Goal: Task Accomplishment & Management: Use online tool/utility

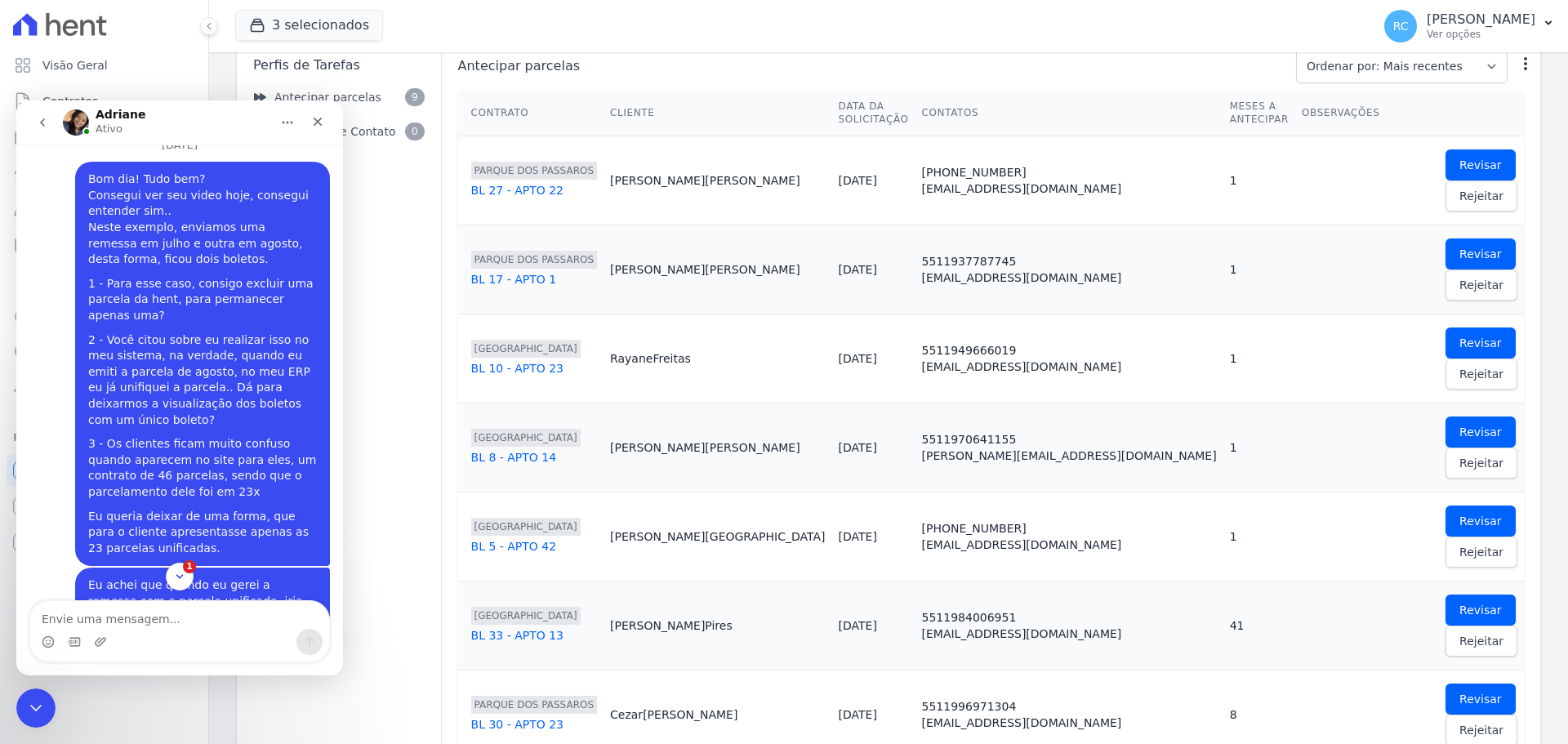
scroll to position [7269, 0]
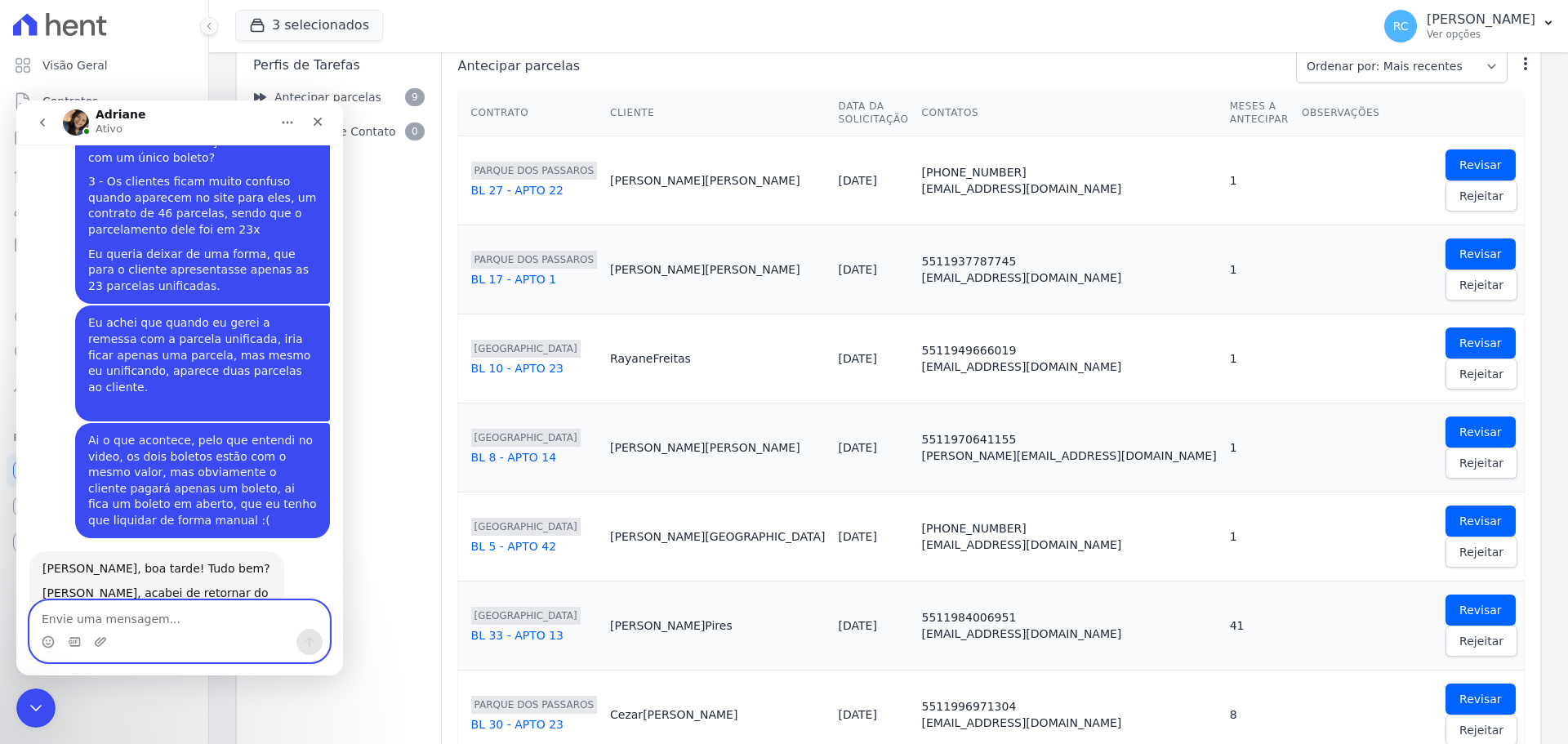
click at [138, 627] on textarea "Envie uma mensagem..." at bounding box center [180, 615] width 299 height 28
paste textarea "E"
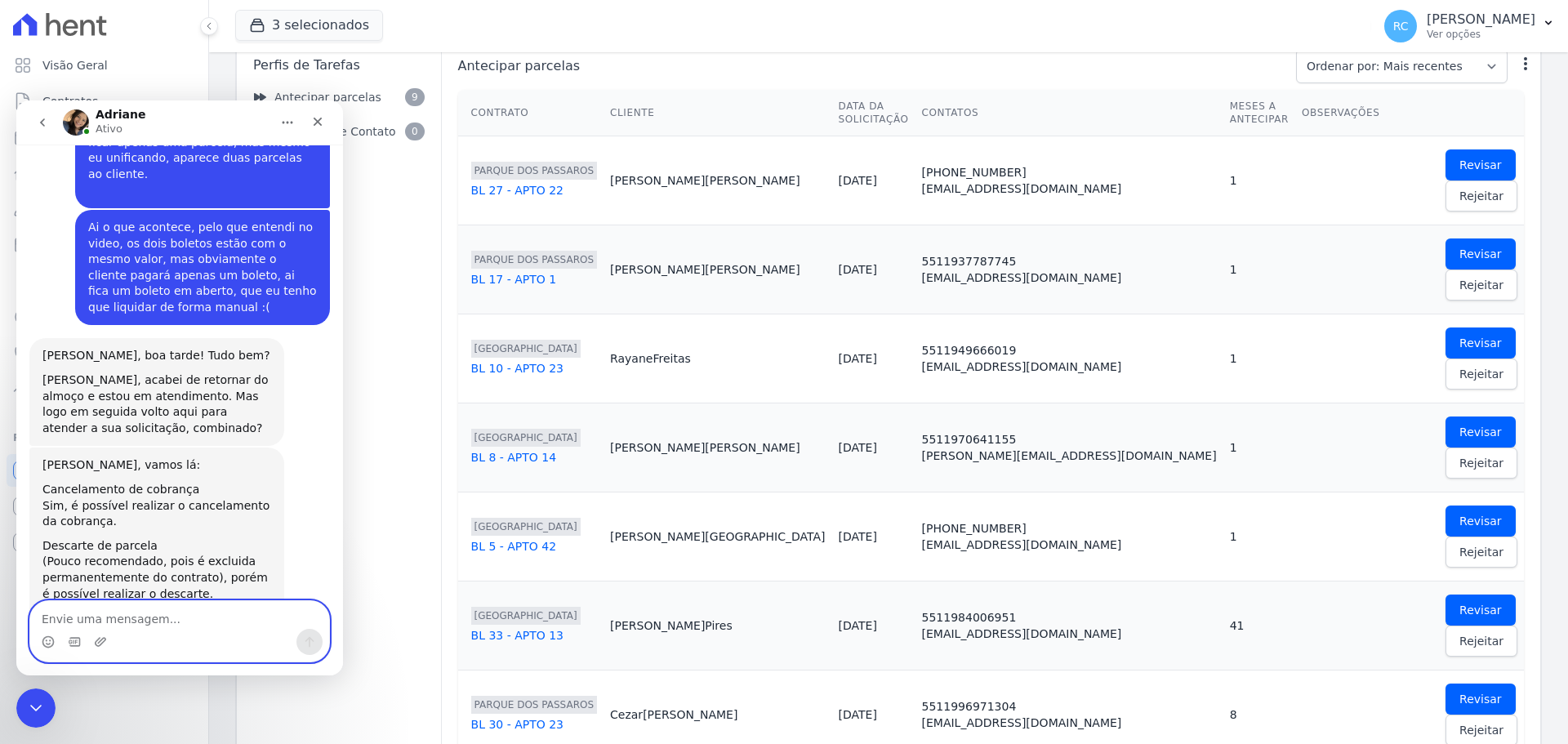
scroll to position [7493, 0]
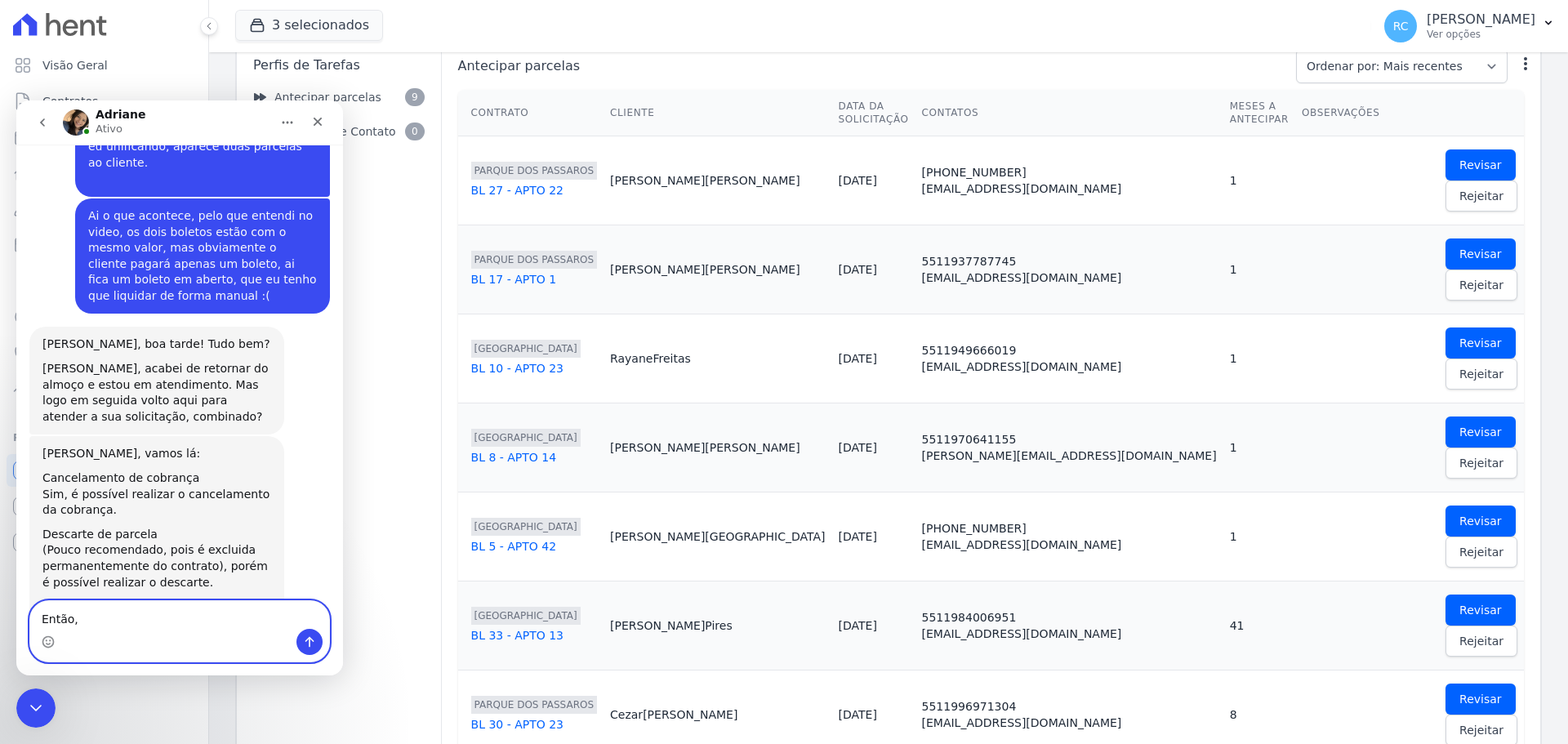
click at [131, 621] on textarea "Então," at bounding box center [180, 615] width 299 height 28
type textarea "Então"
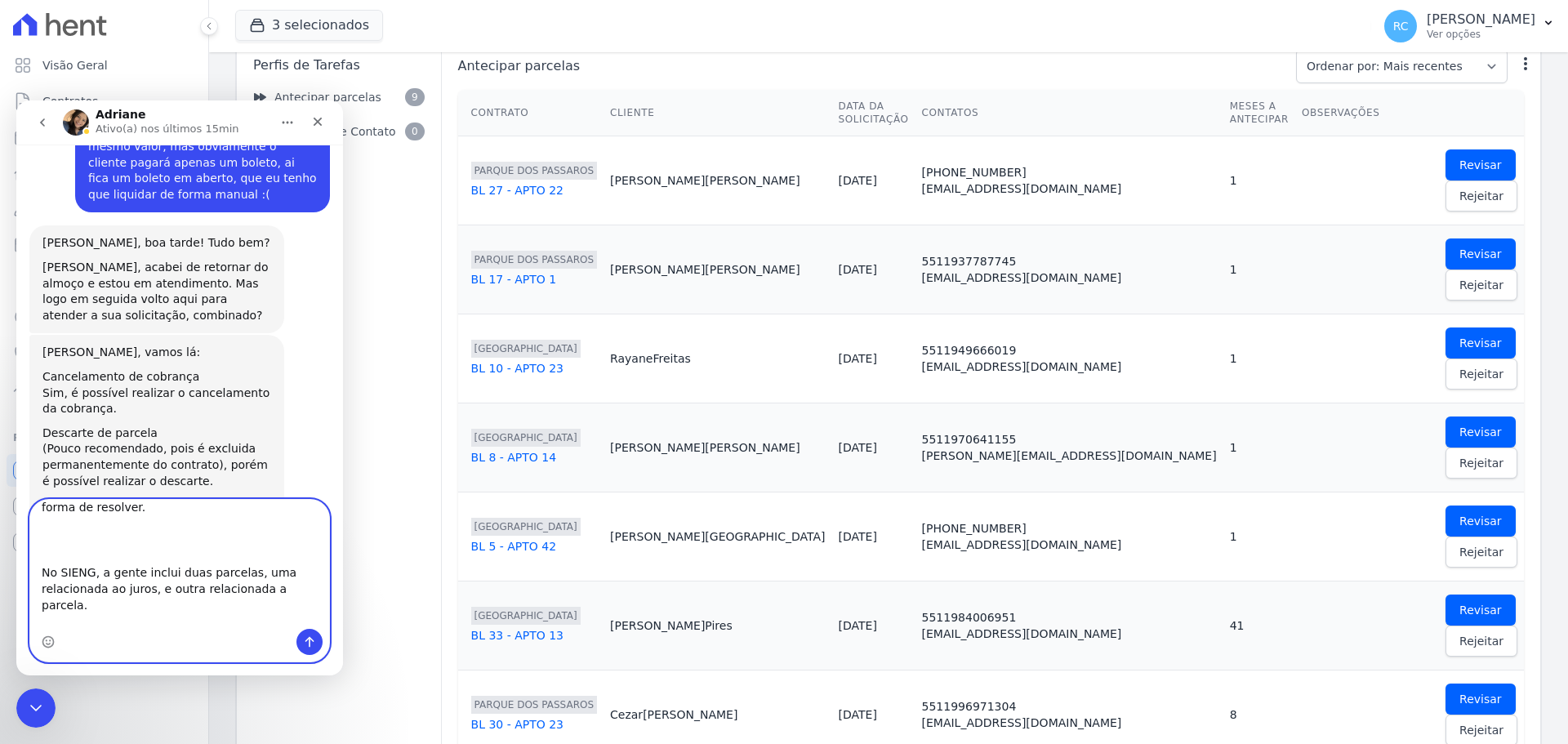
scroll to position [76, 0]
type textarea "Na verdade, fica um pouco confuso, a gente precisava ajustar isso, por que como…"
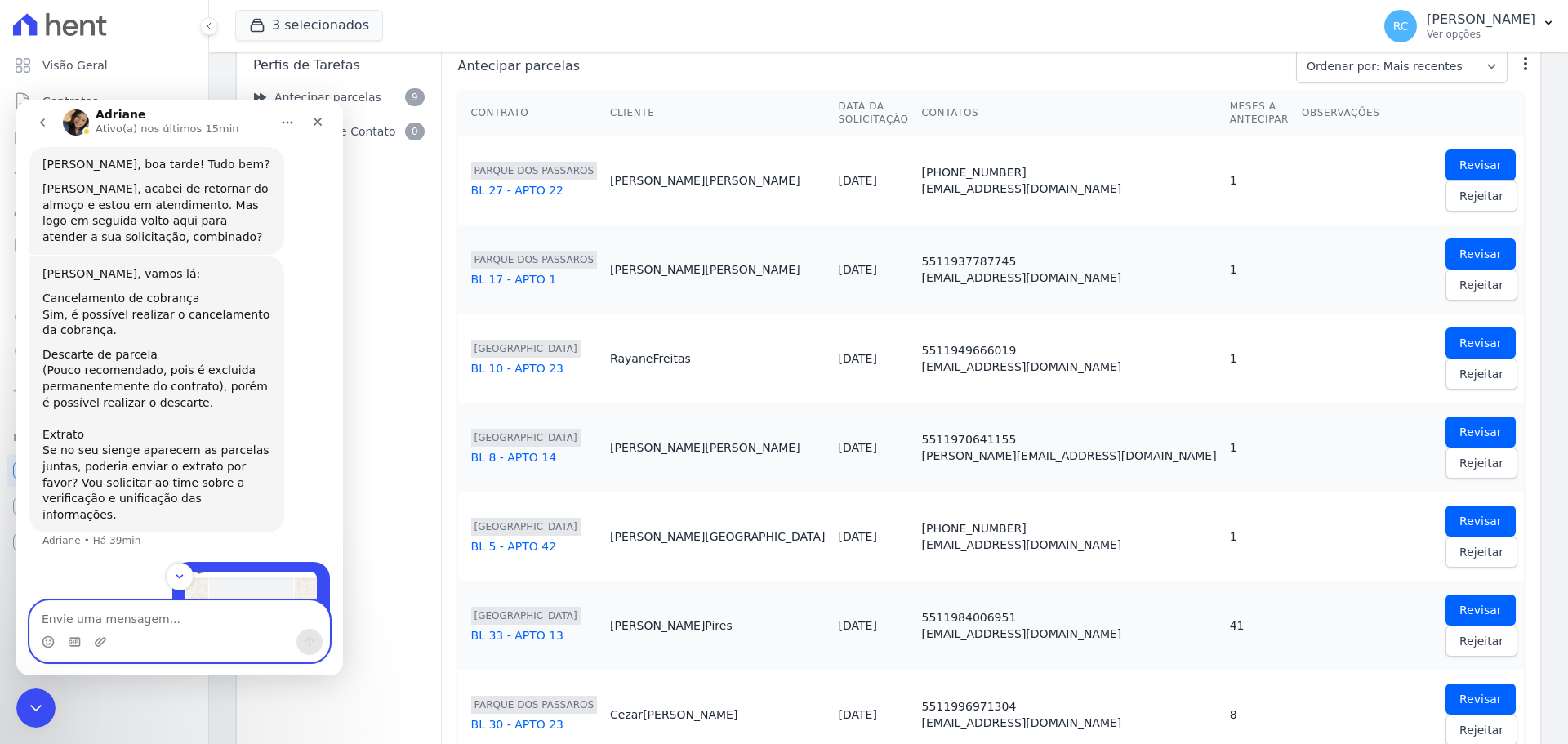
scroll to position [7674, 0]
click at [246, 570] on img "Raquel diz…" at bounding box center [251, 679] width 132 height 218
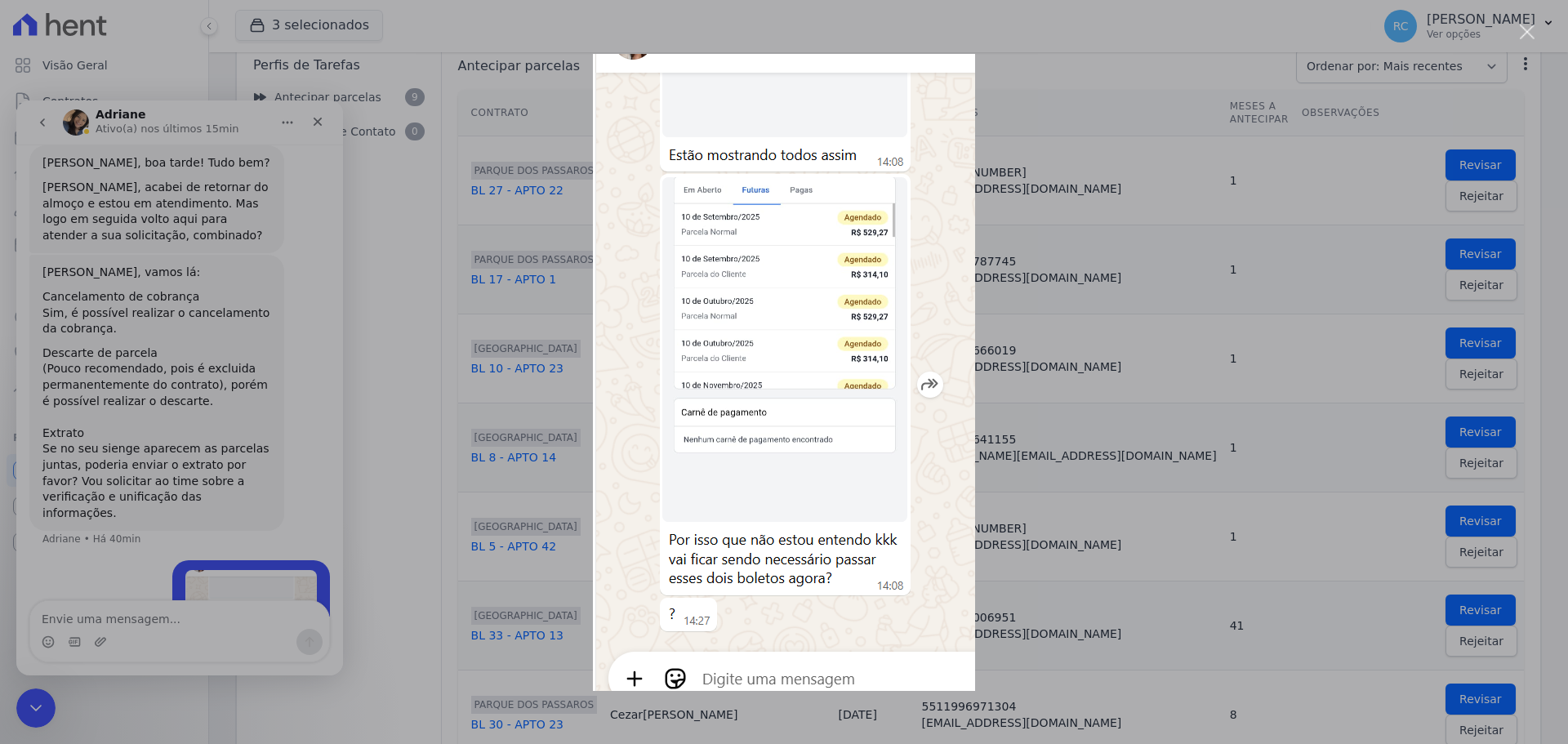
click at [104, 355] on div "Messenger da Intercom" at bounding box center [784, 372] width 1568 height 744
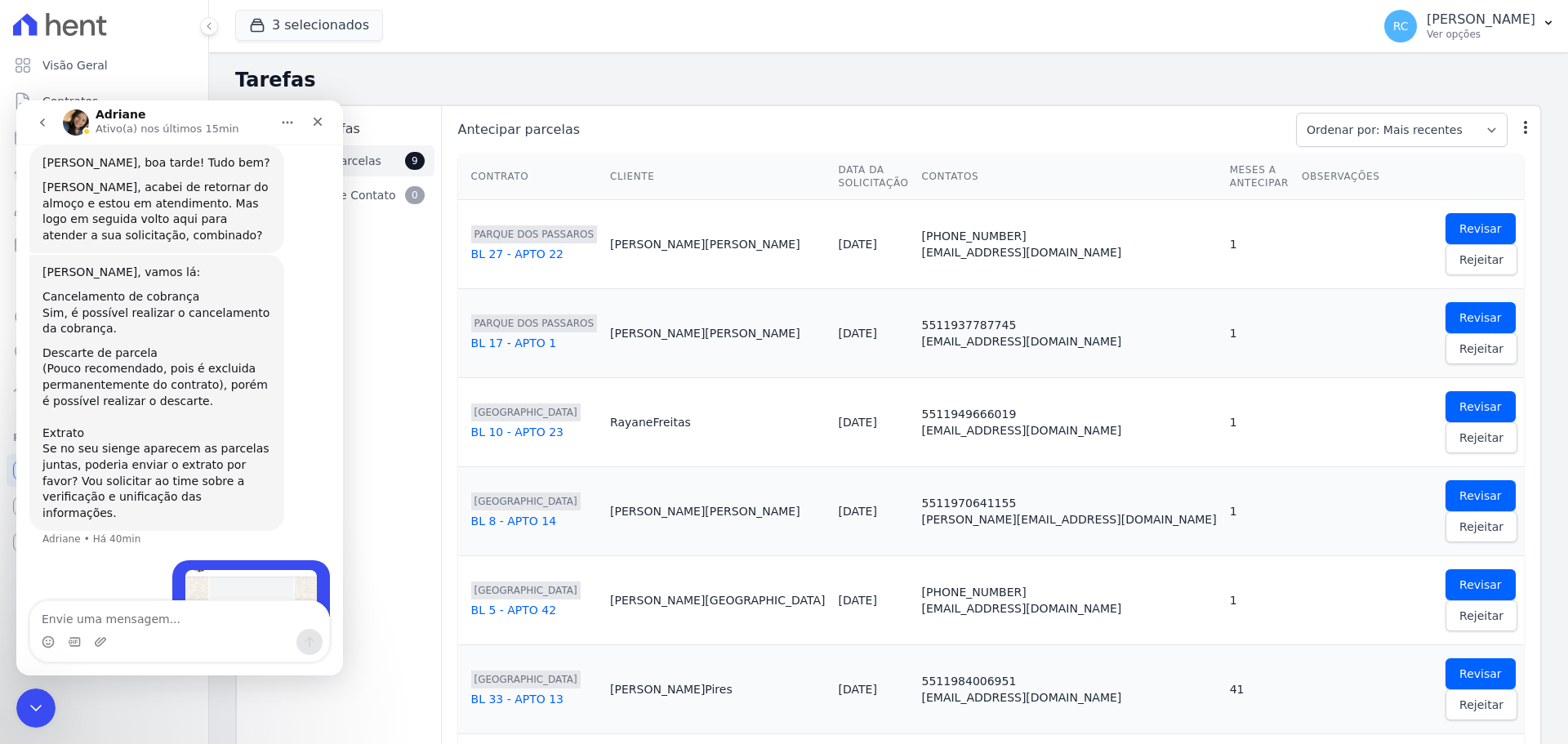
click at [410, 160] on link "Antecipar parcelas 9" at bounding box center [338, 161] width 191 height 31
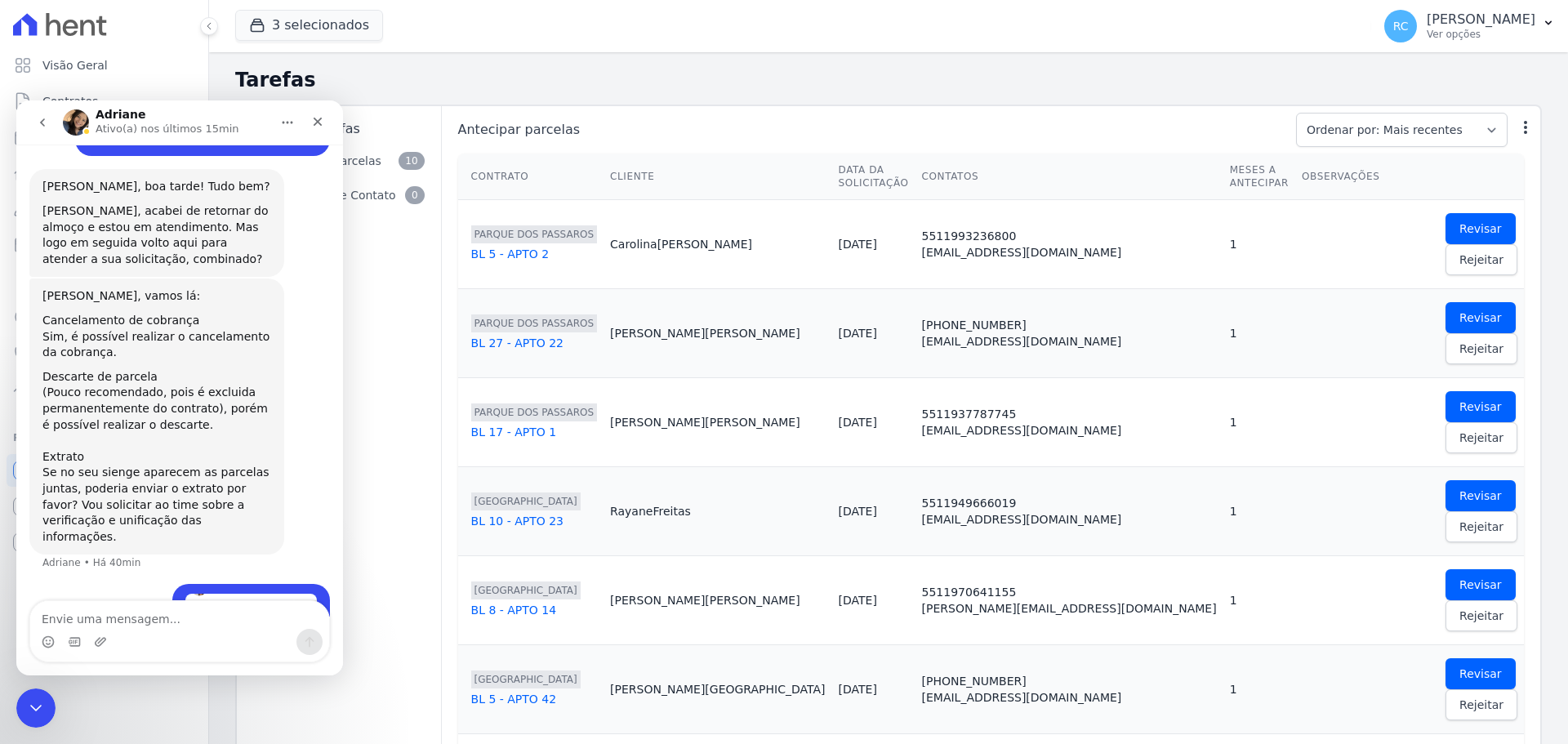
scroll to position [7674, 0]
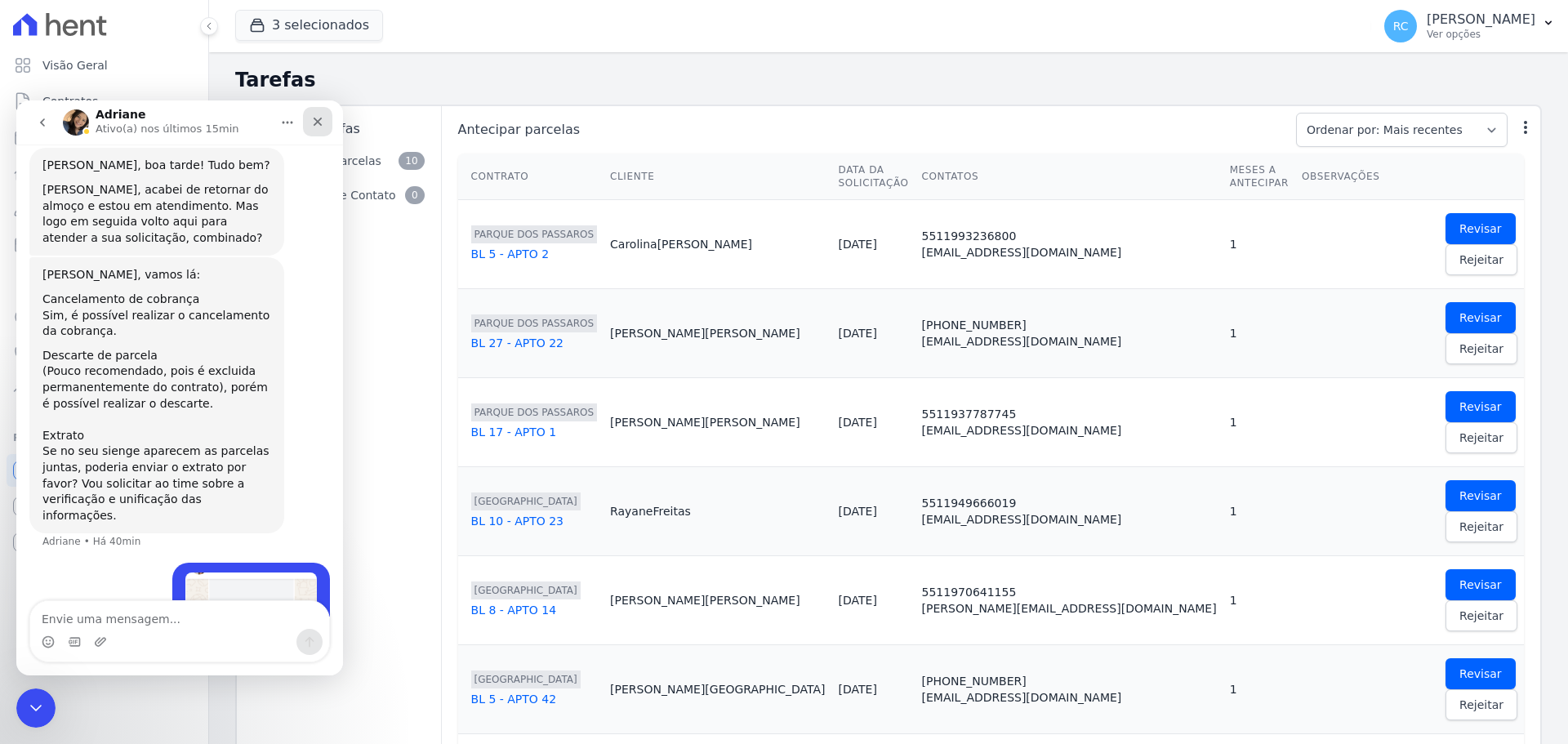
click at [312, 126] on icon "Fechar" at bounding box center [318, 122] width 13 height 13
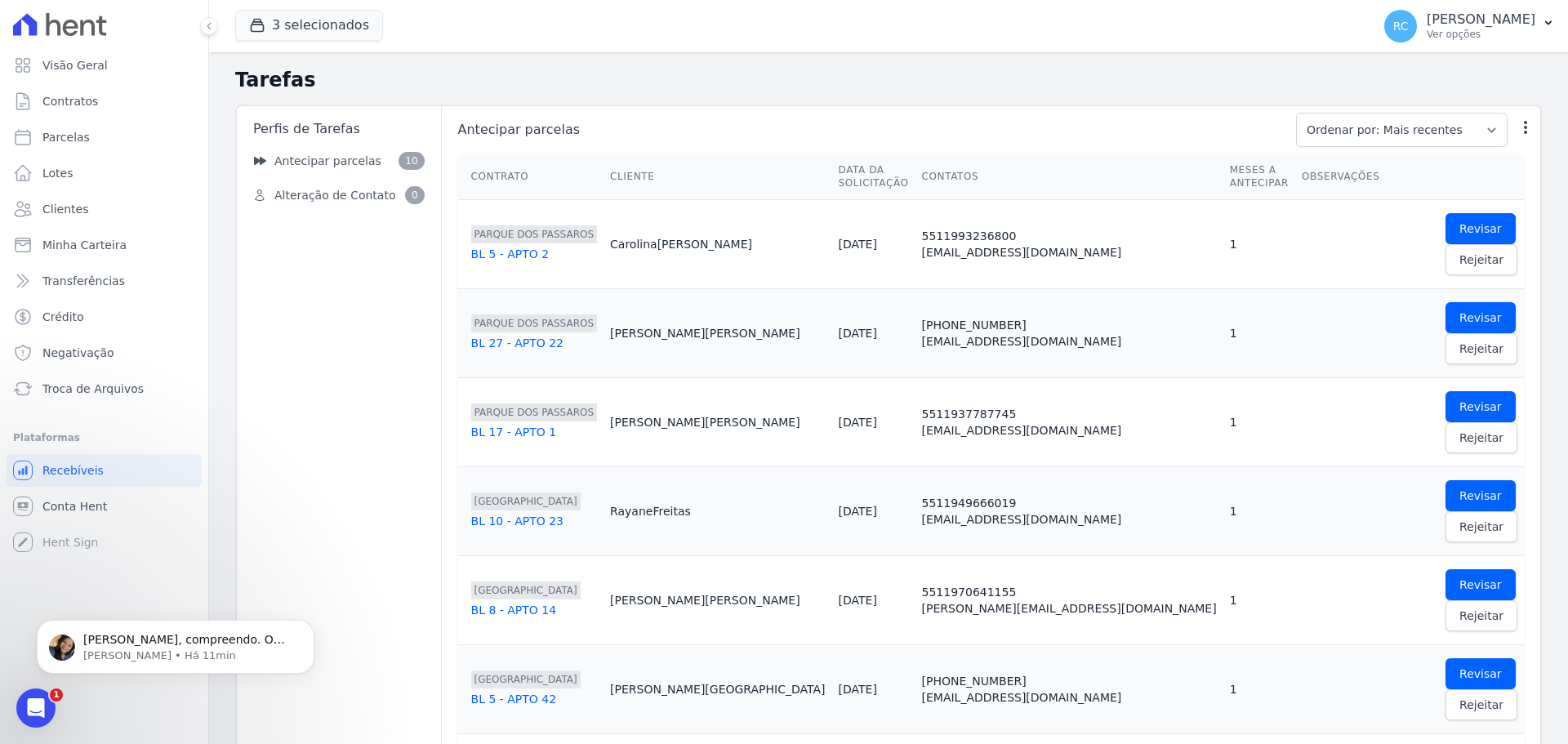
scroll to position [8067, 0]
click at [30, 690] on div "Abrir mensagem da Intercom" at bounding box center [33, 705] width 53 height 53
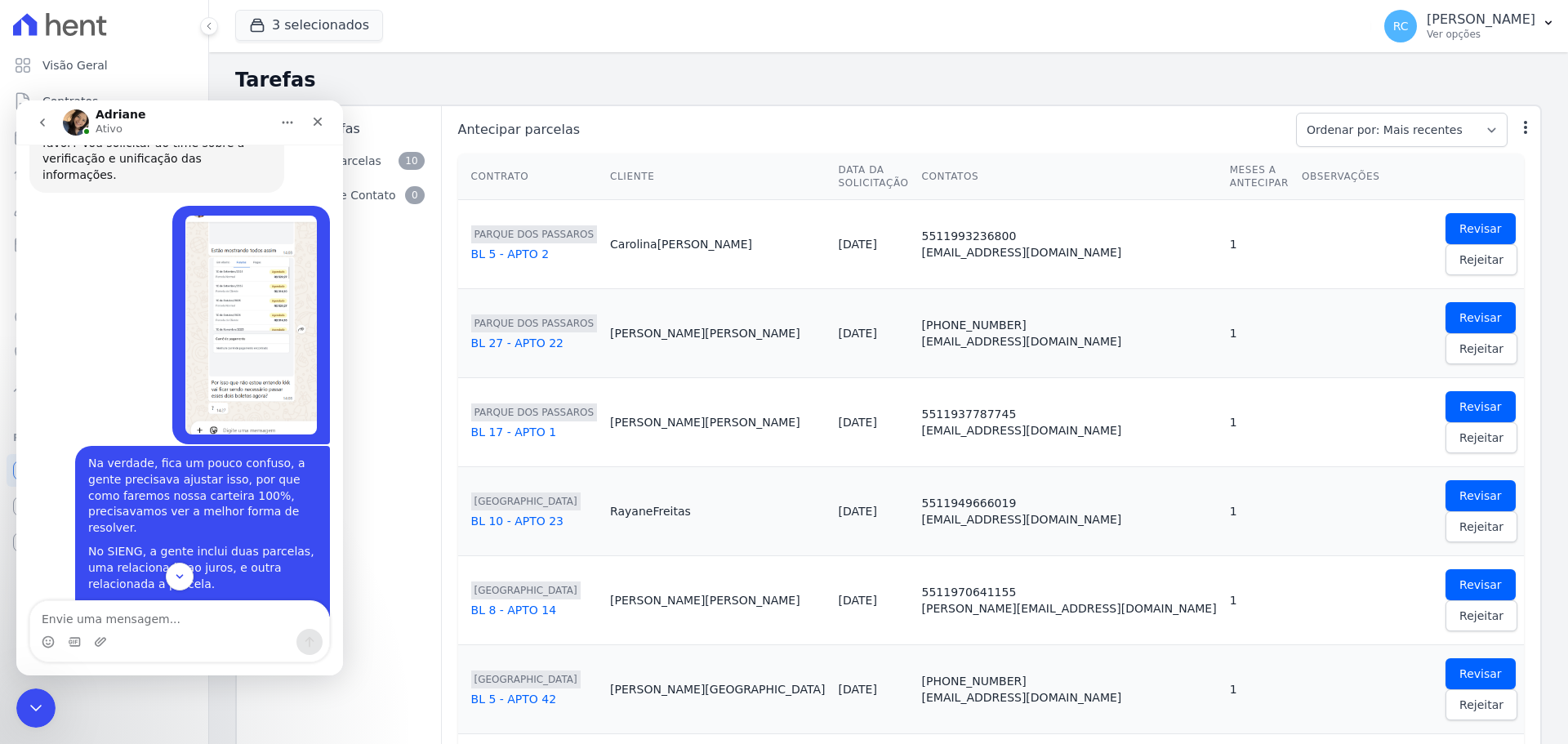
scroll to position [8095, 0]
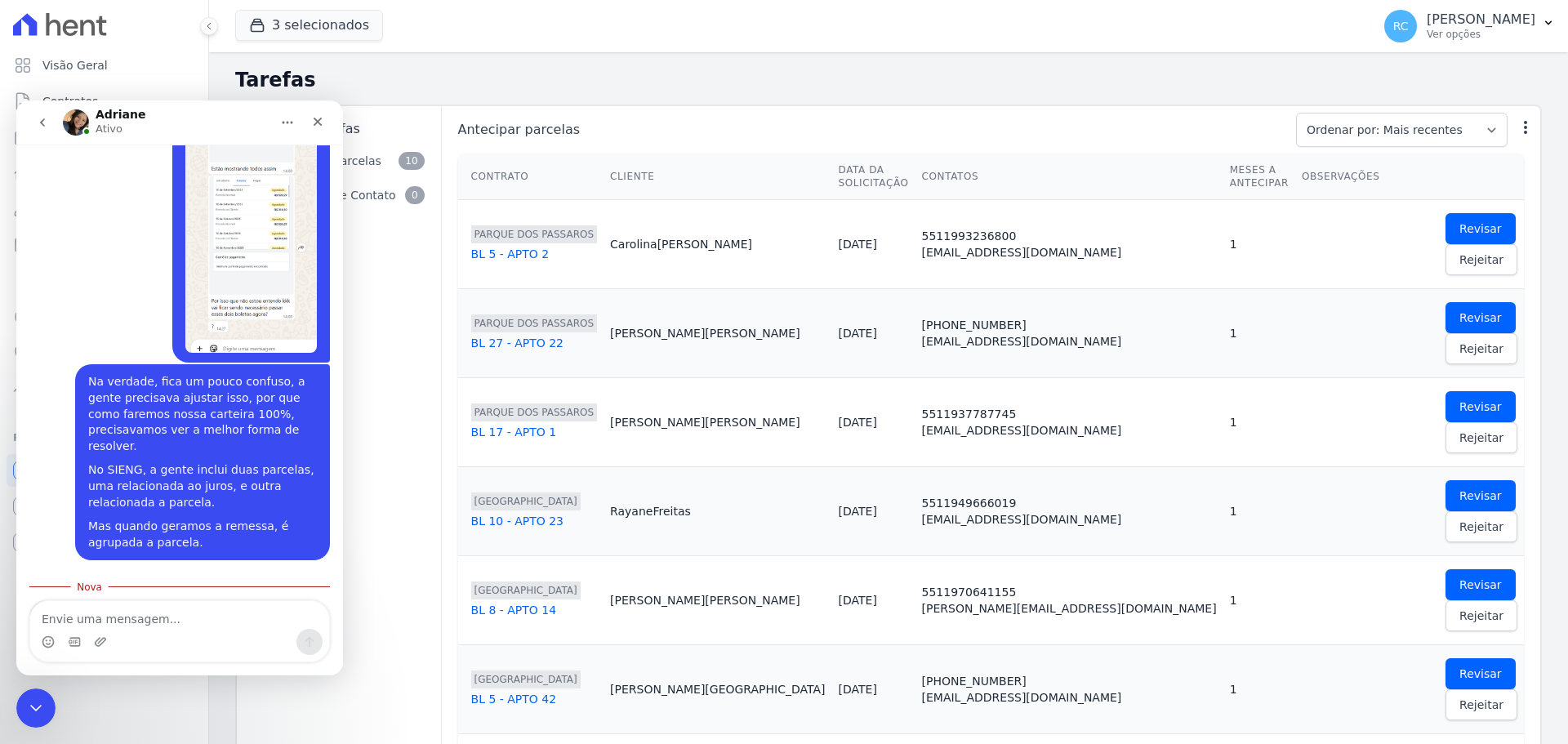
click at [175, 610] on textarea "Envie uma mensagem..." at bounding box center [180, 615] width 299 height 28
click at [1460, 65] on div "Tarefas Perfis de Tarefas Antecipar parcelas 10 Alteração de Contato 0 Antecipa…" at bounding box center [889, 600] width 1359 height 1096
click at [138, 629] on div "Messenger da Intercom" at bounding box center [180, 642] width 299 height 26
click at [140, 621] on textarea "Envie uma mensagem..." at bounding box center [180, 615] width 299 height 28
type textarea "Qual seria a forma mais viavél?"
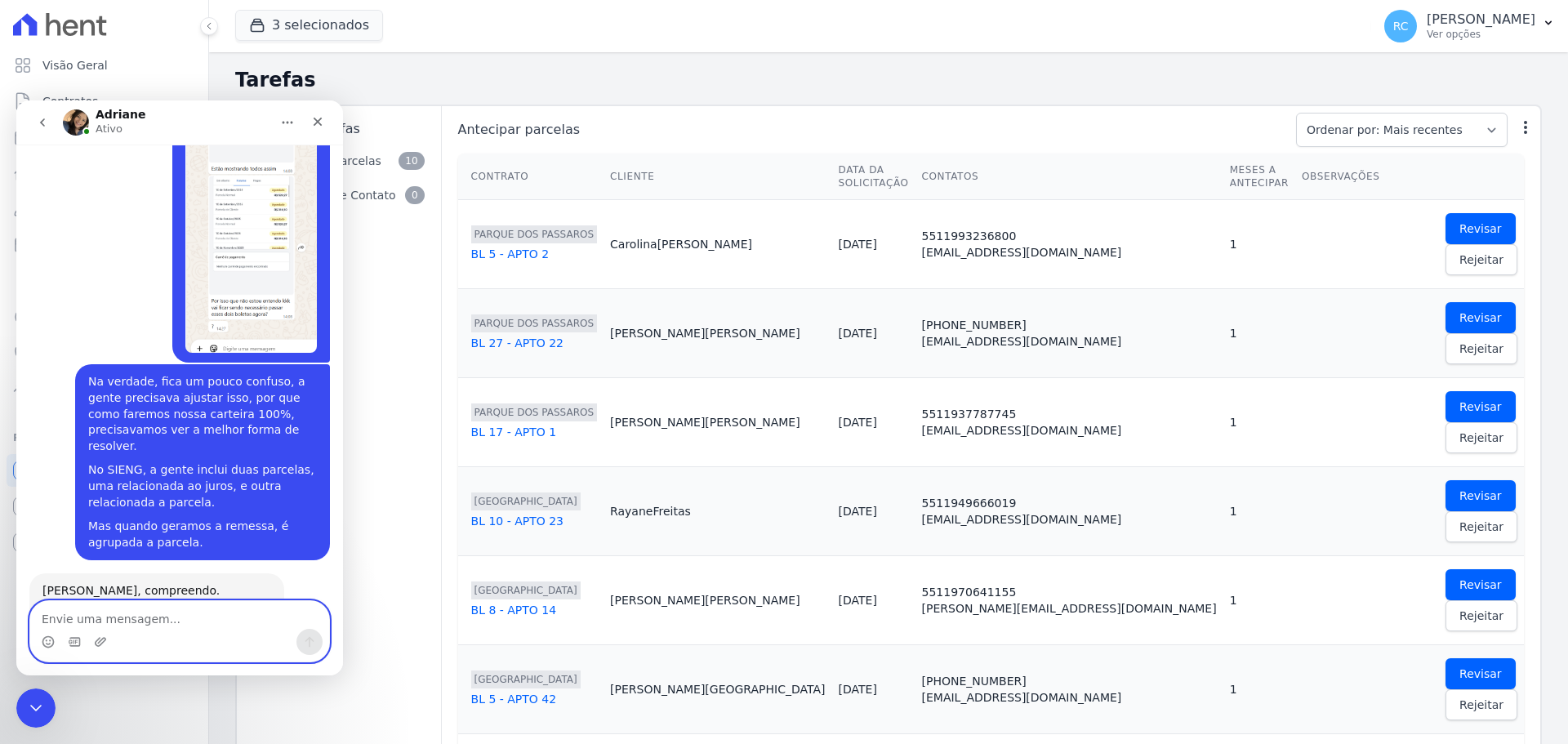
scroll to position [8117, 0]
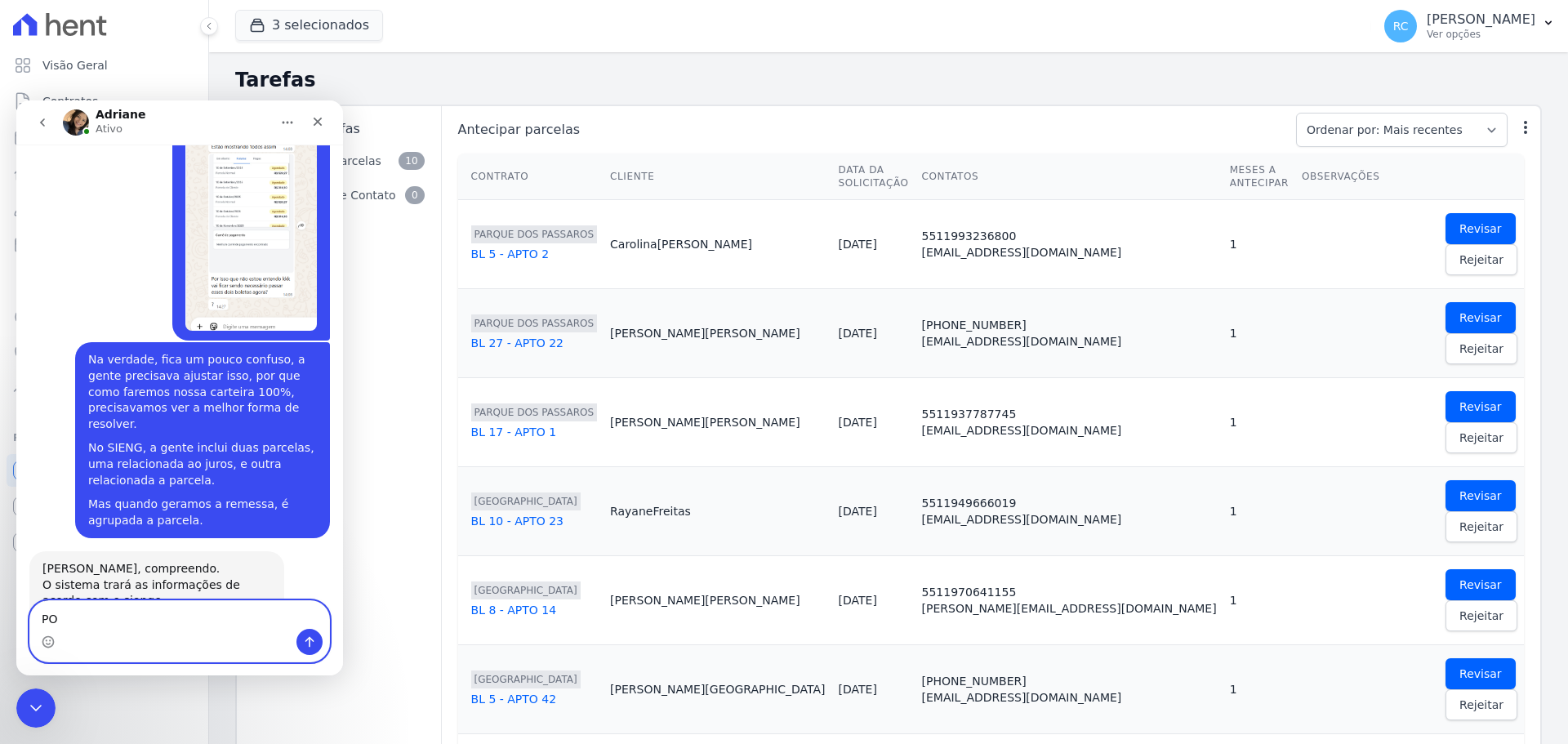
type textarea "POi"
type textarea "Para"
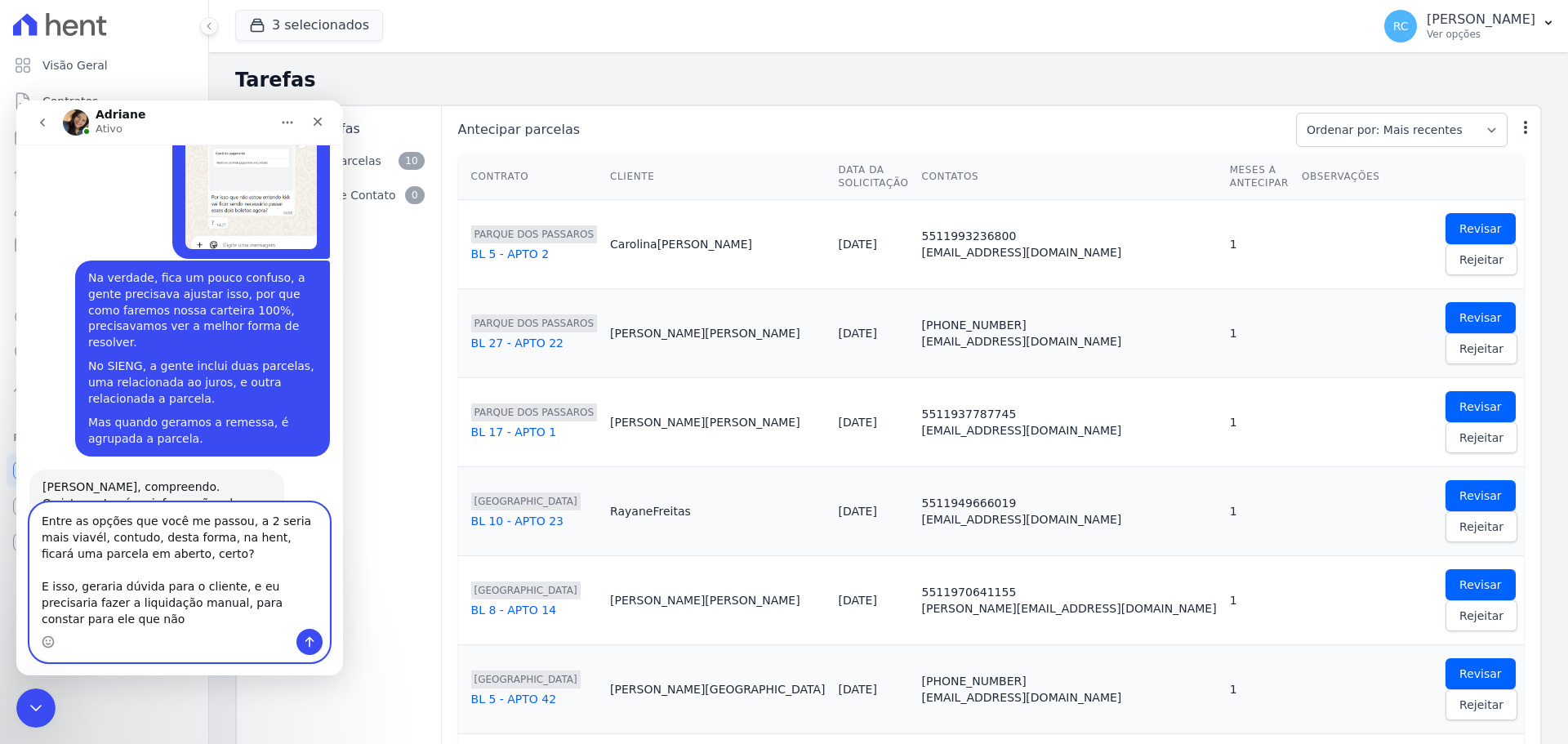
scroll to position [8214, 0]
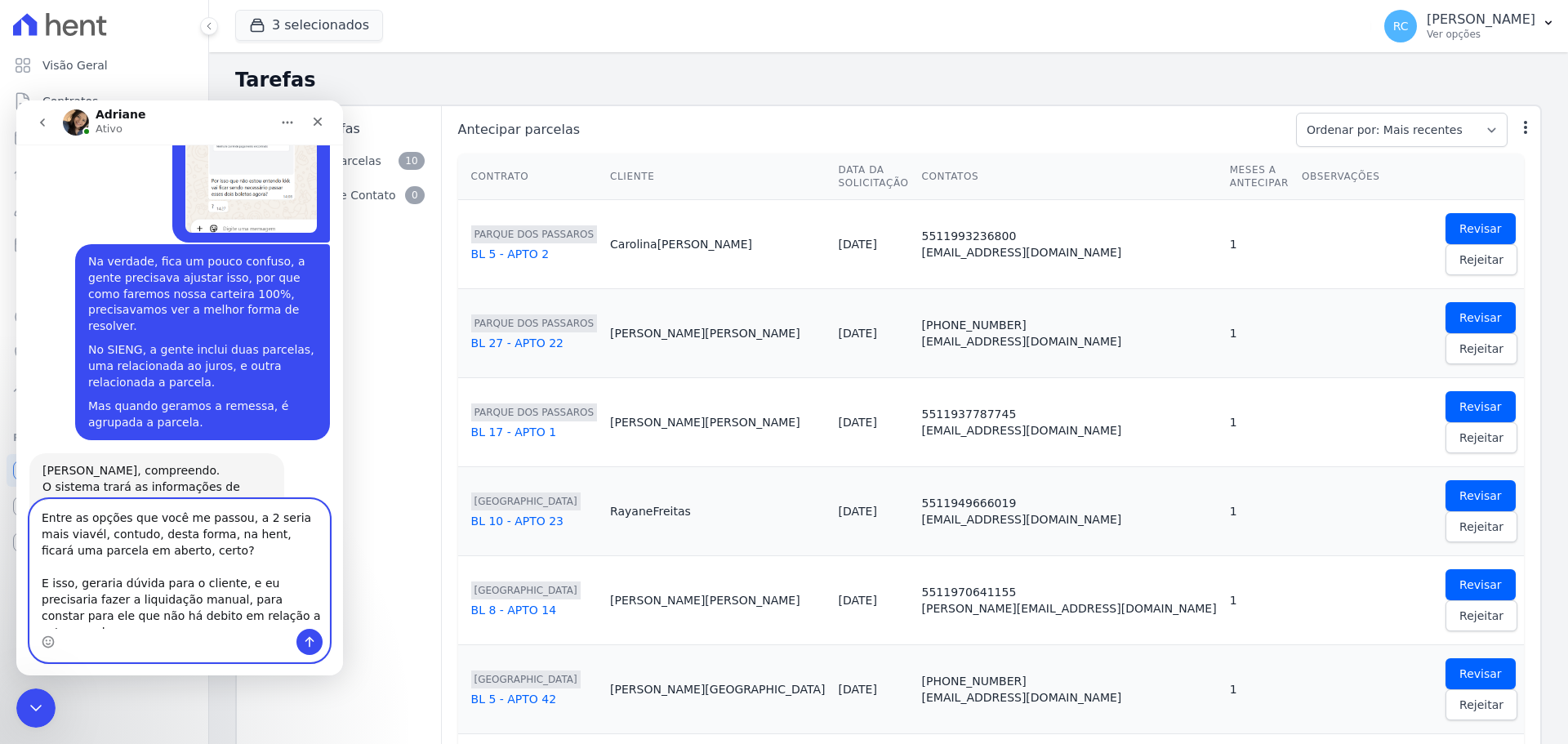
type textarea "Entre as opções que você me passou, a 2 seria mais viavél, contudo, desta forma…"
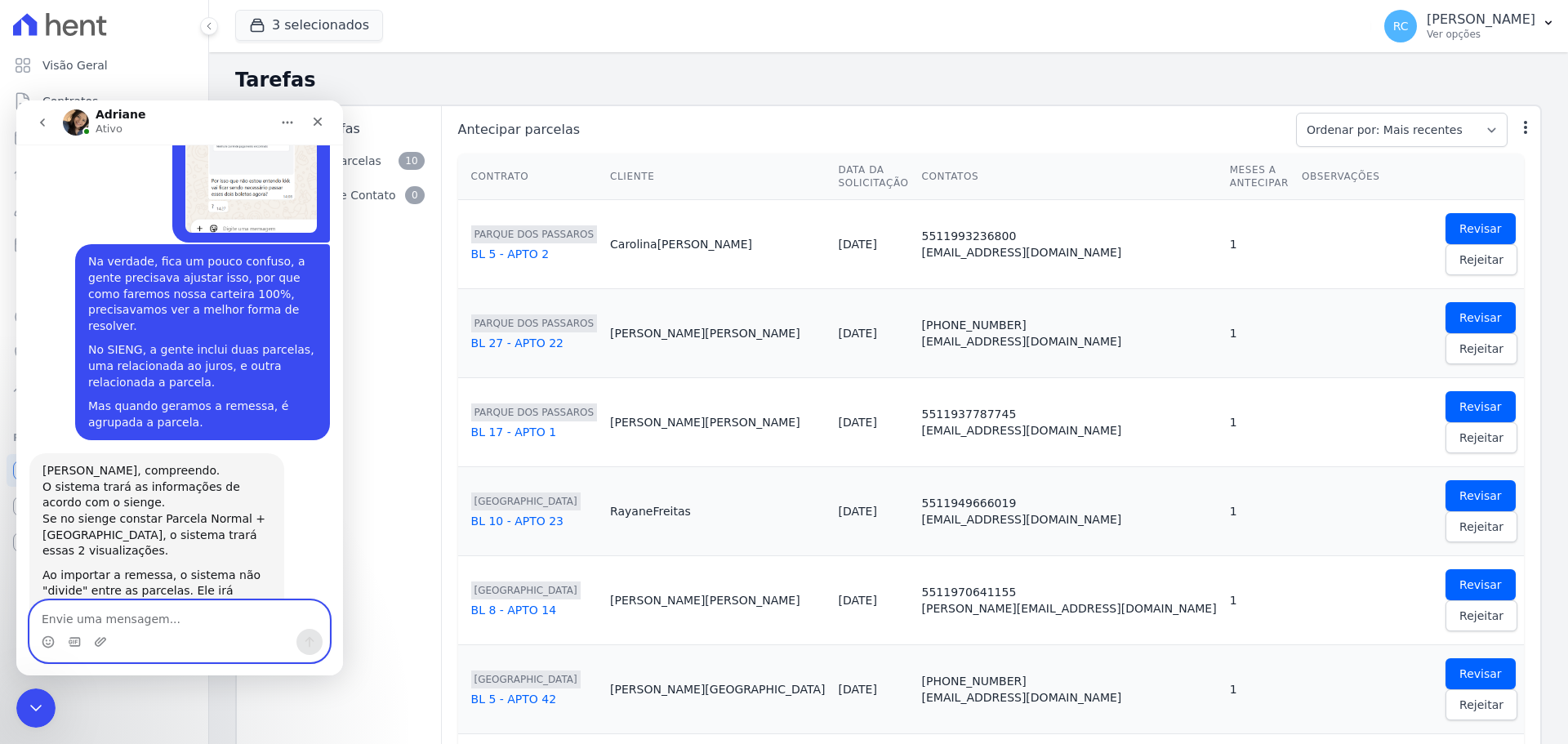
scroll to position [8258, 0]
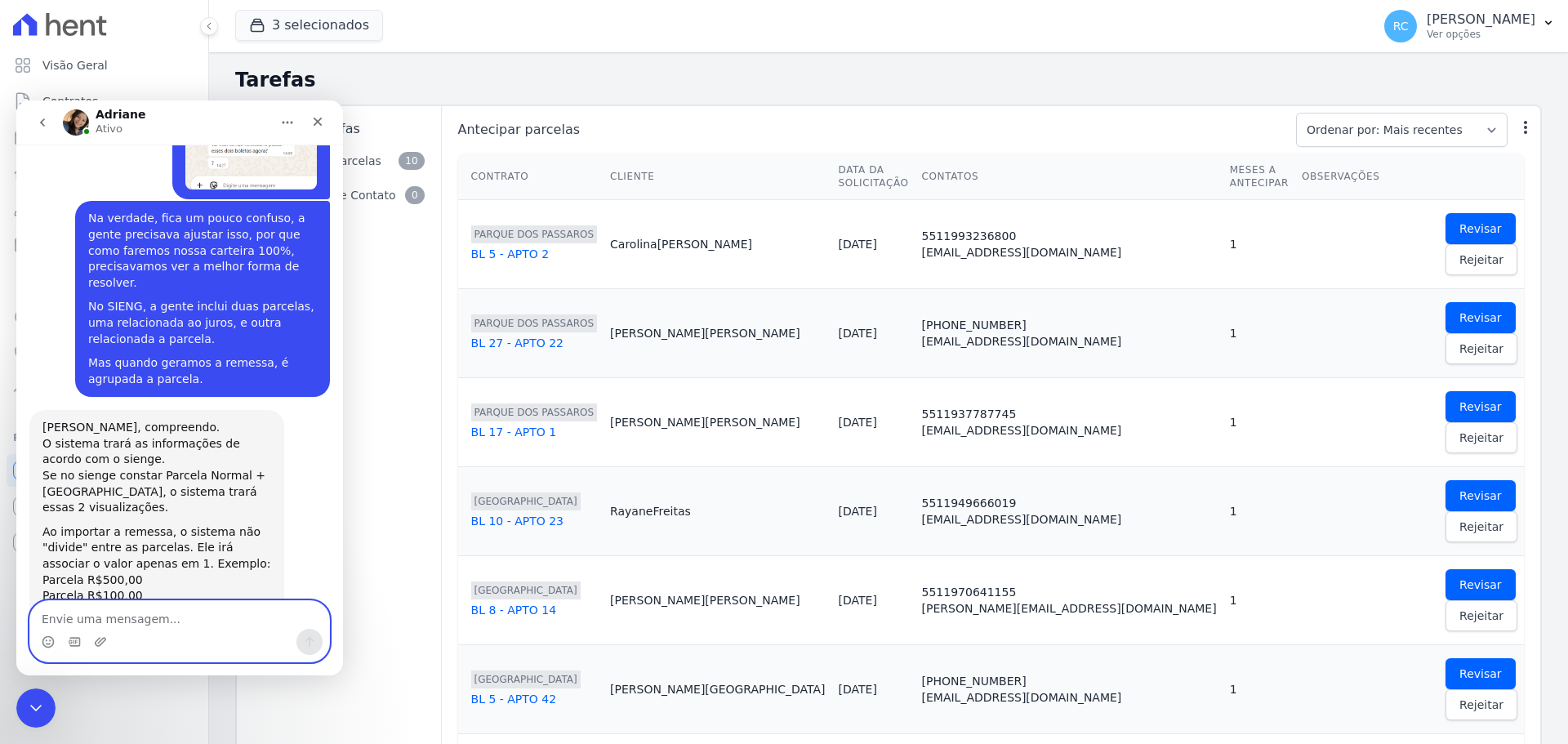
click at [83, 616] on textarea "Envie uma mensagem..." at bounding box center [180, 615] width 299 height 28
type textarea "Se"
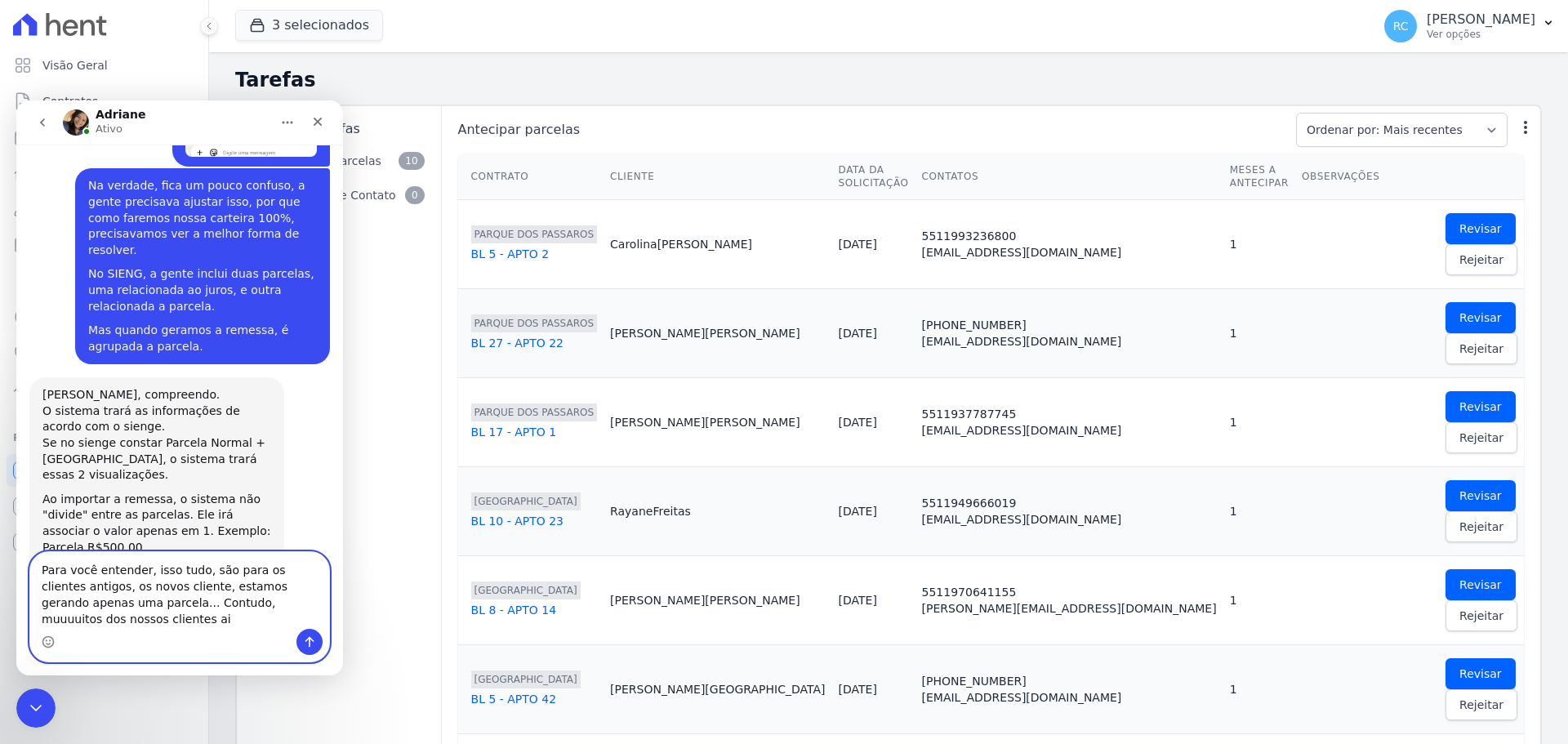
scroll to position [8307, 0]
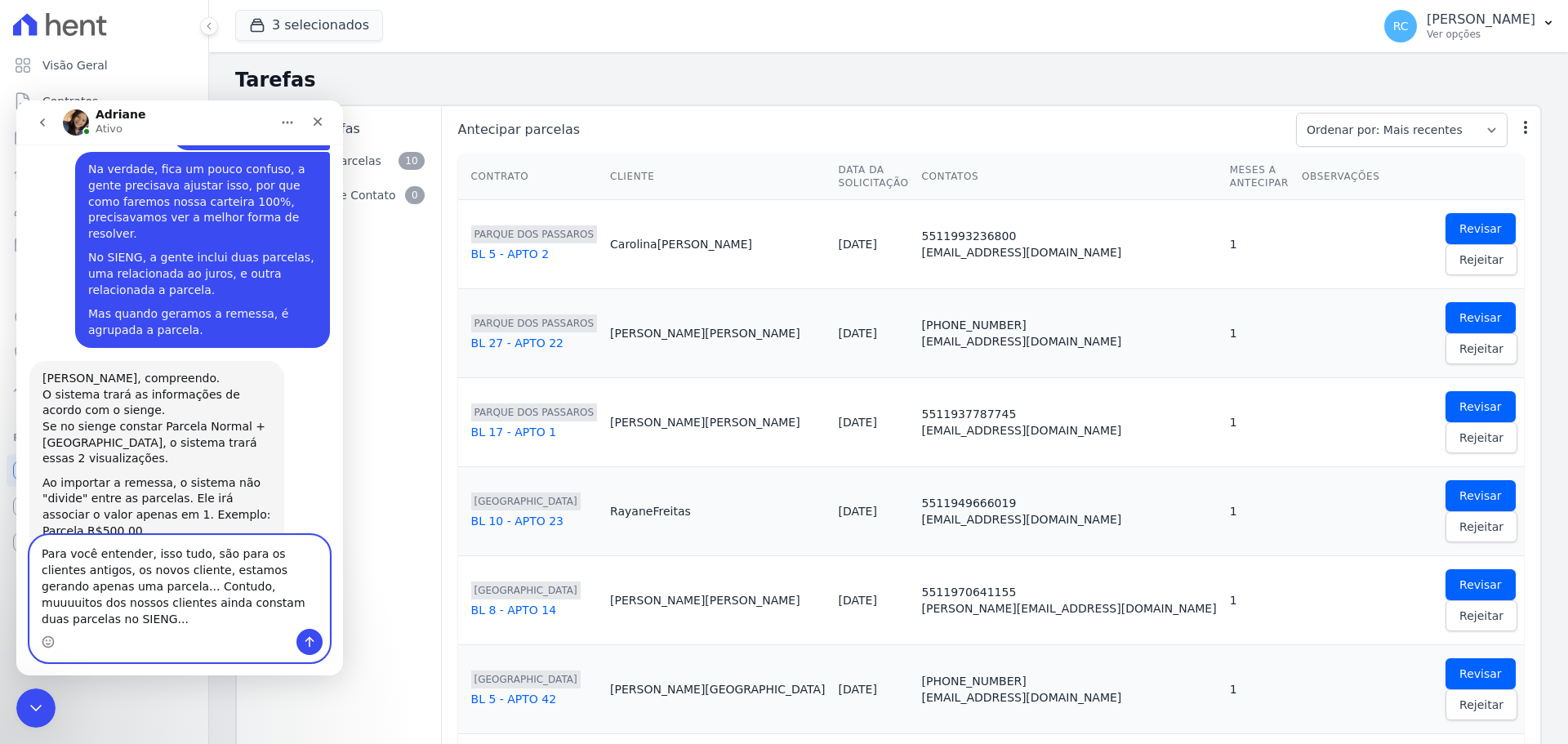
type textarea "Para você entender, isso tudo, são para os clientes antigos, os novos cliente, …"
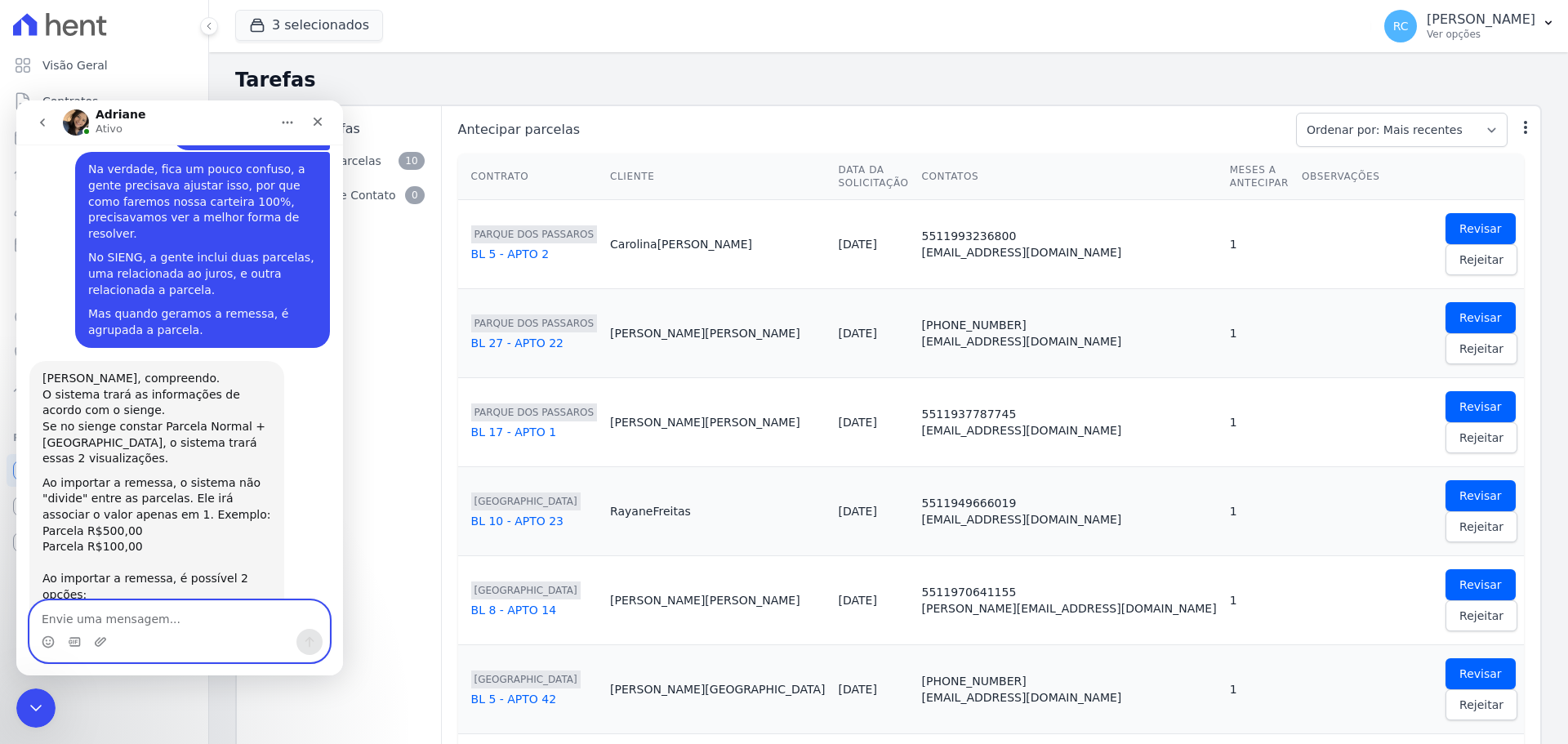
scroll to position [8359, 0]
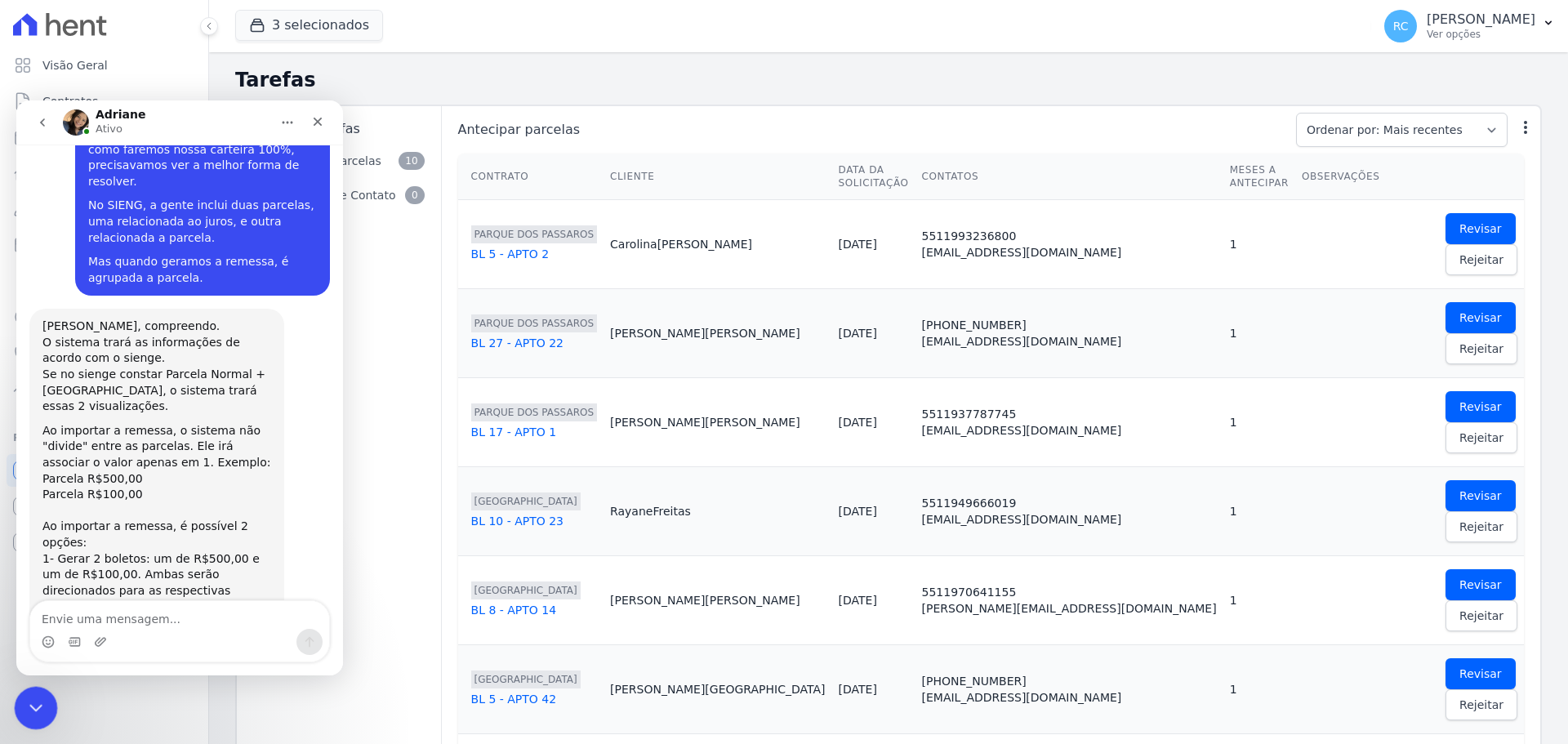
click at [42, 702] on icon "Fechar mensagem da Intercom" at bounding box center [33, 705] width 19 height 19
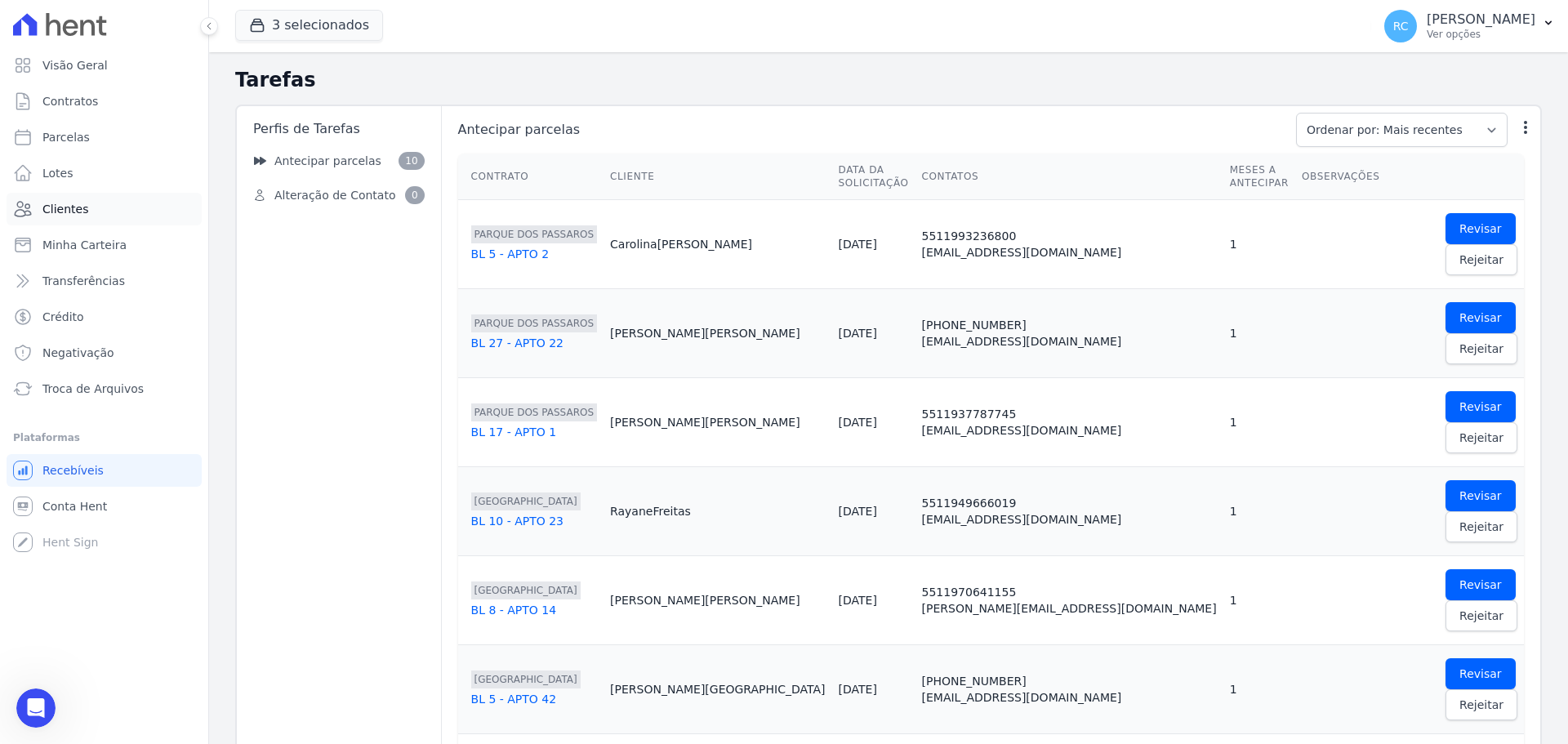
click at [79, 202] on span "Clientes" at bounding box center [65, 209] width 46 height 17
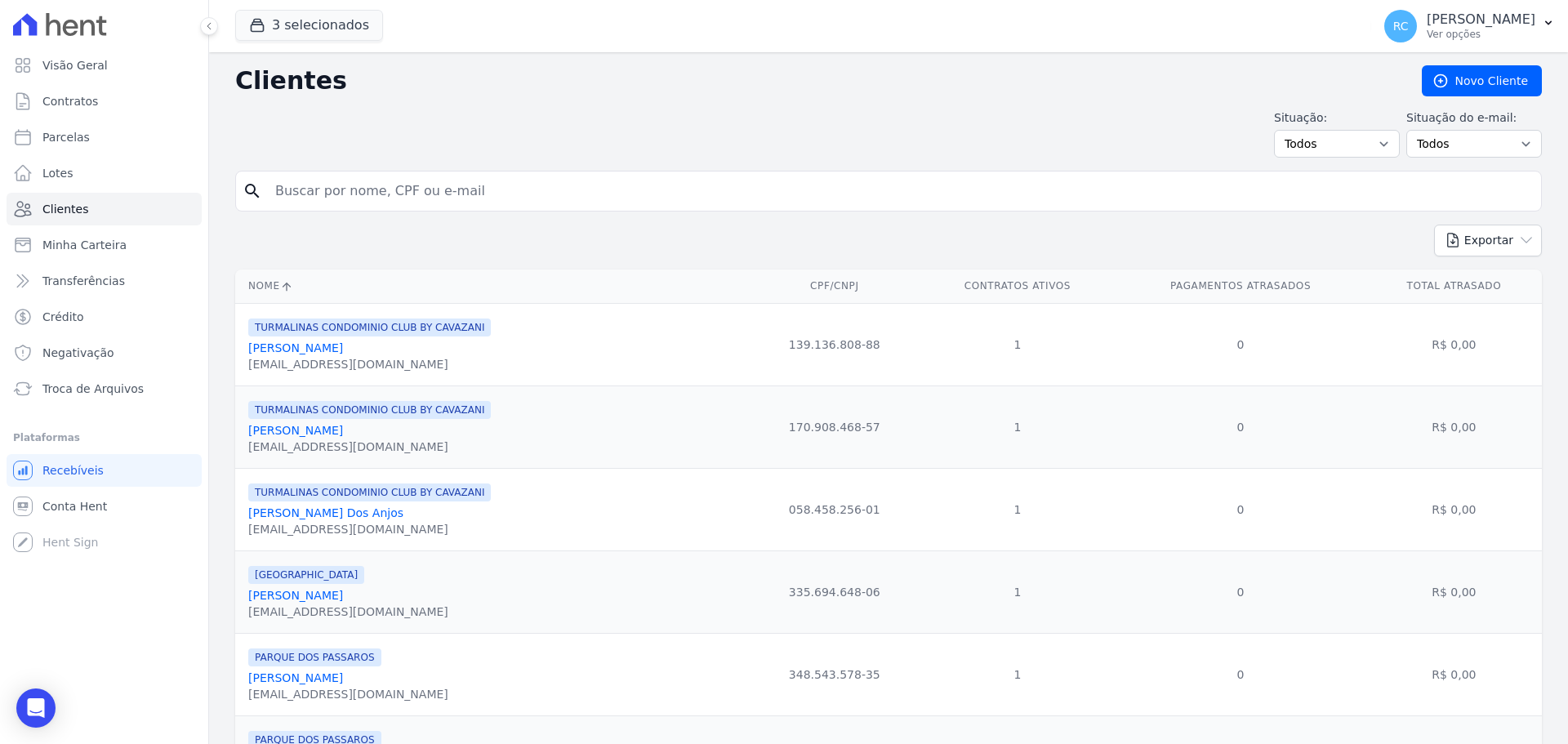
click at [419, 183] on input "search" at bounding box center [900, 191] width 1269 height 32
paste input "Beatriz Costa Silva"
type input "Beatriz Costa Silva"
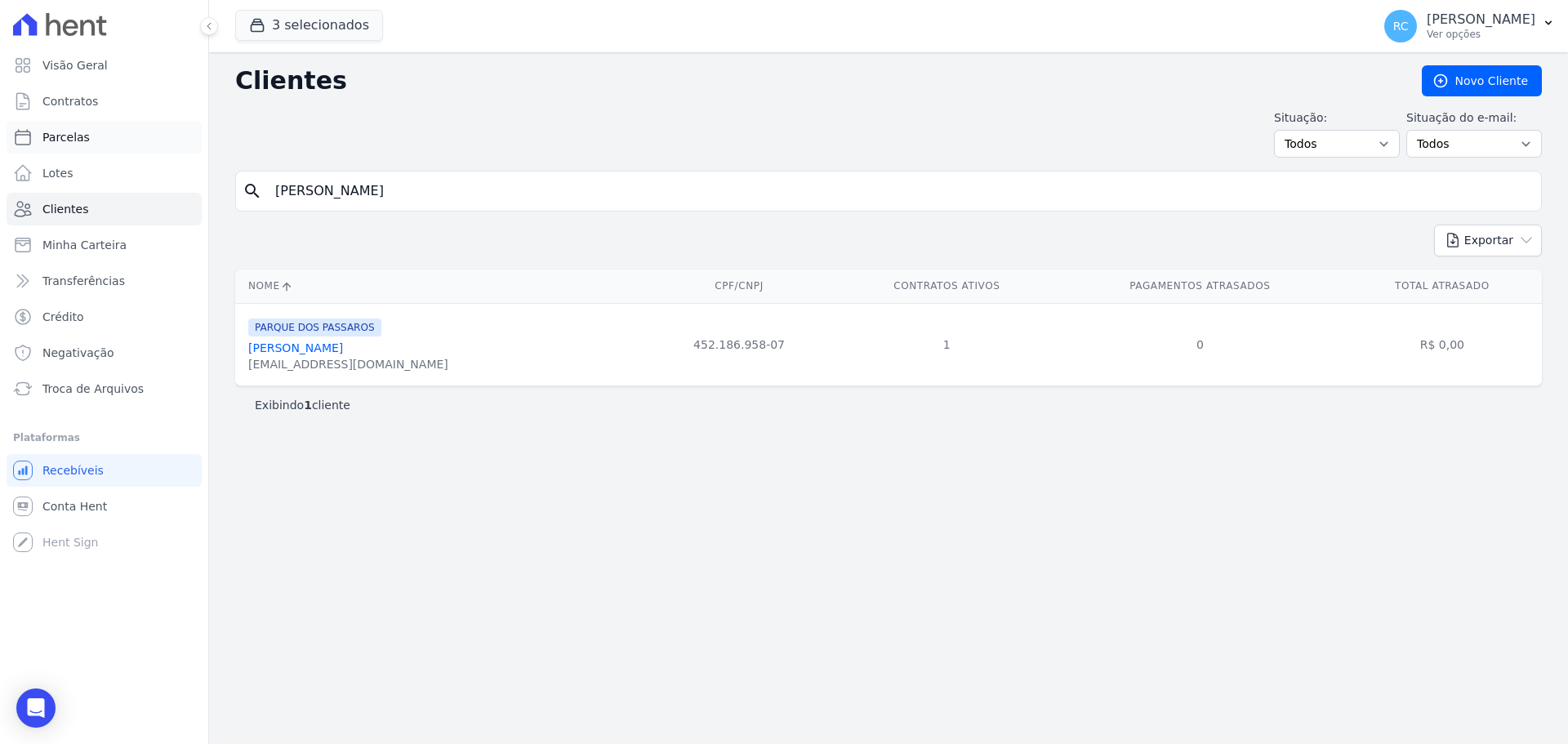
click at [141, 138] on link "Parcelas" at bounding box center [104, 136] width 195 height 32
select select
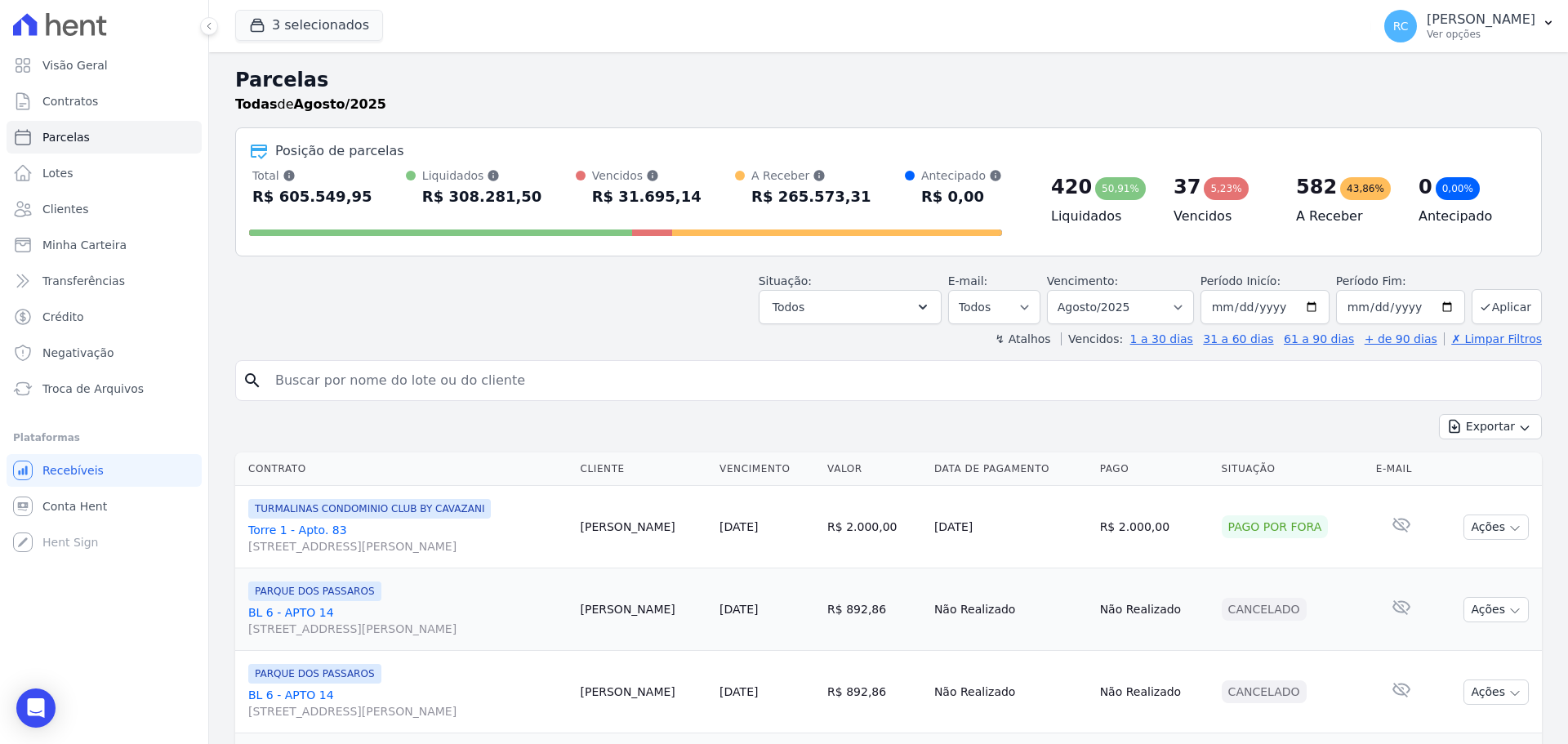
click at [404, 374] on input "search" at bounding box center [900, 380] width 1269 height 32
click at [1123, 299] on select "Filtrar por período ──────── Todos os meses Dezembro/2021 Janeiro/2022 Fevereir…" at bounding box center [1120, 307] width 147 height 34
select select "all"
click at [1057, 290] on select "Filtrar por período ──────── Todos os meses Dezembro/2021 Janeiro/2022 Fevereir…" at bounding box center [1120, 307] width 147 height 34
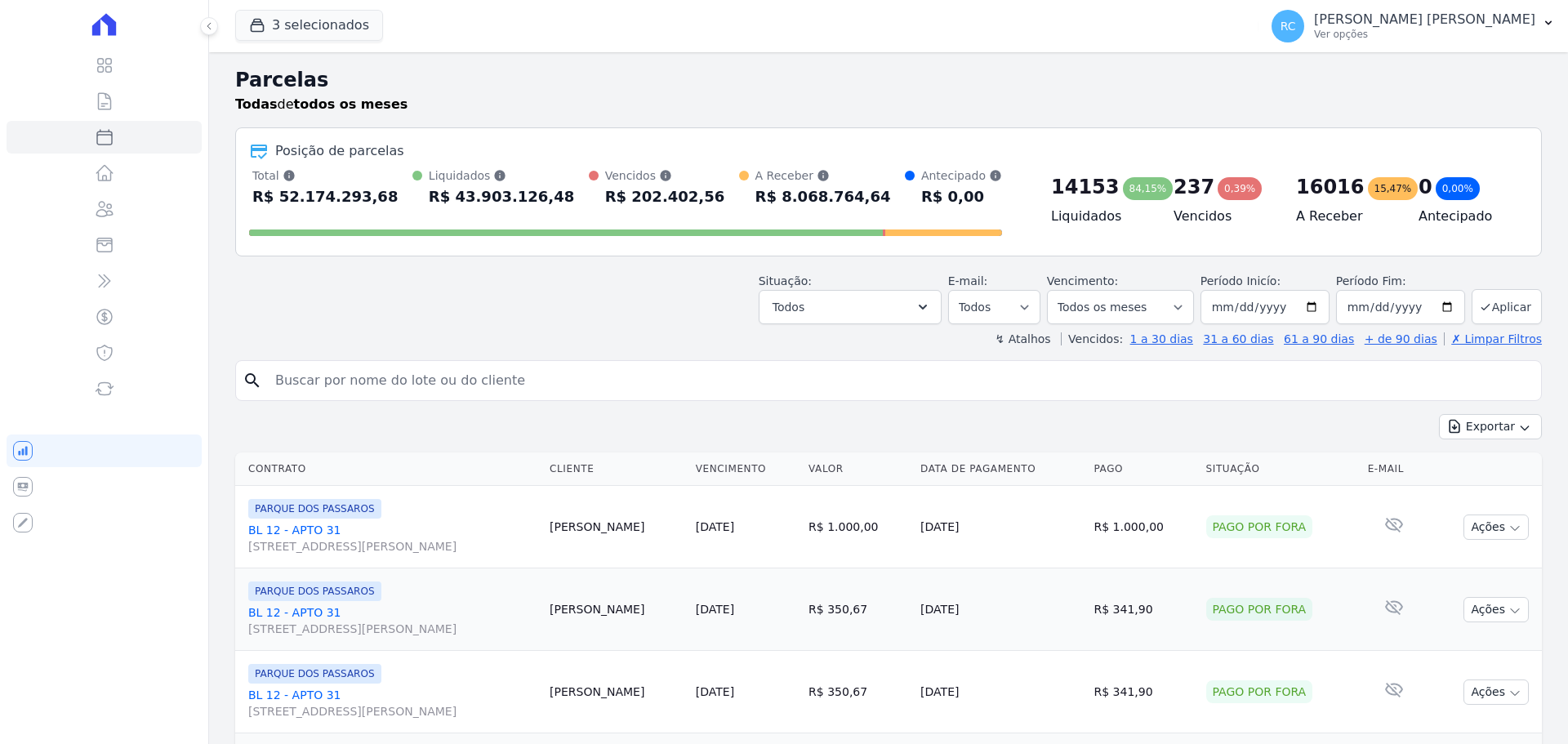
select select
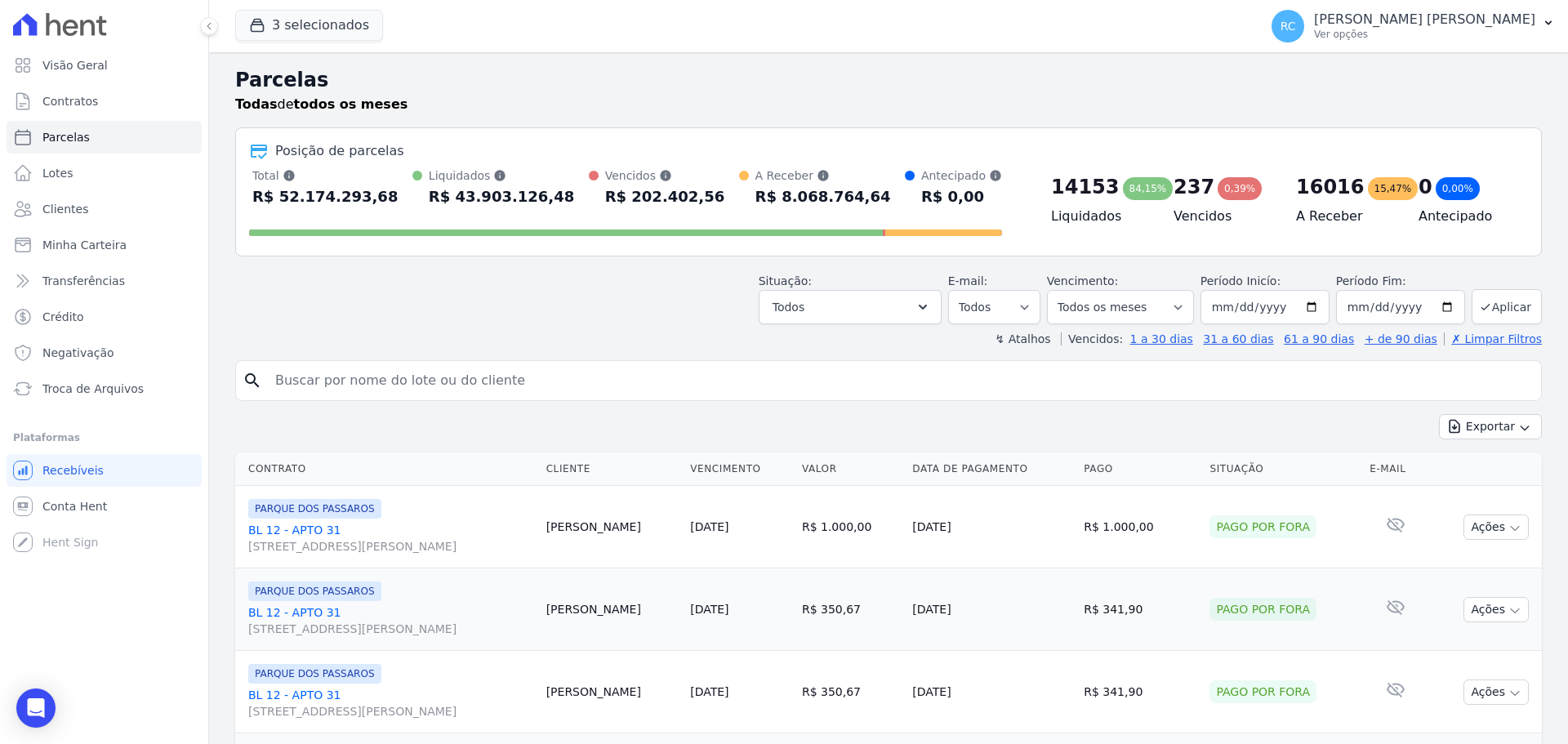
click at [617, 372] on input "search" at bounding box center [900, 380] width 1269 height 32
paste input "Beatriz Costa Silva"
type input "Beatriz Costa Silva"
select select
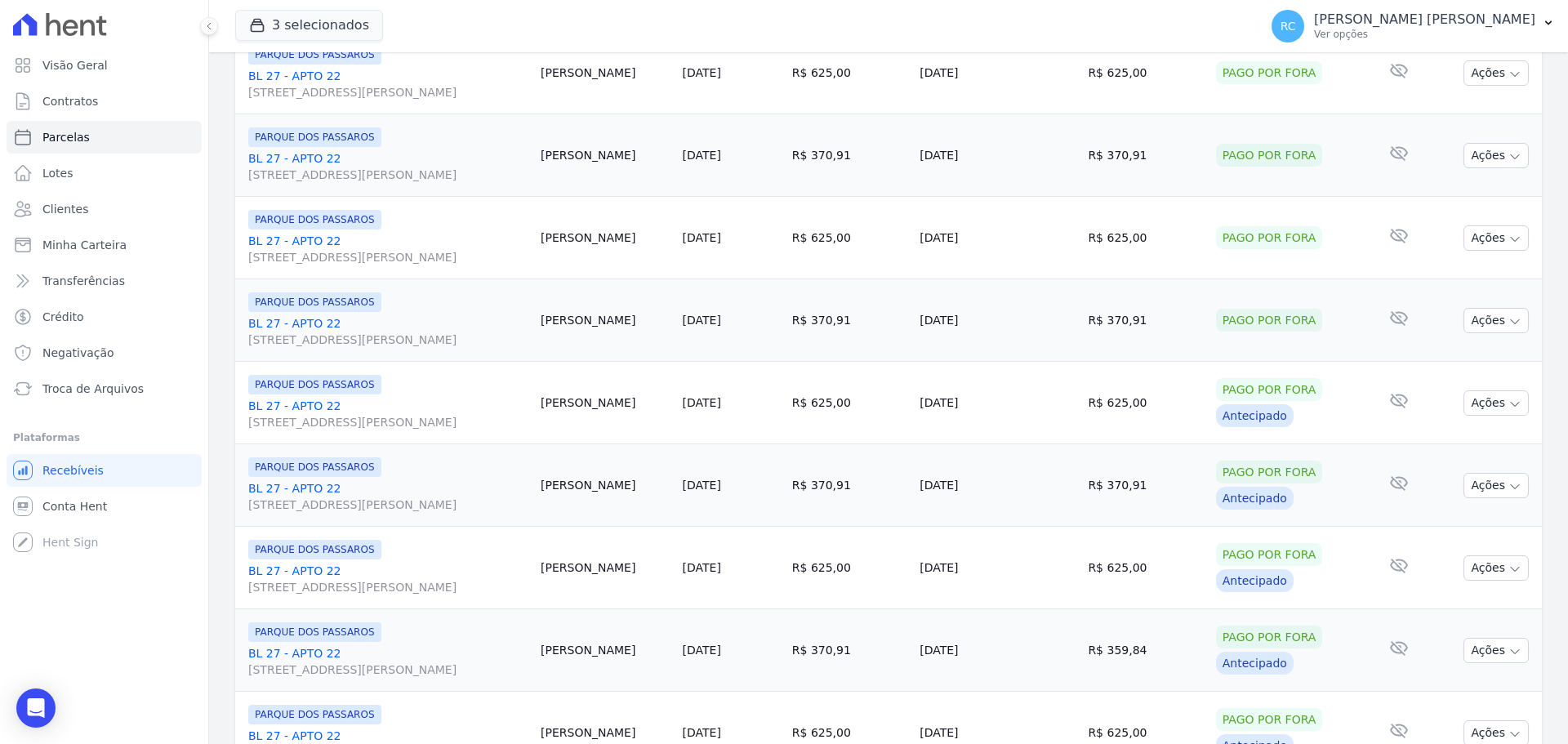
scroll to position [1737, 0]
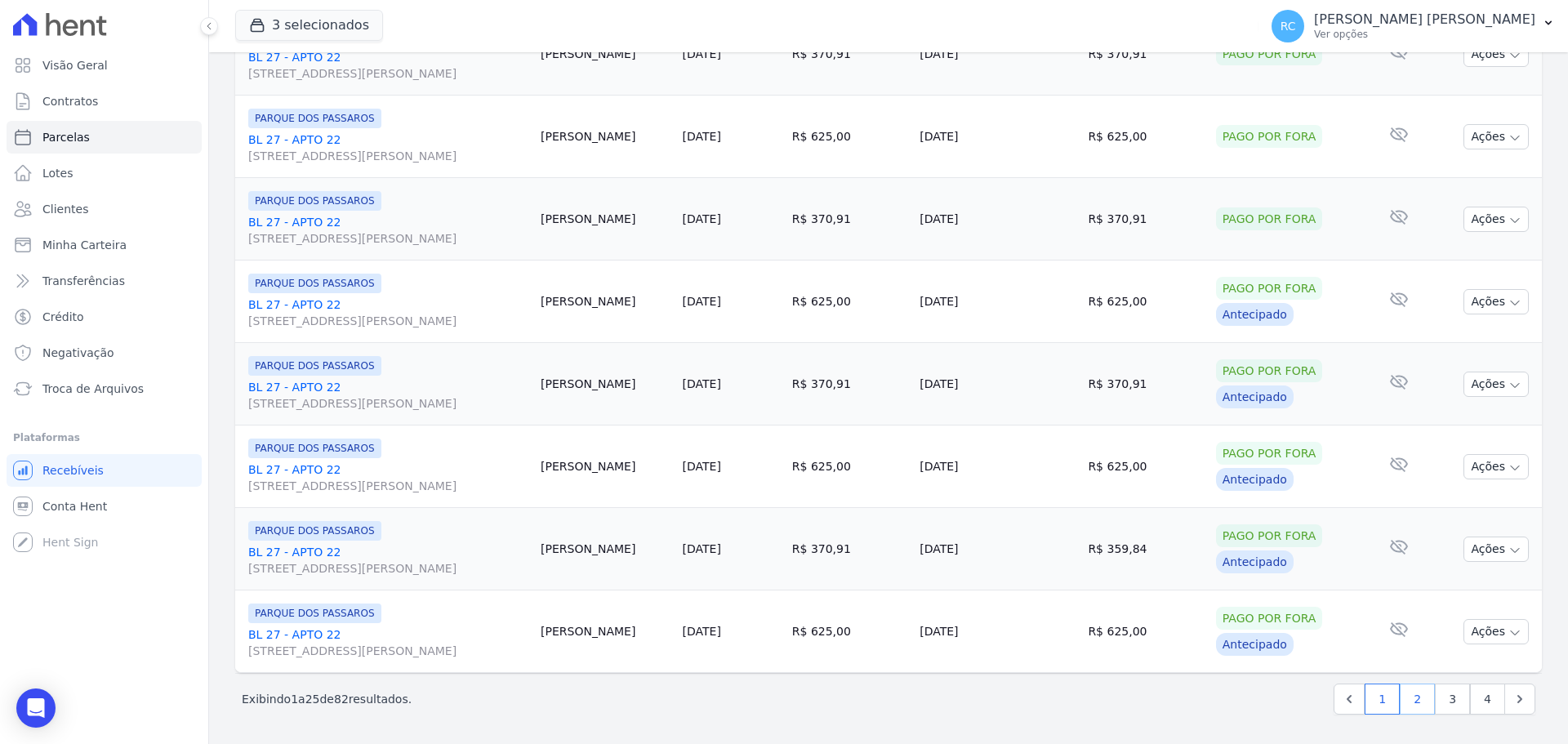
click at [1411, 695] on link "2" at bounding box center [1418, 700] width 35 height 31
select select
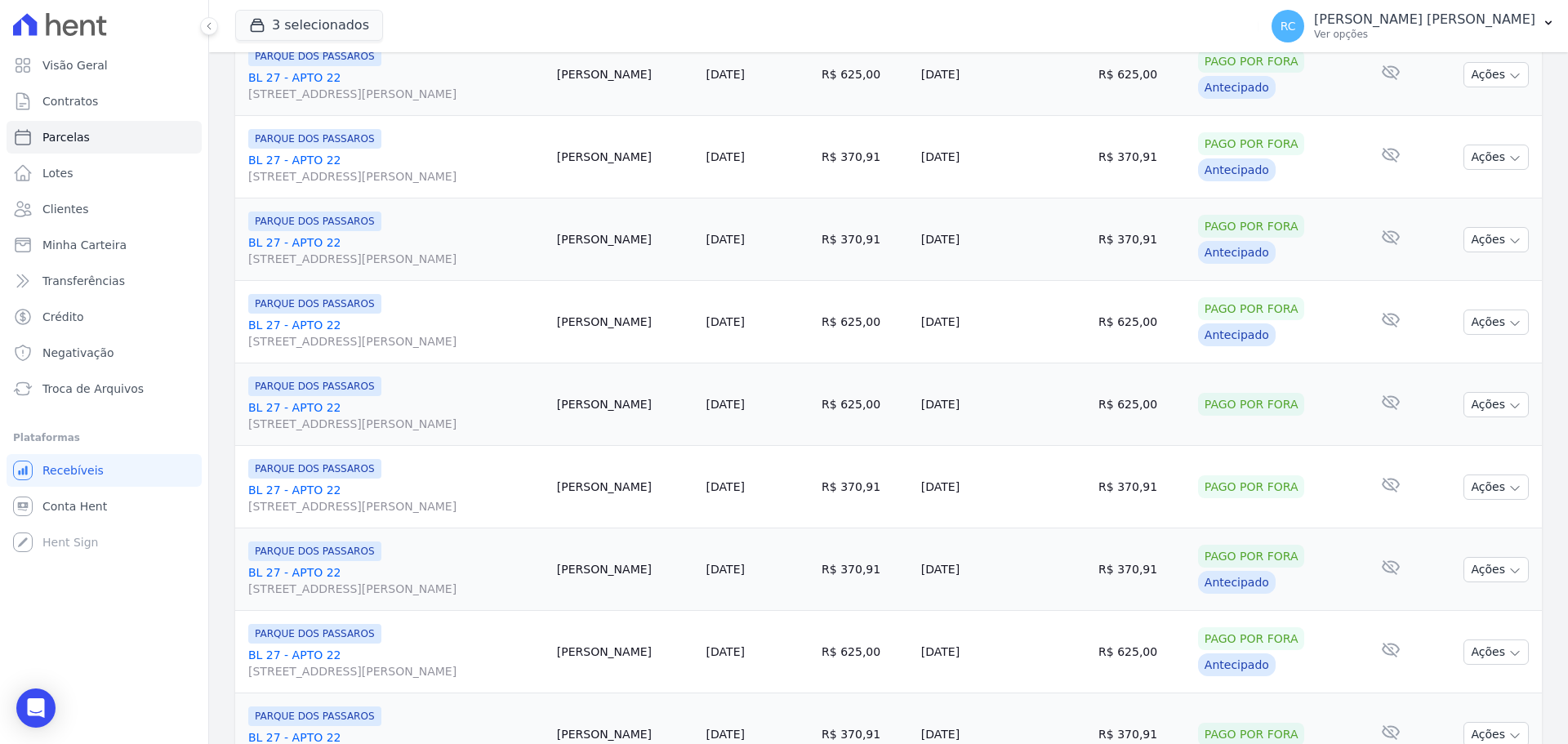
scroll to position [1737, 0]
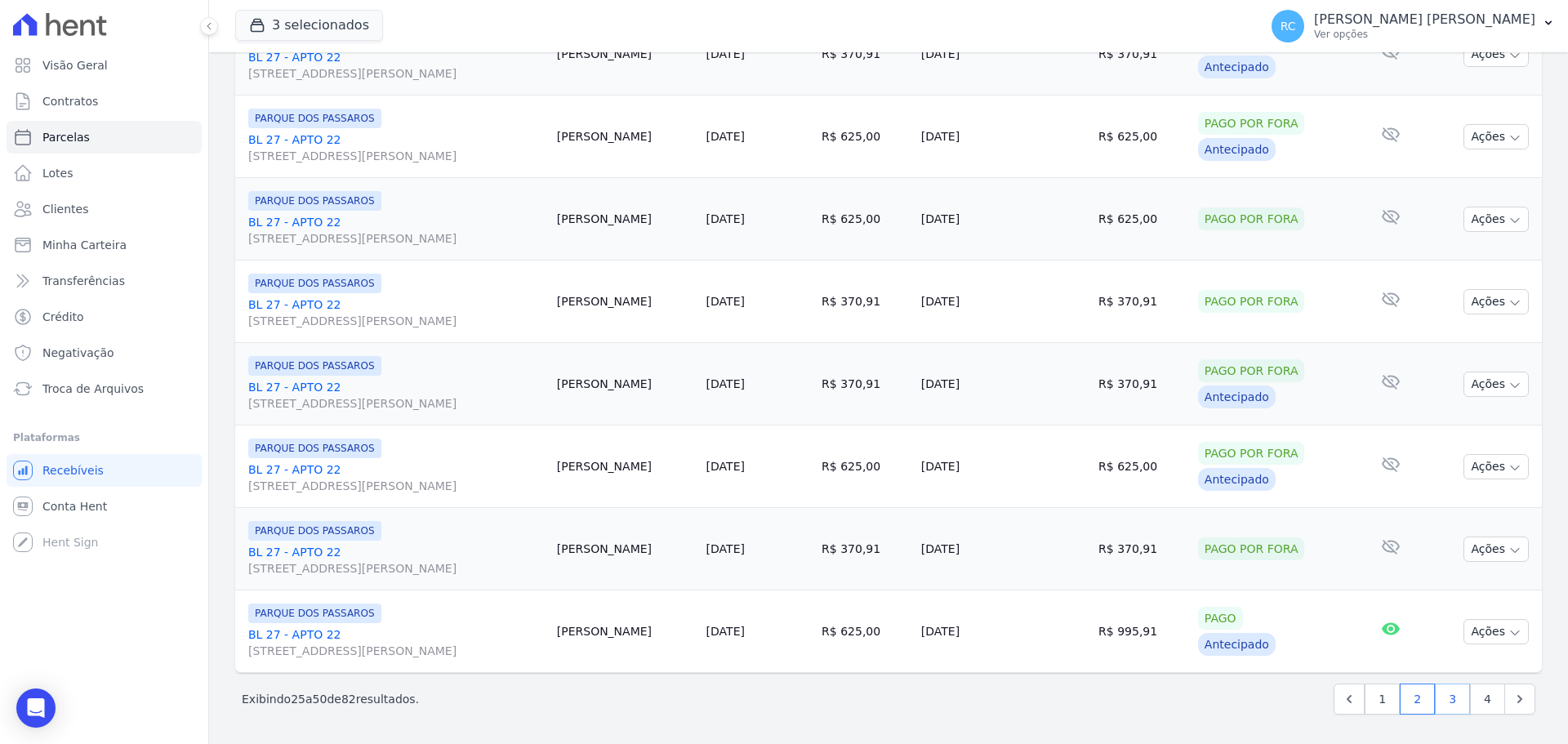
click at [1451, 708] on link "3" at bounding box center [1453, 700] width 35 height 31
select select
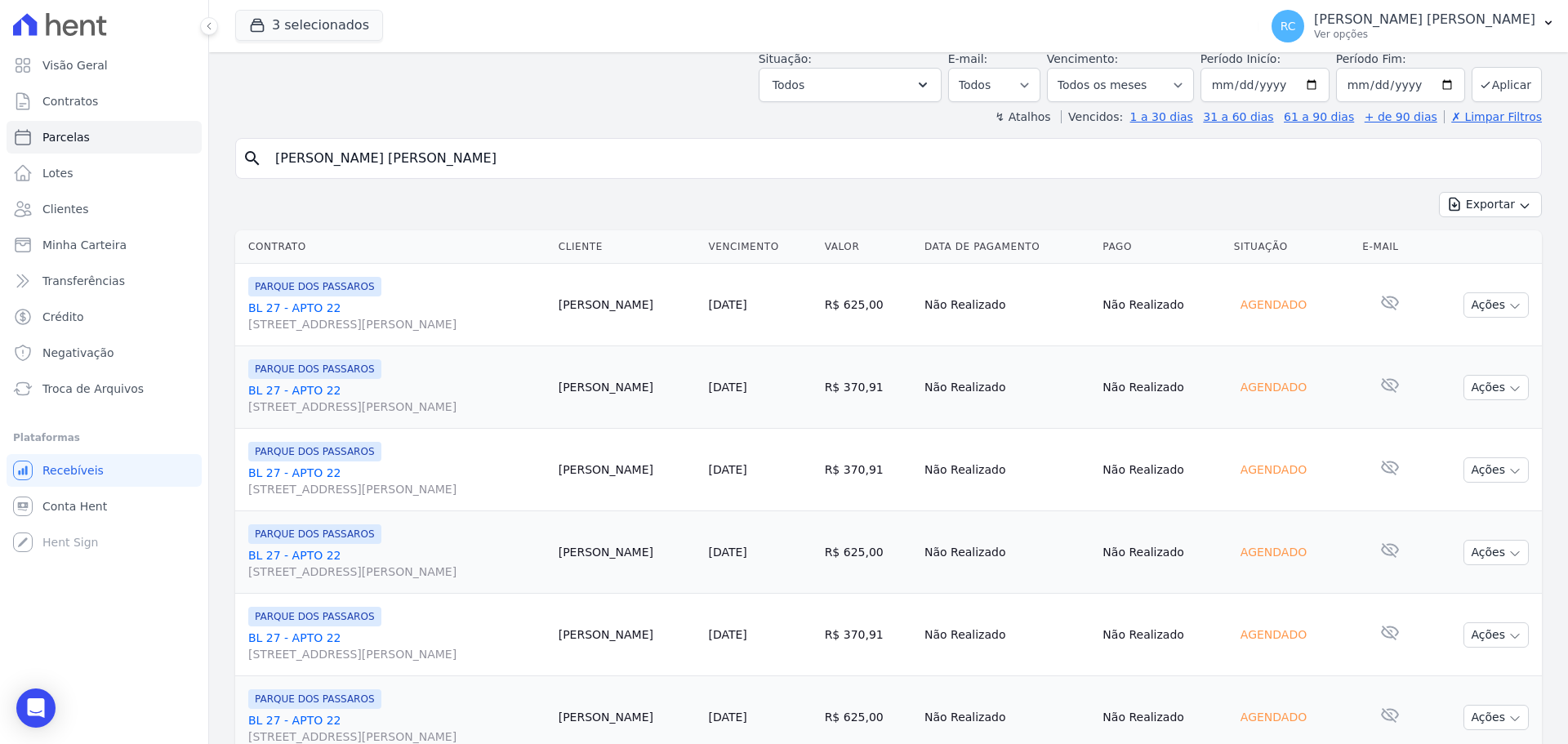
scroll to position [82, 0]
click at [112, 499] on link "Conta Hent" at bounding box center [104, 506] width 195 height 32
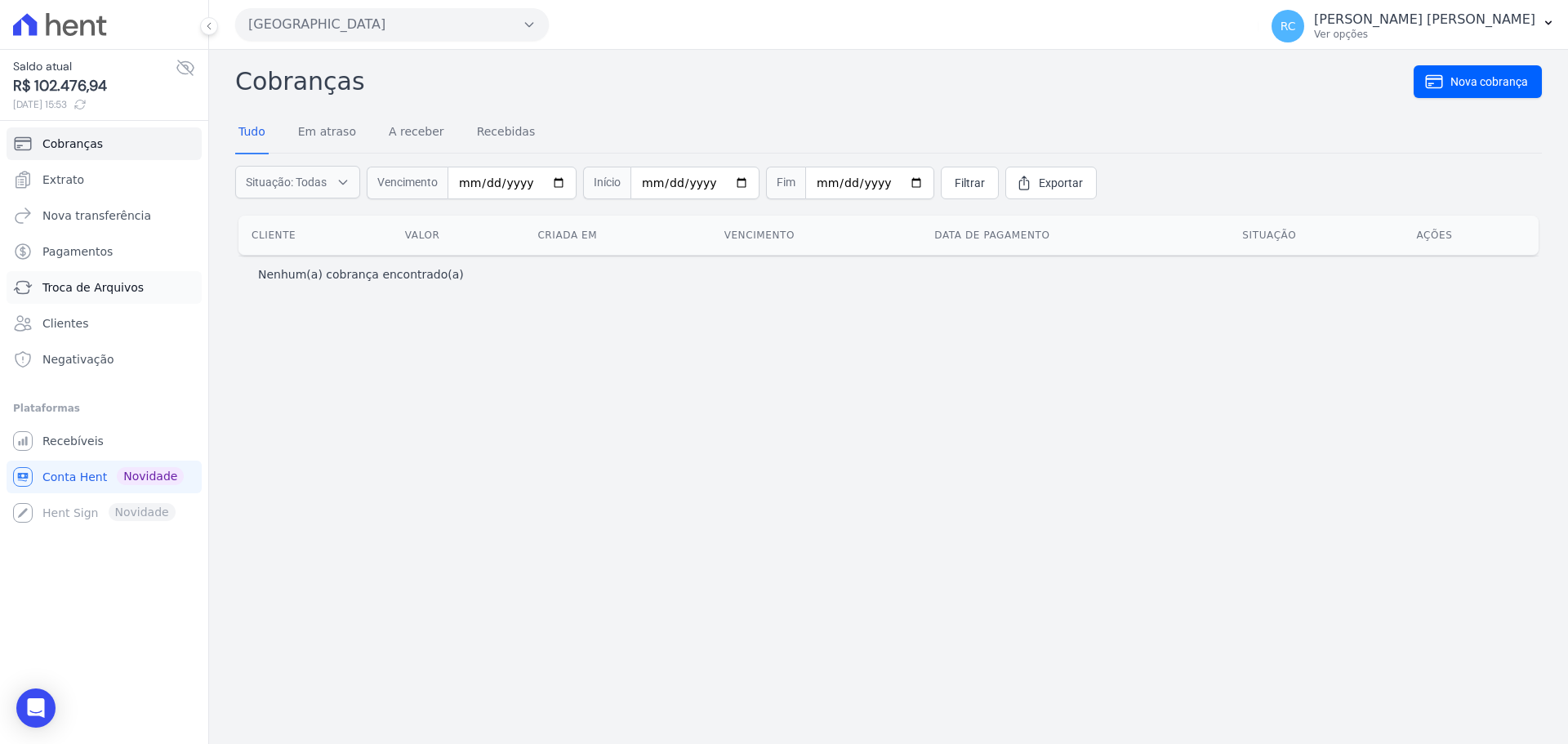
click at [112, 291] on span "Troca de Arquivos" at bounding box center [93, 288] width 101 height 17
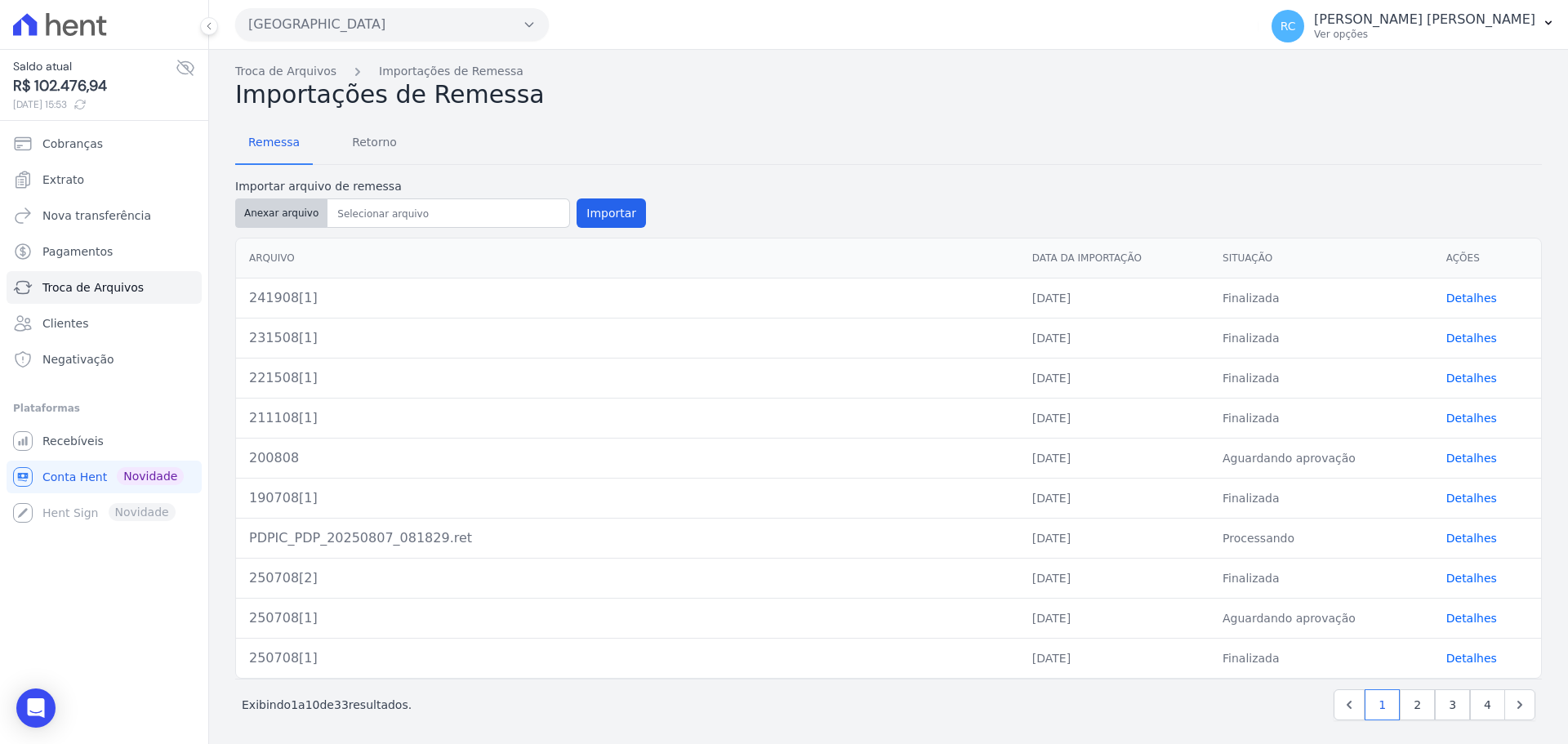
click at [287, 215] on button "Anexar arquivo" at bounding box center [281, 213] width 92 height 30
type input "251908"
click at [609, 213] on button "Importar" at bounding box center [611, 213] width 69 height 30
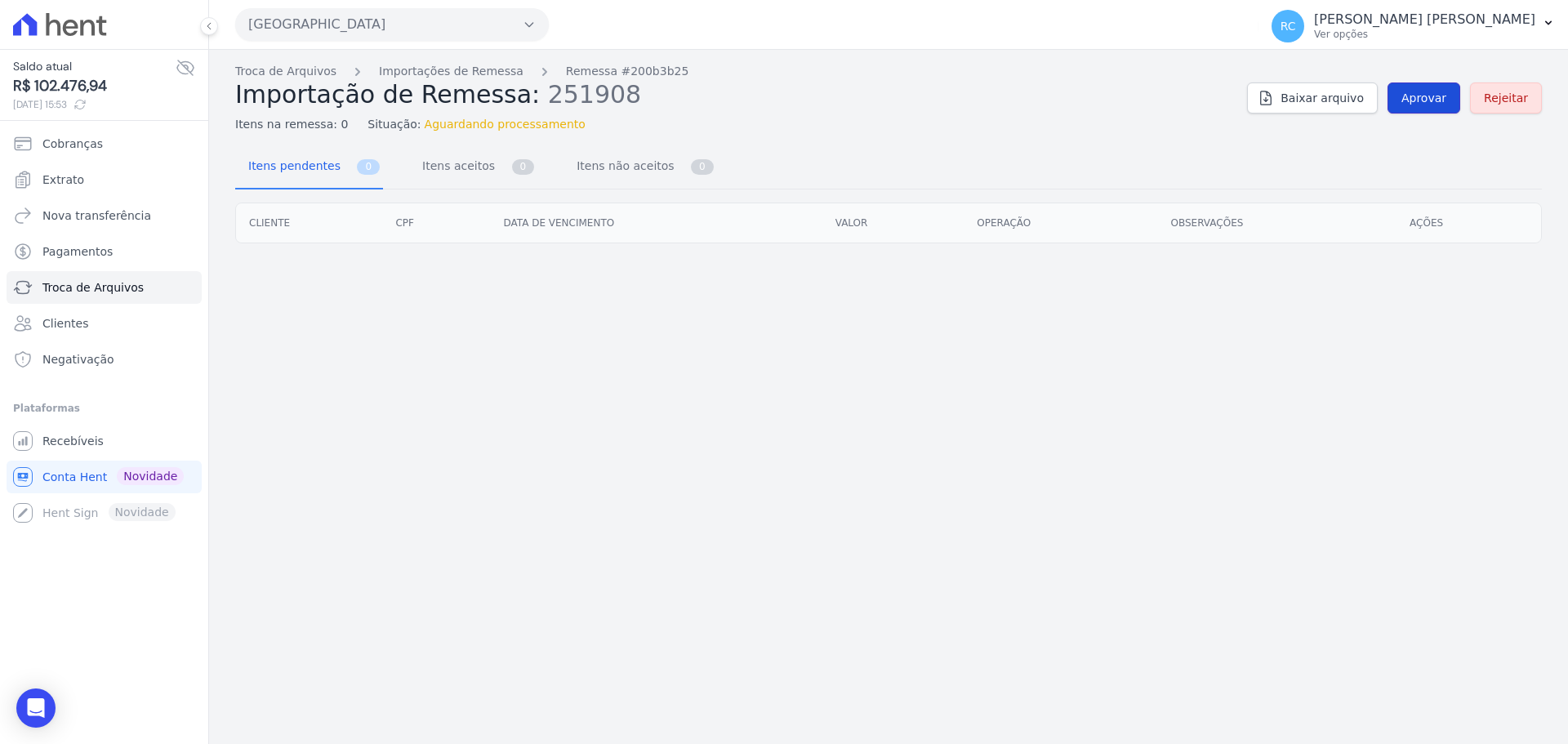
click at [1436, 107] on link "Aprovar" at bounding box center [1423, 98] width 73 height 31
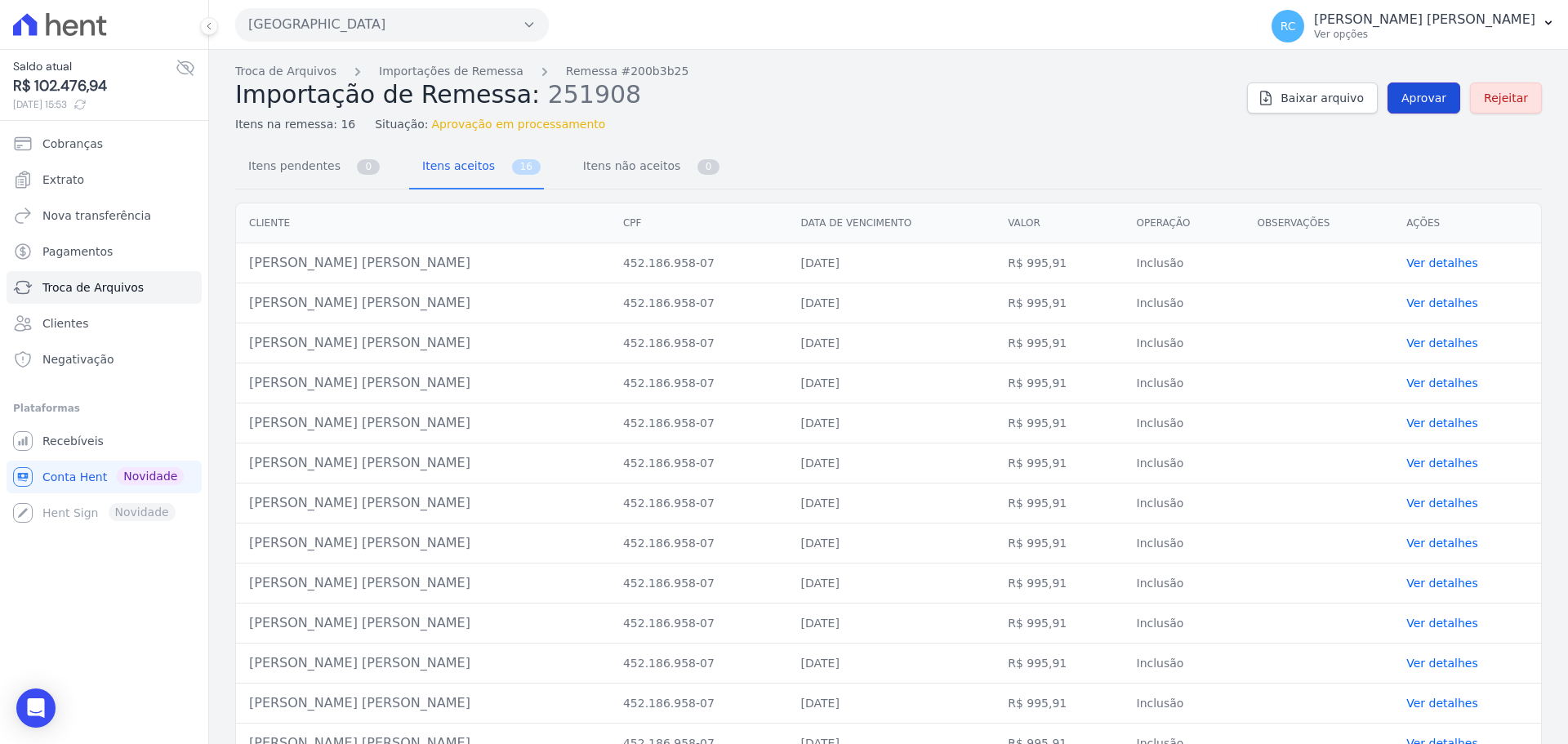
click at [1394, 107] on link "Aprovar" at bounding box center [1423, 98] width 73 height 31
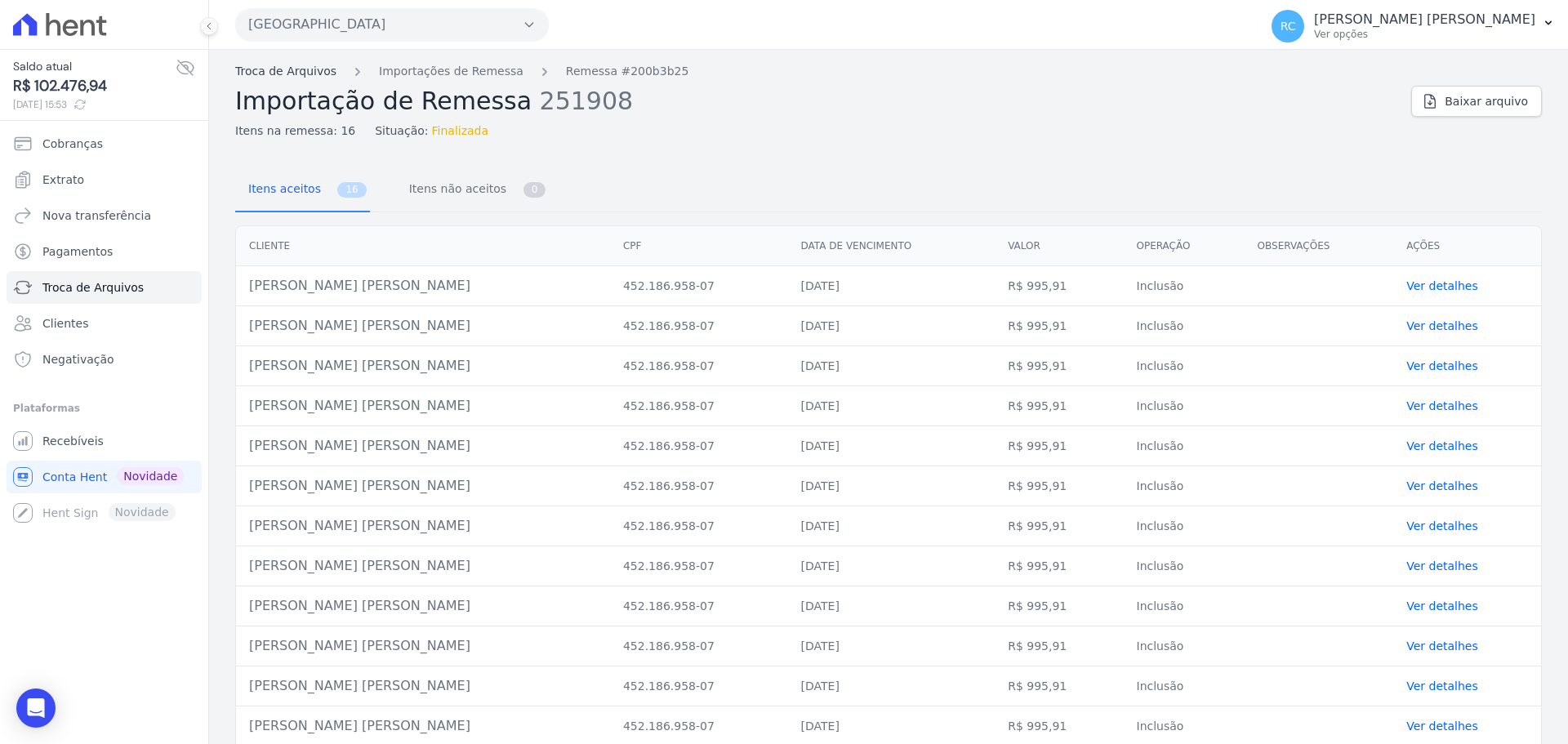
click at [253, 71] on link "Troca de Arquivos" at bounding box center [286, 71] width 101 height 18
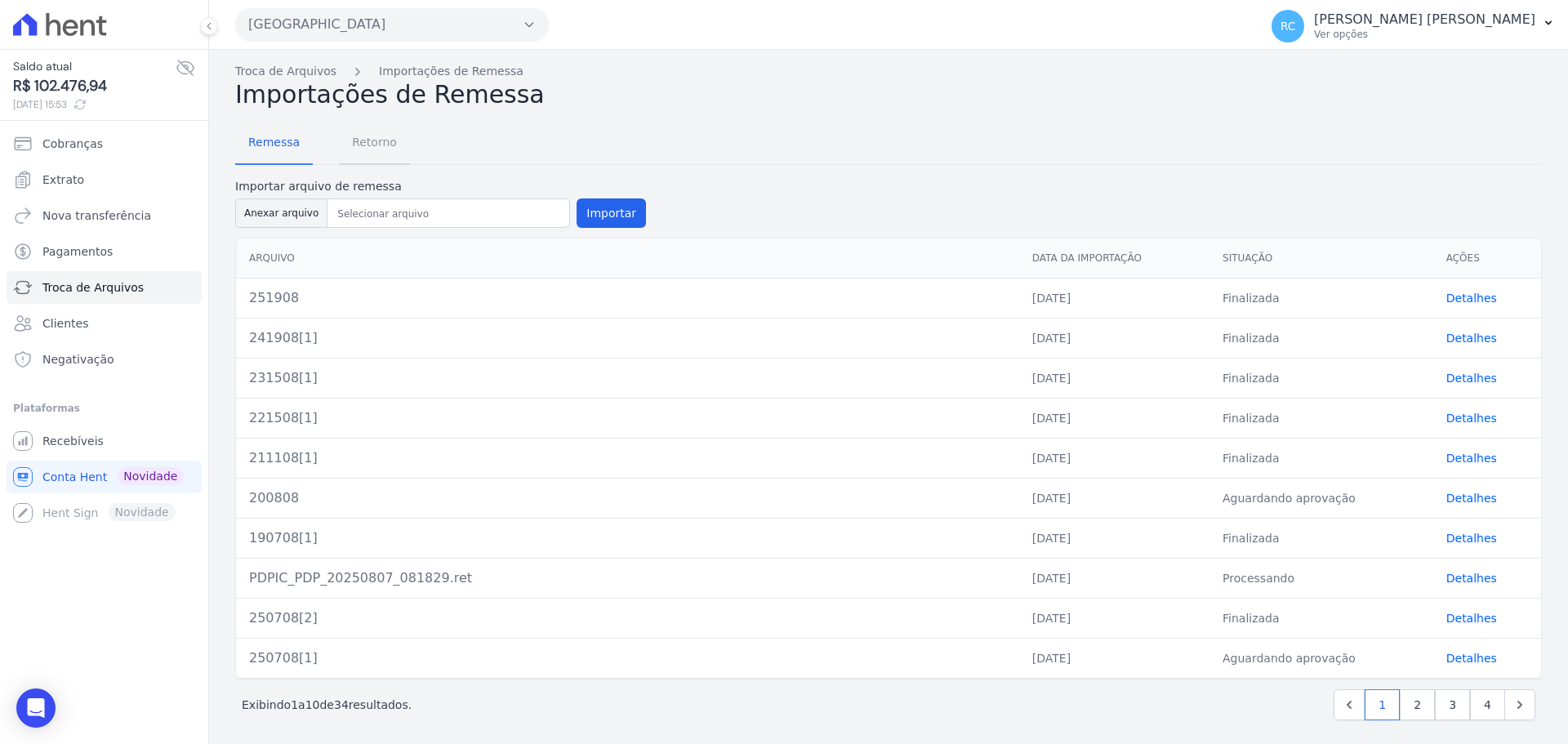
click at [356, 150] on span "Retorno" at bounding box center [374, 141] width 65 height 32
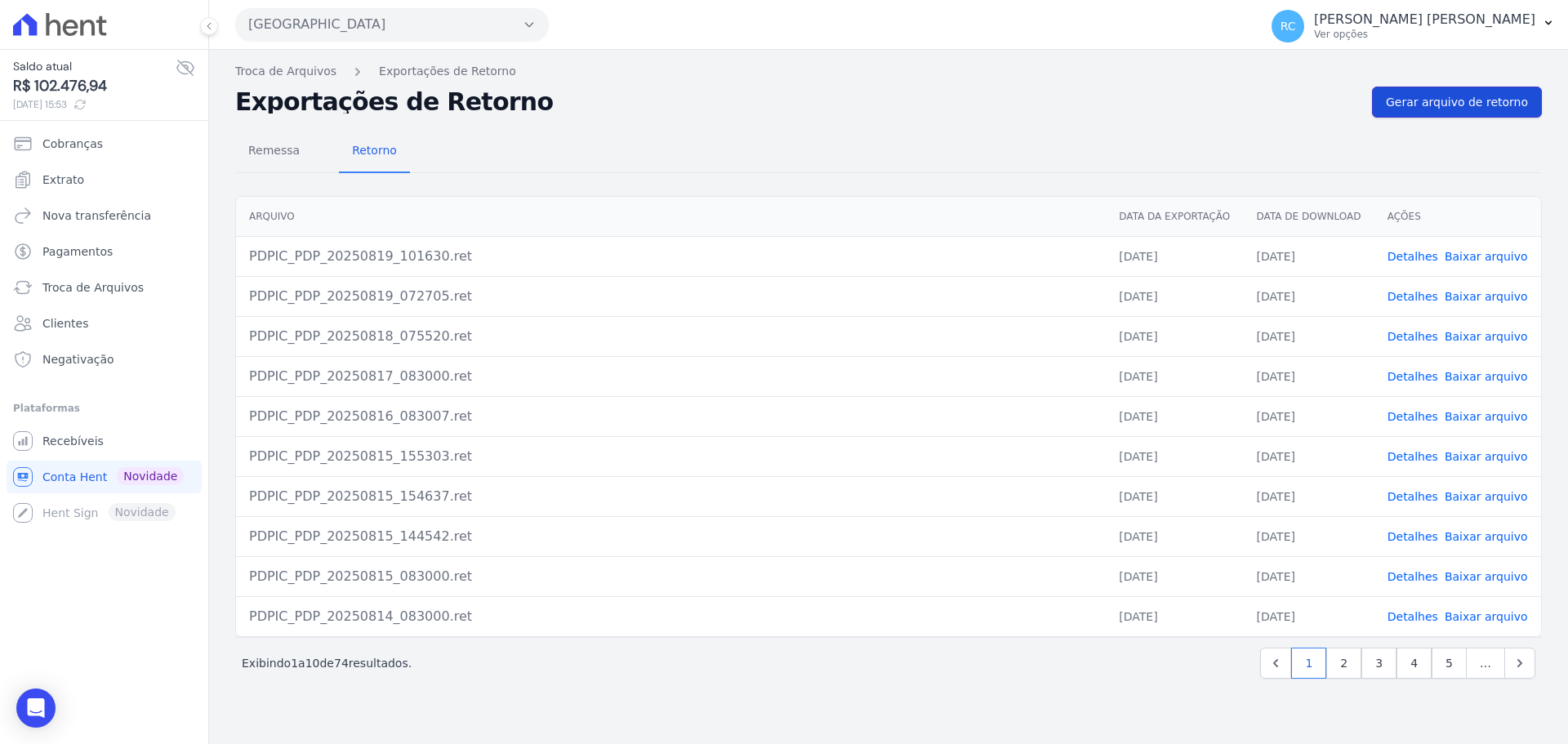
click at [1448, 112] on link "Gerar arquivo de retorno" at bounding box center [1457, 102] width 170 height 31
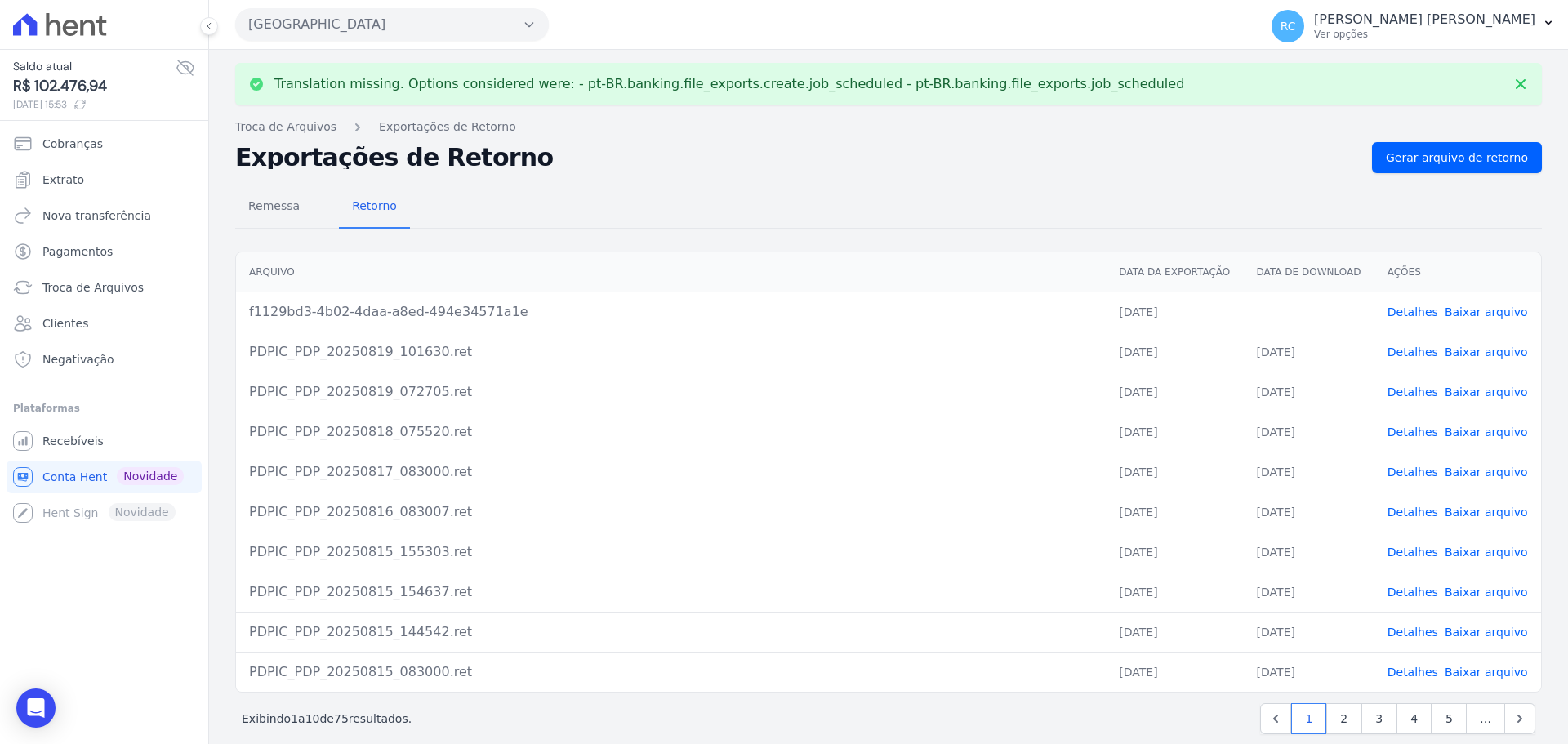
drag, startPoint x: 1466, startPoint y: 321, endPoint x: 1471, endPoint y: 312, distance: 10.3
click at [1468, 319] on td "Detalhes Baixar arquivo" at bounding box center [1457, 311] width 167 height 40
click at [1472, 312] on link "Baixar arquivo" at bounding box center [1486, 312] width 83 height 13
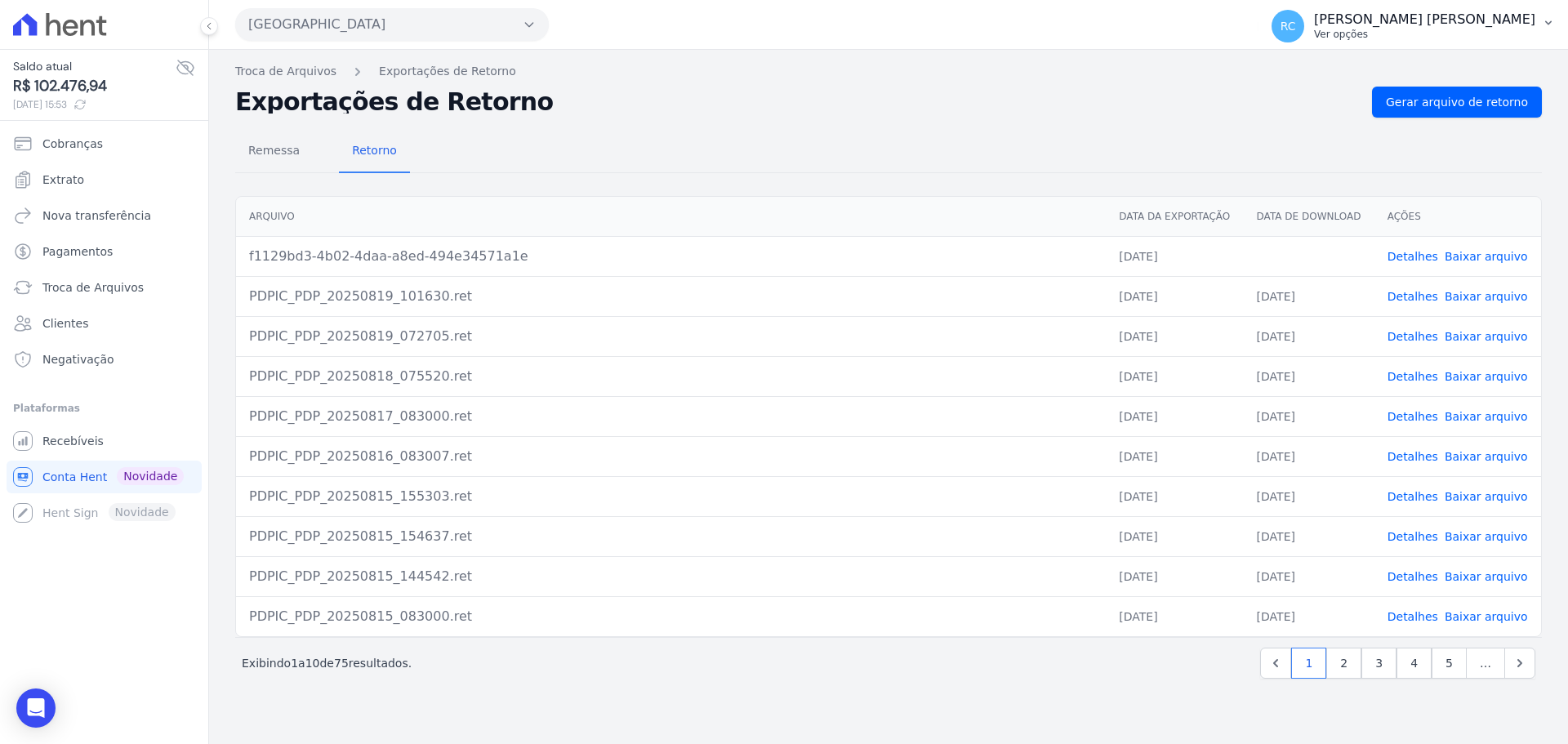
click at [1489, 35] on p "Ver opções" at bounding box center [1425, 34] width 221 height 13
click at [615, 55] on div "Translation missing. Options considered were: - pt-BR.banking.file_exports.crea…" at bounding box center [889, 396] width 1359 height 694
click at [61, 446] on span "Recebíveis" at bounding box center [73, 442] width 61 height 17
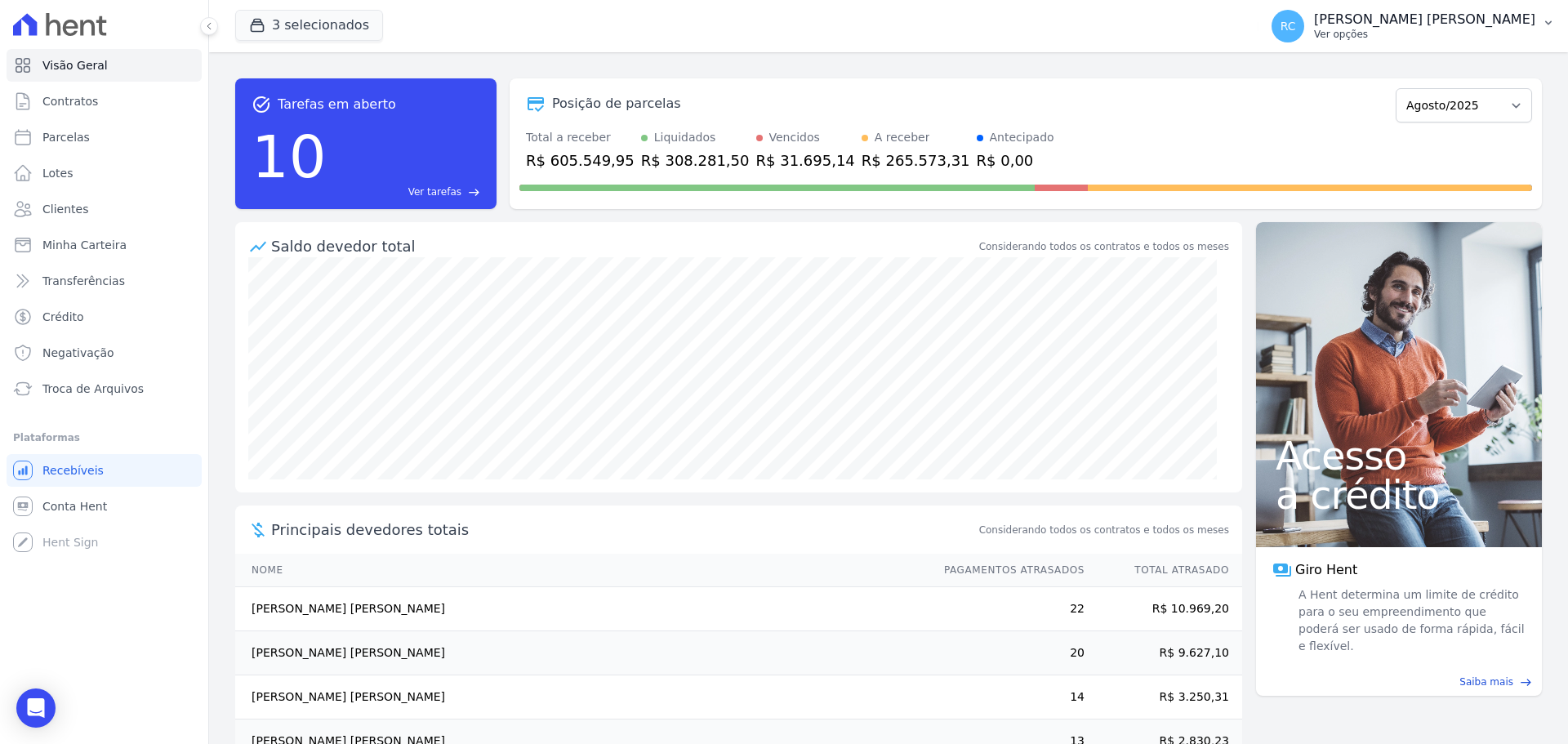
click at [1502, 43] on button "RC Raquel Costa de Almeida Ver opções" at bounding box center [1413, 27] width 310 height 46
click at [1458, 70] on link "Perfil do empreendimento" at bounding box center [1463, 70] width 209 height 30
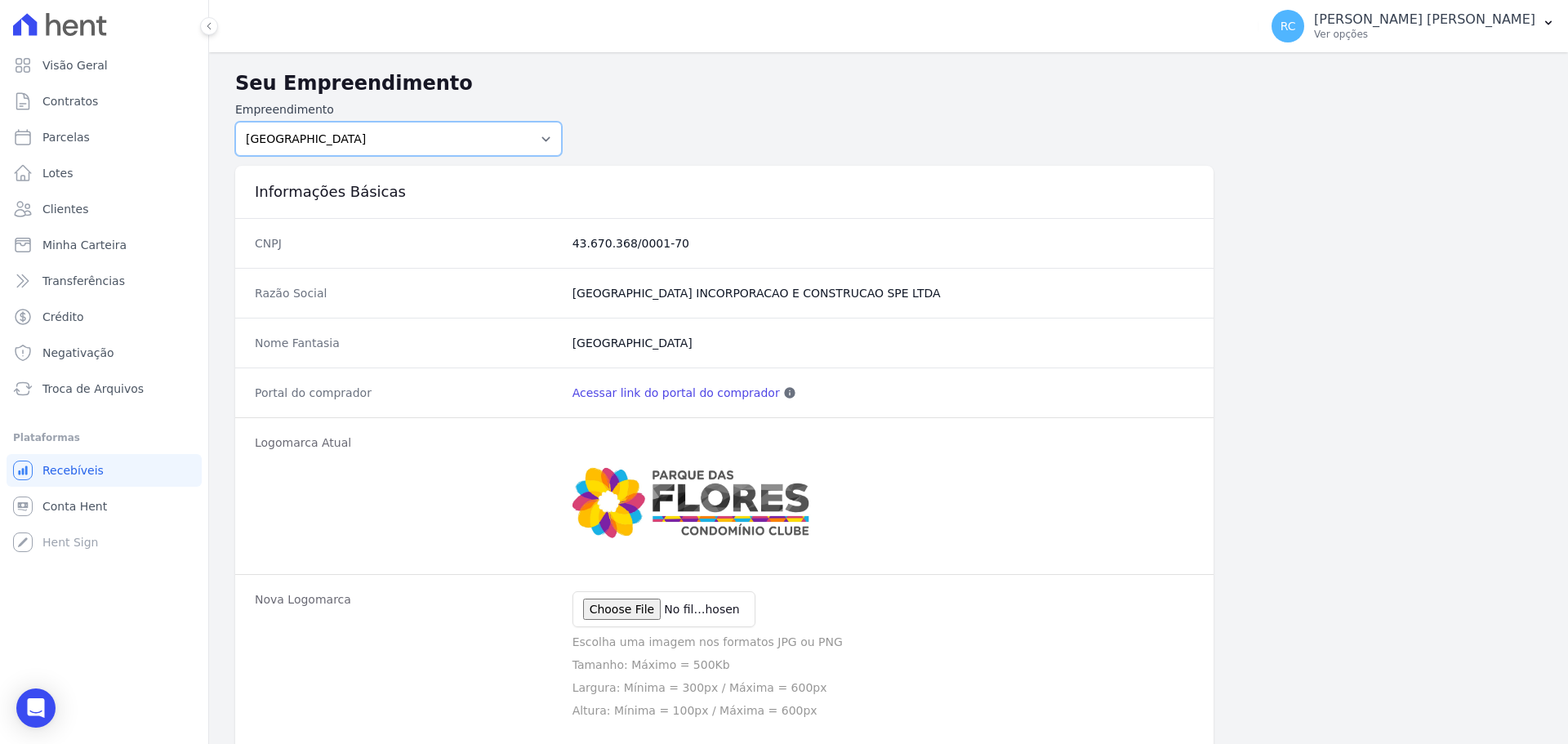
click at [414, 133] on select "PARQUE DAS FLORES PARQUE DOS PASSAROS TURMALINAS CONDOMINIO CLUB BY CAVAZANI" at bounding box center [398, 138] width 326 height 34
select select "7c6dbd88-c992-4e1b-a35d-d12916fde016"
click at [235, 122] on select "PARQUE DAS FLORES PARQUE DOS PASSAROS TURMALINAS CONDOMINIO CLUB BY CAVAZANI" at bounding box center [398, 138] width 326 height 34
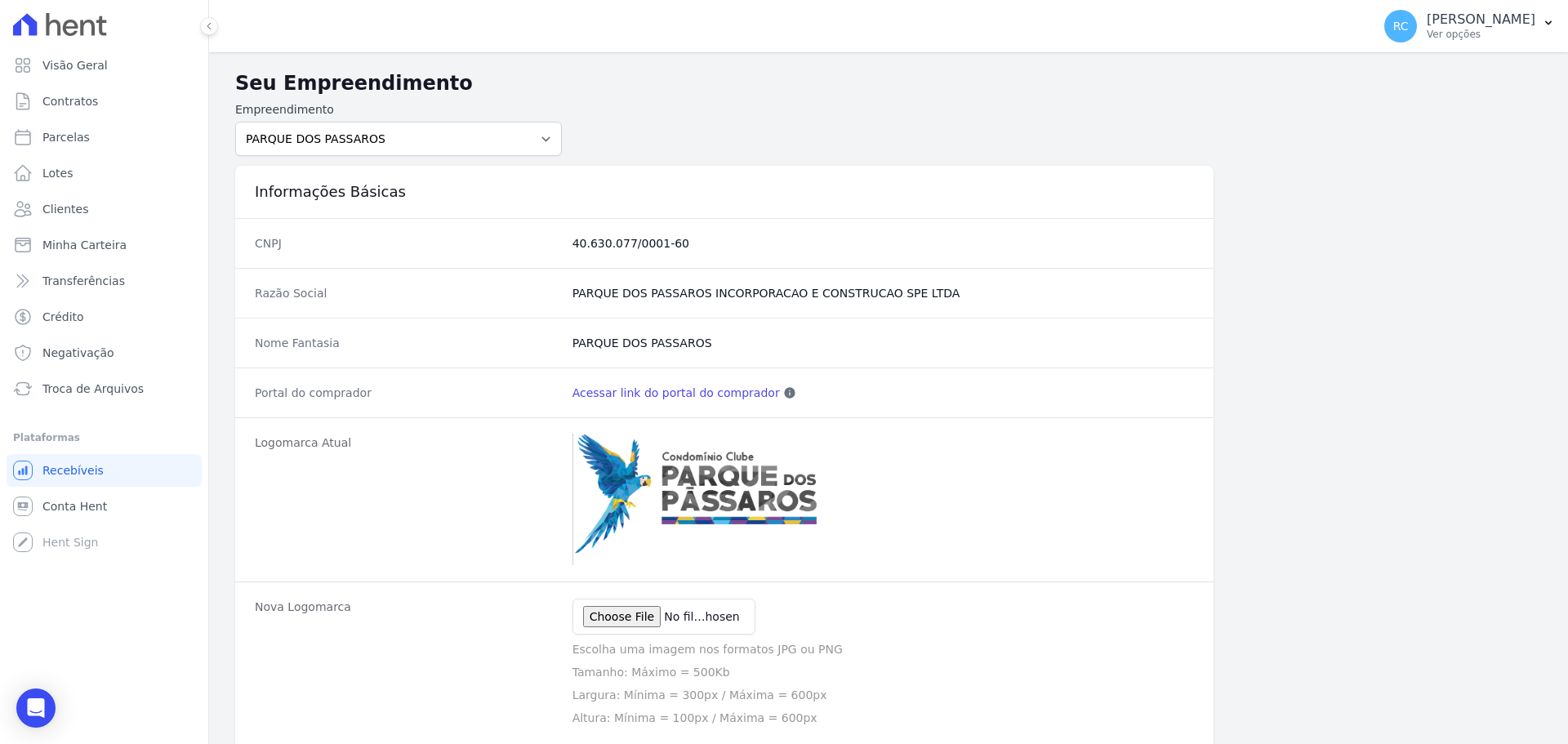
click at [667, 392] on link "Acessar link do portal do comprador" at bounding box center [676, 393] width 207 height 17
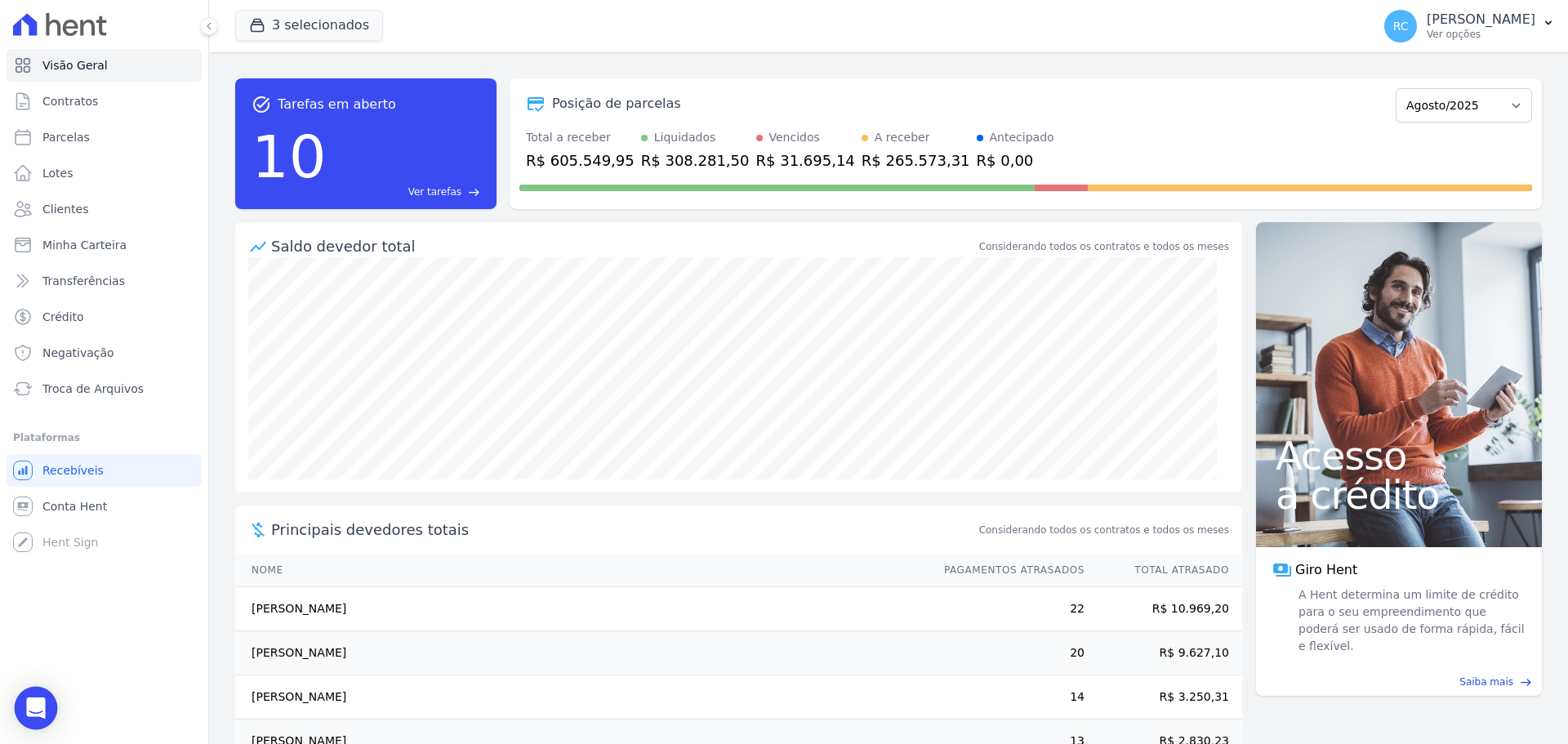
click at [42, 718] on div "Open Intercom Messenger" at bounding box center [36, 708] width 43 height 43
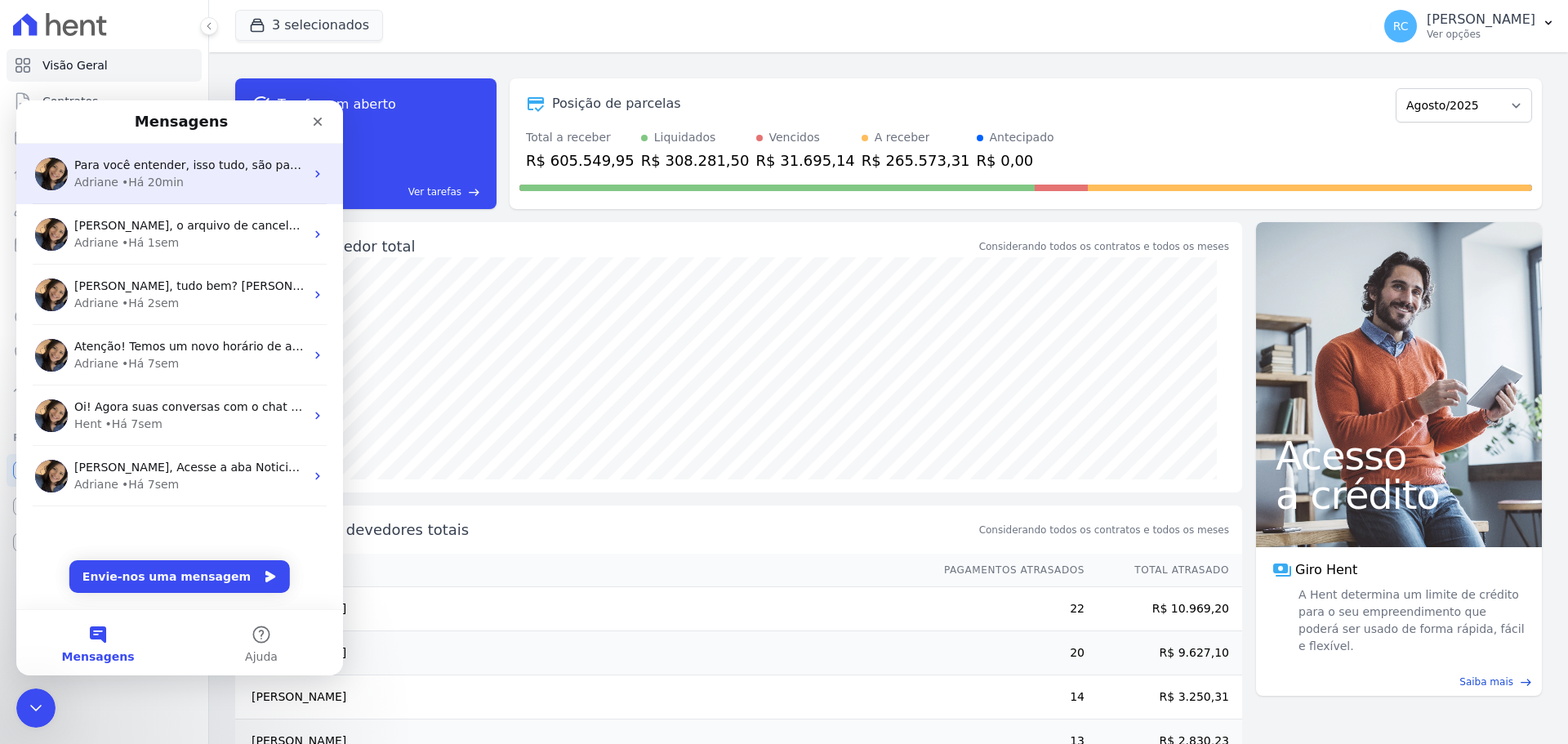
click at [218, 183] on div "Adriane • Há 20min" at bounding box center [190, 183] width 230 height 18
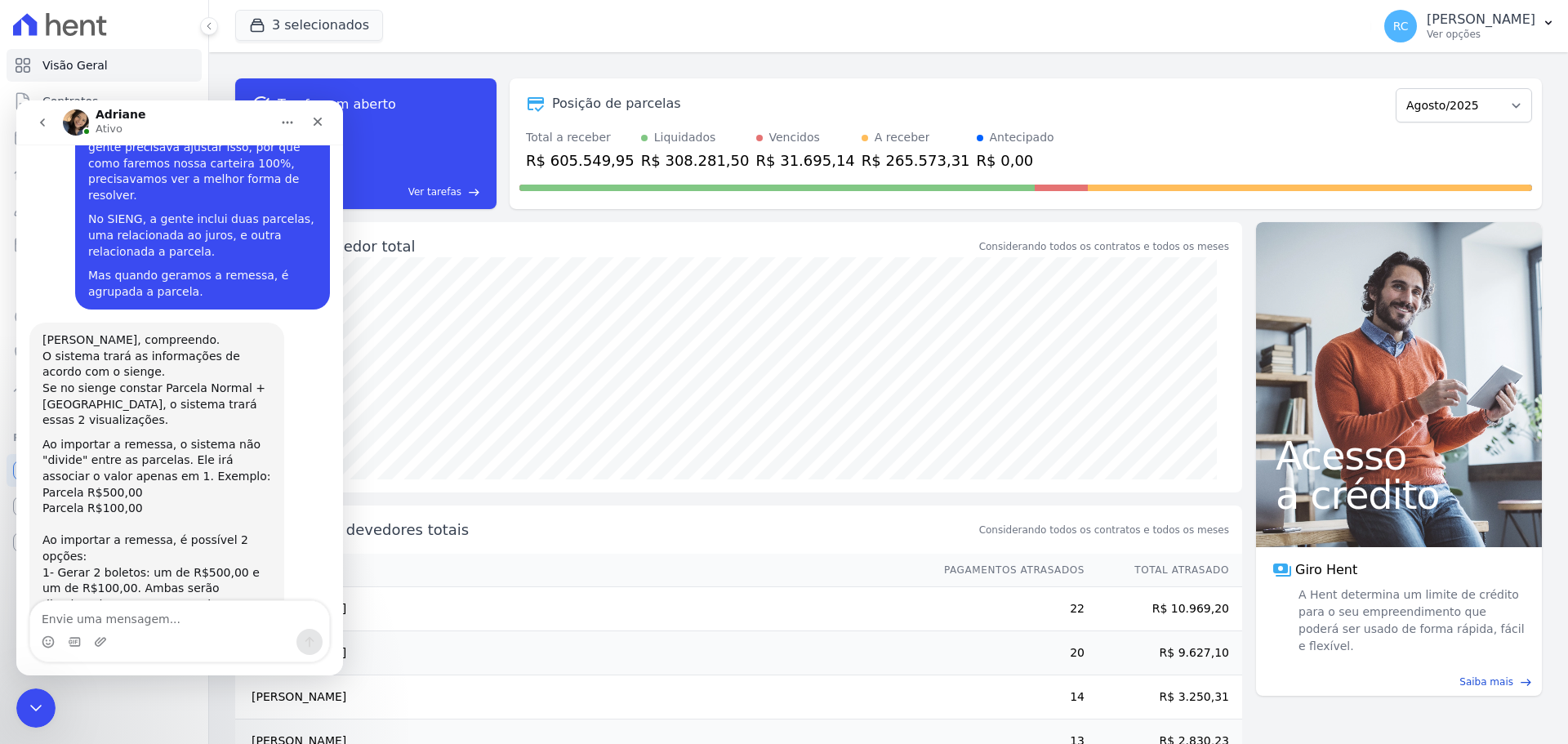
scroll to position [8359, 0]
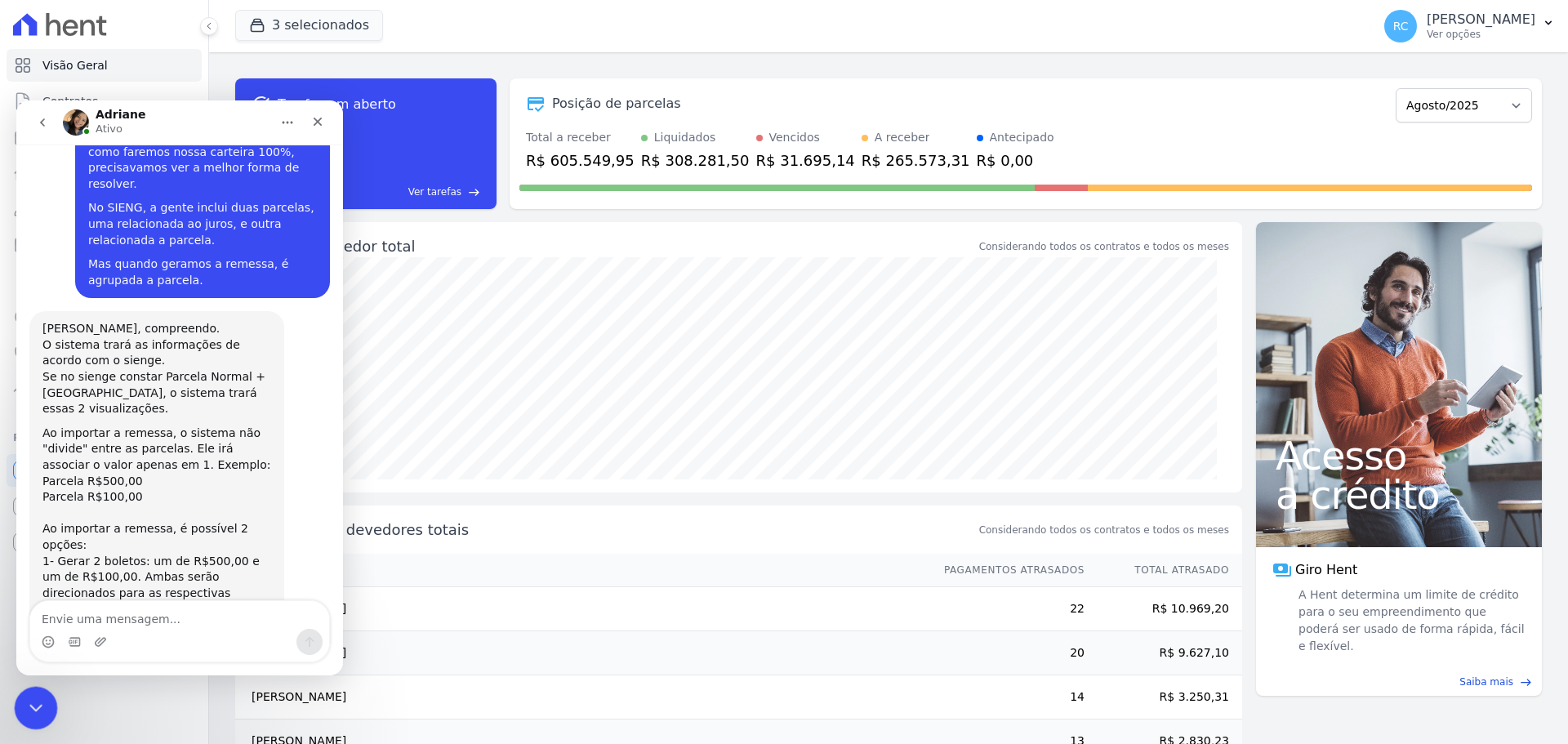
click at [14, 719] on div "Fechar mensagem da Intercom" at bounding box center [33, 705] width 40 height 40
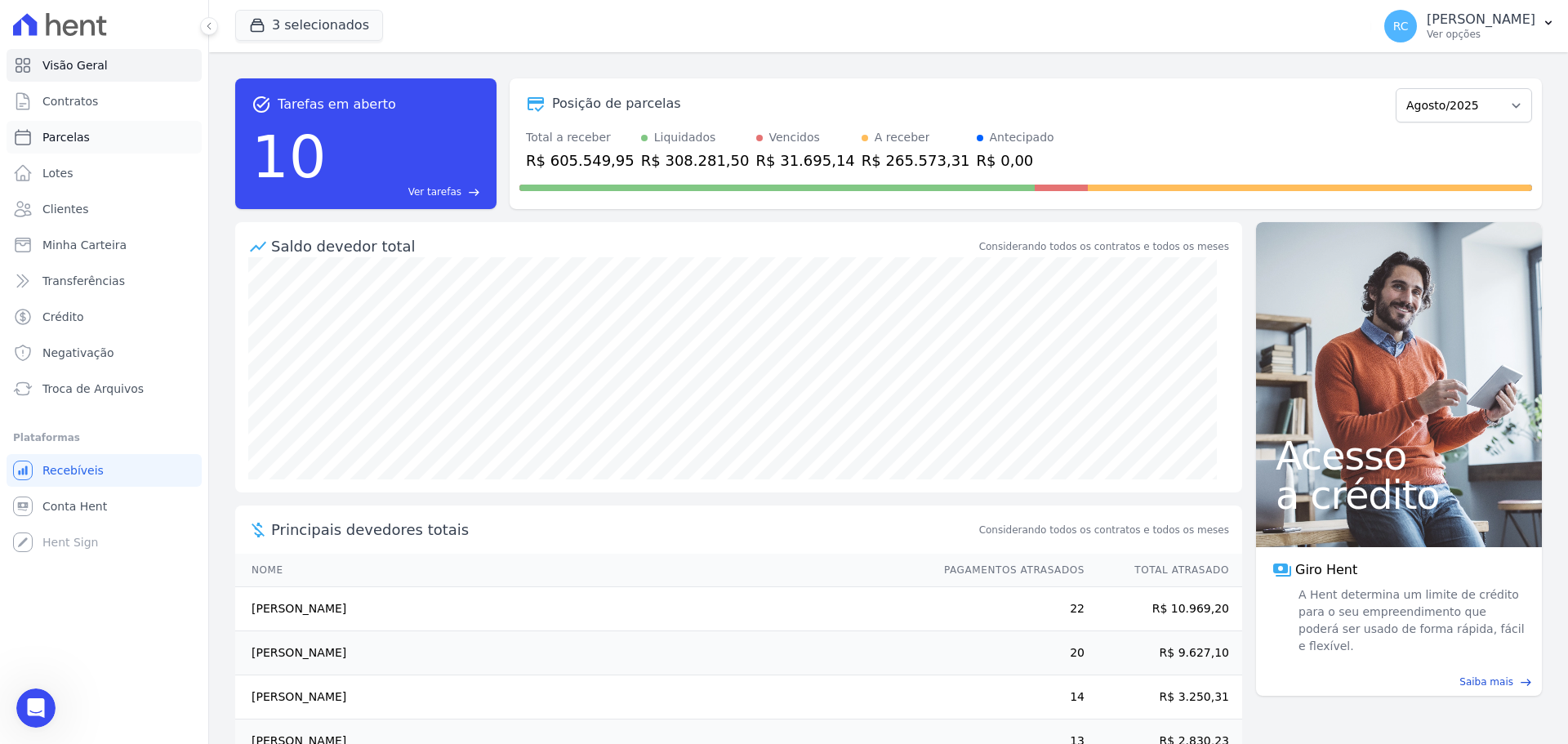
click at [88, 150] on link "Parcelas" at bounding box center [104, 136] width 195 height 32
select select
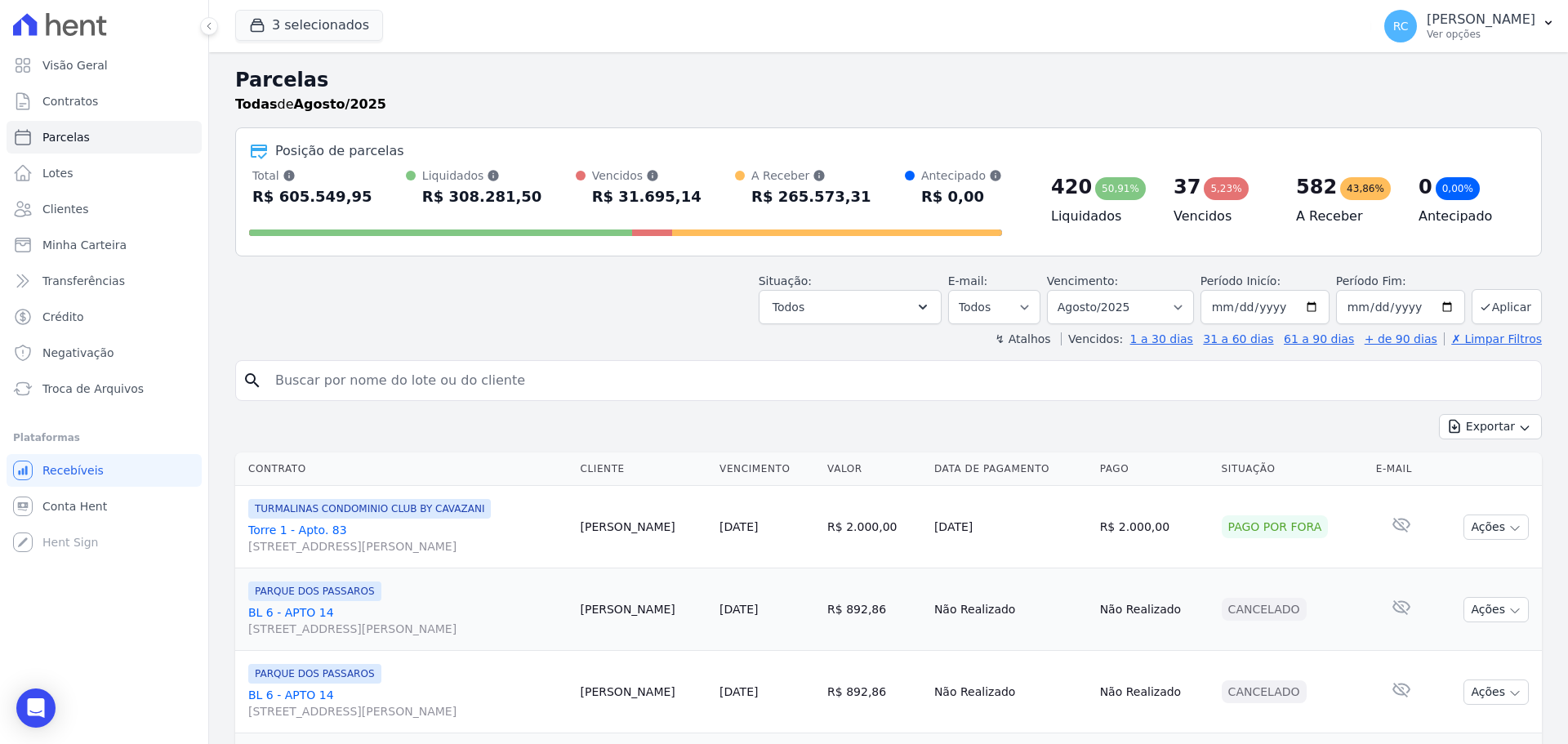
click at [355, 362] on div "search" at bounding box center [889, 381] width 1307 height 41
paste input "JESSICA CARVALHO DOS SANTOS"
type input "JESSICA CARVALHO DOS SANTOS"
select select
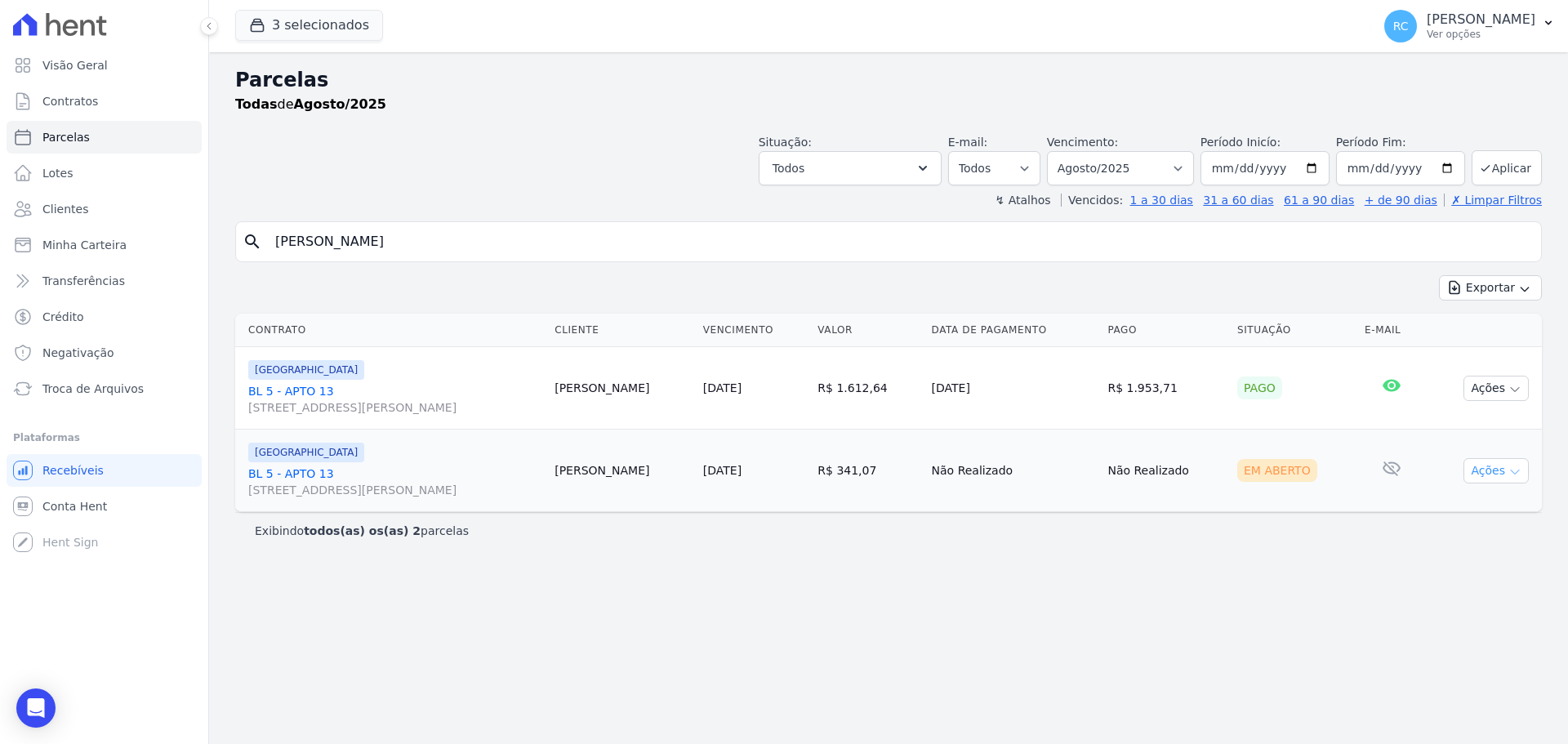
click at [1515, 471] on icon "button" at bounding box center [1515, 472] width 13 height 13
click at [1256, 475] on div "Em Aberto" at bounding box center [1277, 470] width 80 height 23
click at [1502, 466] on button "Ações" at bounding box center [1496, 470] width 65 height 25
click at [1146, 651] on div "Parcelas Todas de Agosto/2025 Situação: Agendado Em Aberto Pago Processando Can…" at bounding box center [889, 398] width 1359 height 691
drag, startPoint x: 18, startPoint y: 693, endPoint x: 12, endPoint y: 704, distance: 12.5
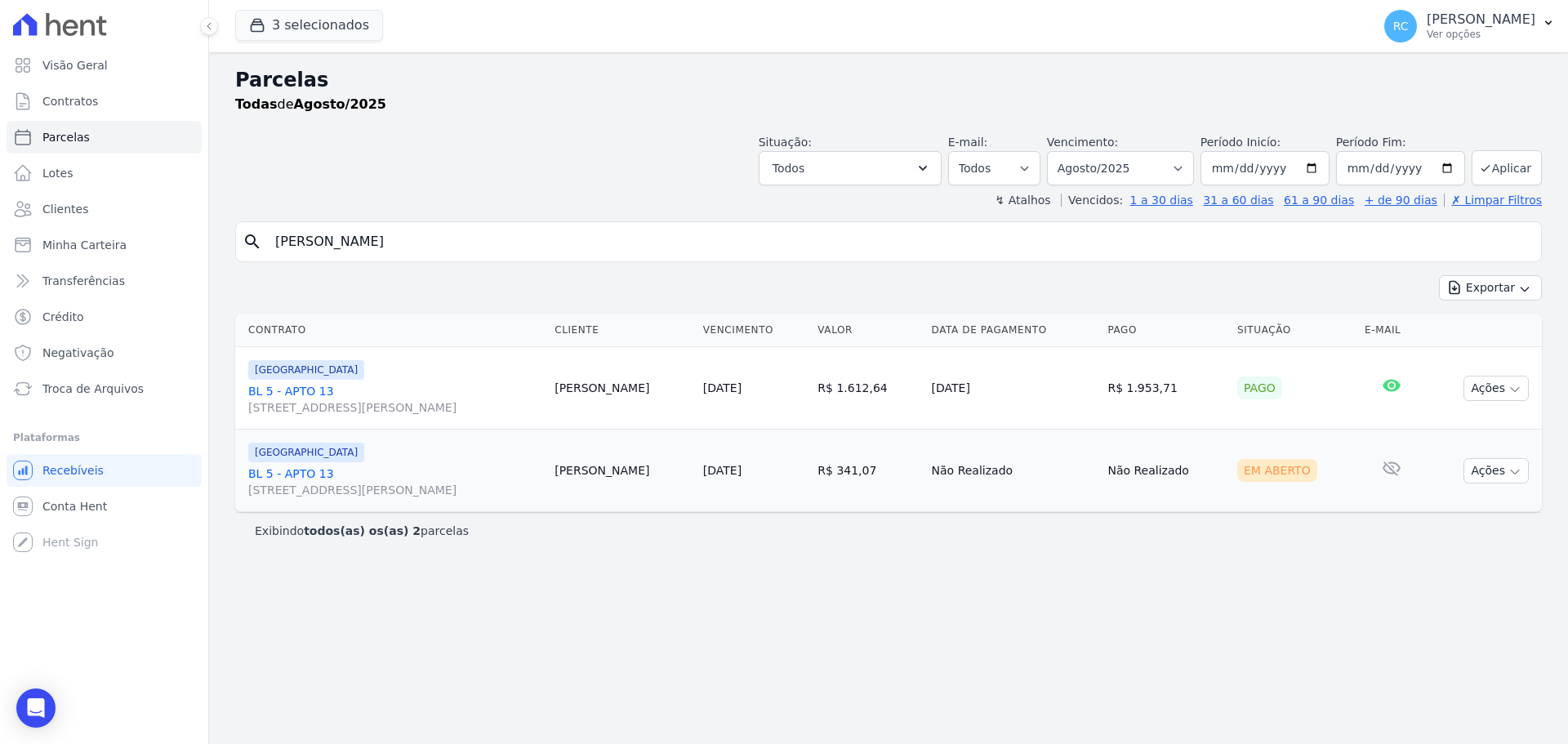
click at [12, 704] on body "Visão Geral Contratos Parcelas Lotes Clientes Minha Carteira Transferências Cré…" at bounding box center [784, 372] width 1568 height 744
click at [27, 699] on icon "Open Intercom Messenger" at bounding box center [35, 708] width 21 height 21
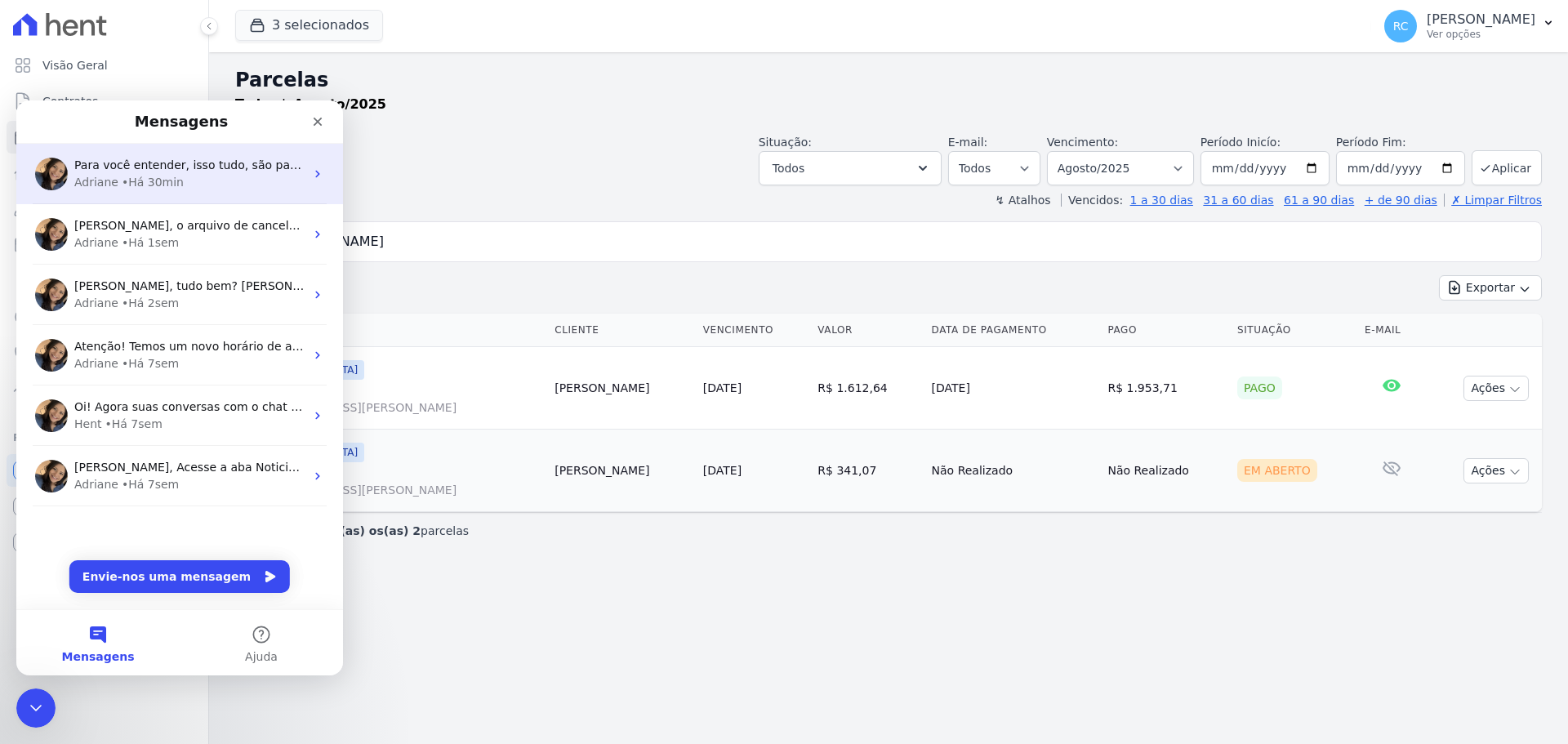
click at [218, 184] on div "Adriane • Há 30min" at bounding box center [190, 183] width 230 height 18
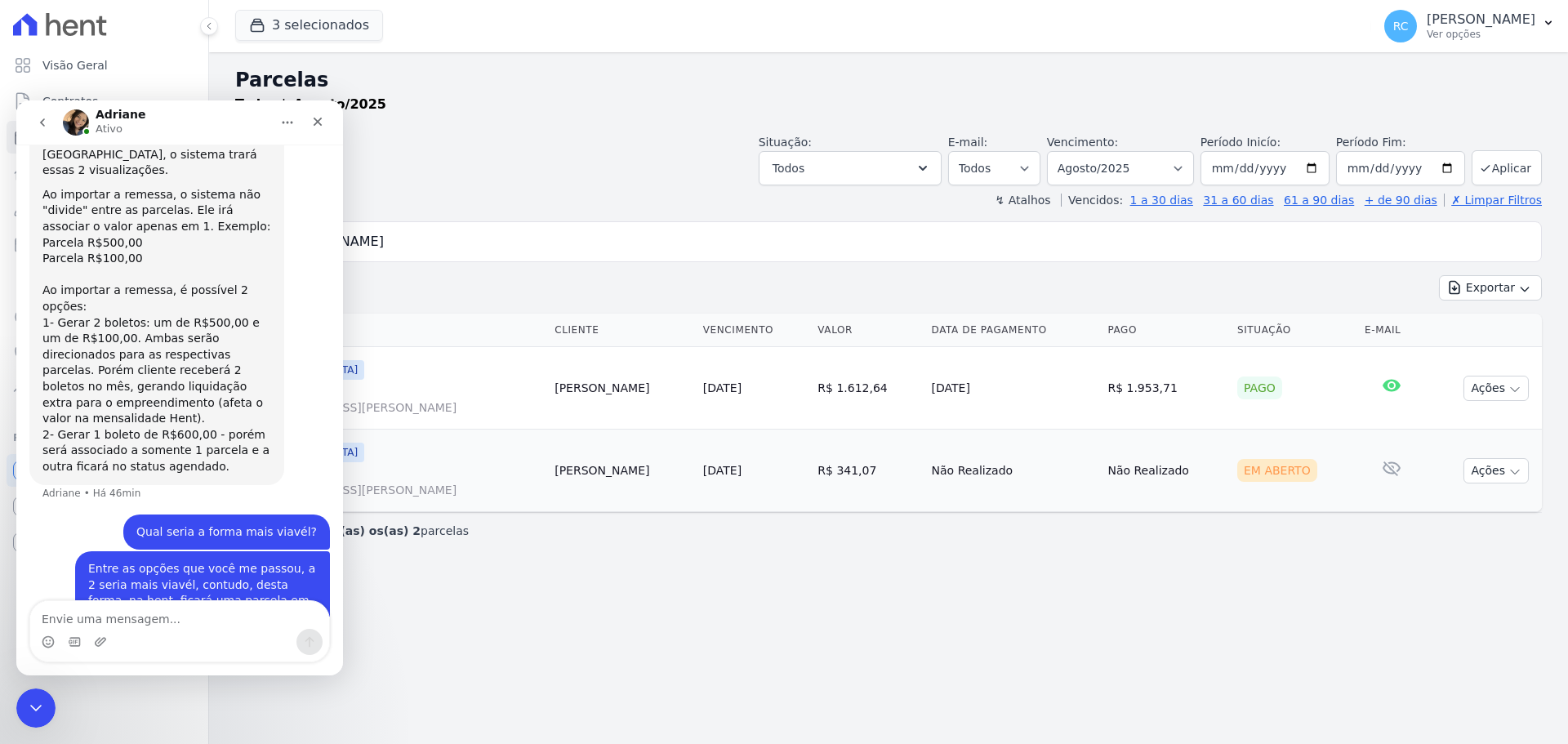
scroll to position [8599, 0]
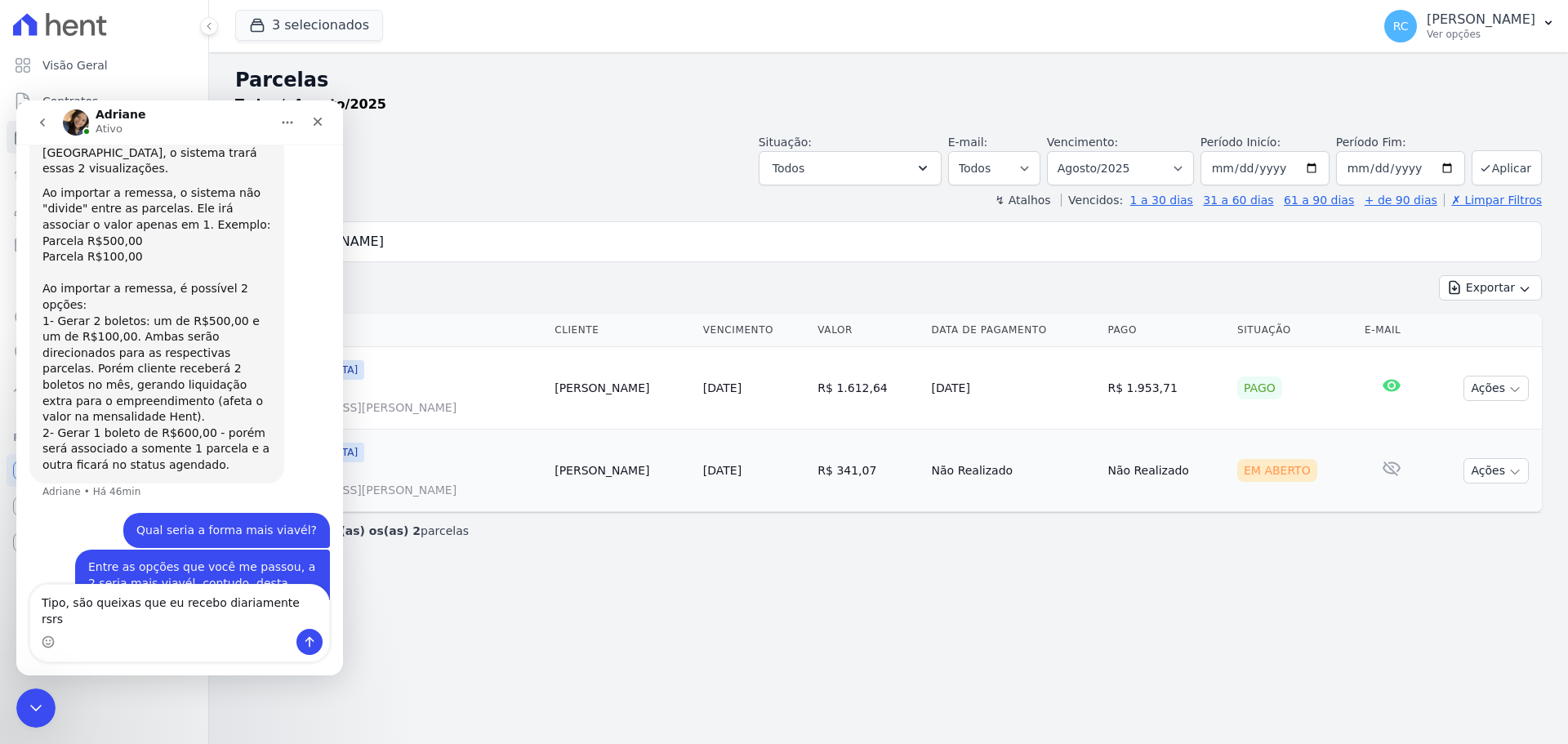
type textarea "Tipo, são queixas que eu recebo diariamente rsrs"
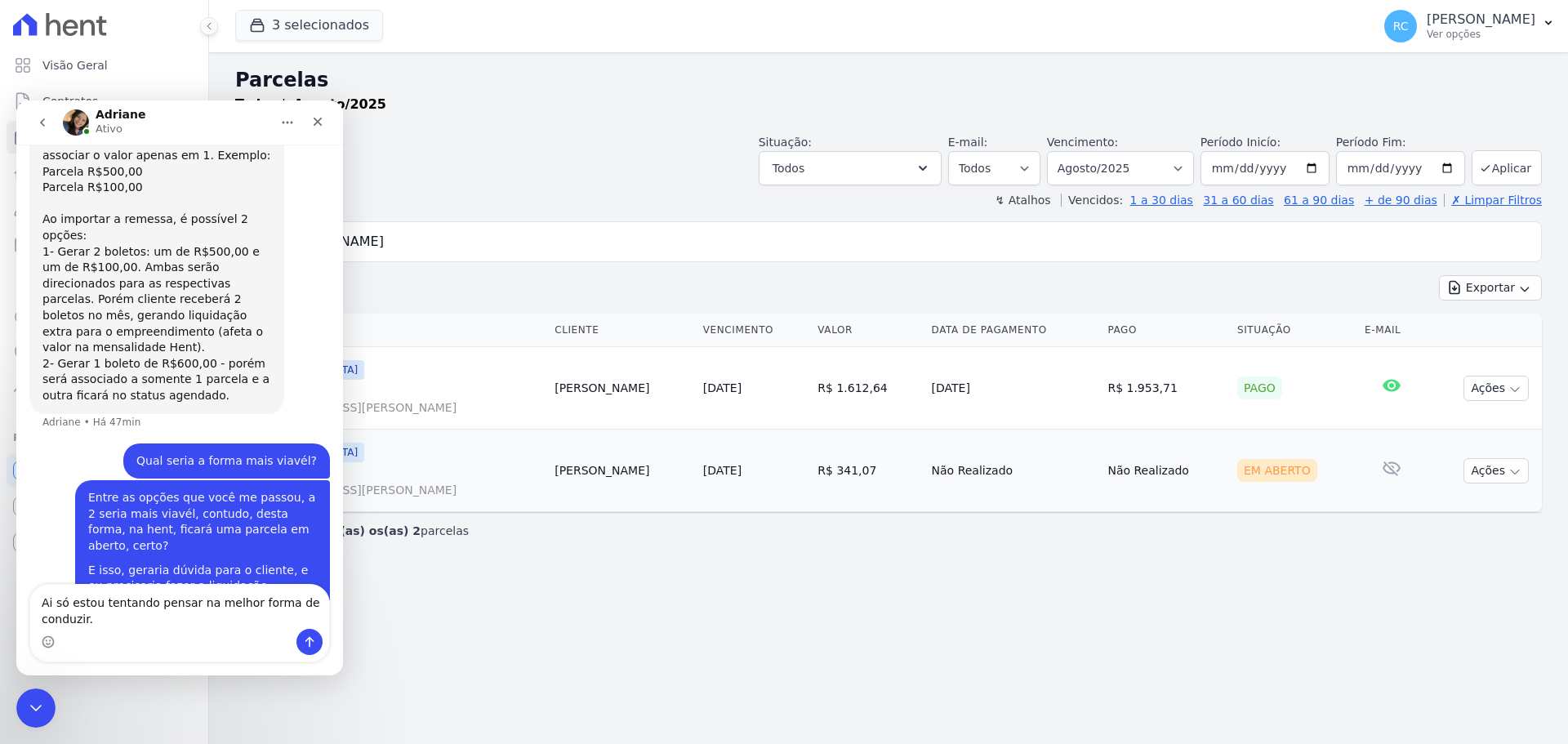
type textarea "Ai só estou tentando pensar na melhor forma de conduzir."
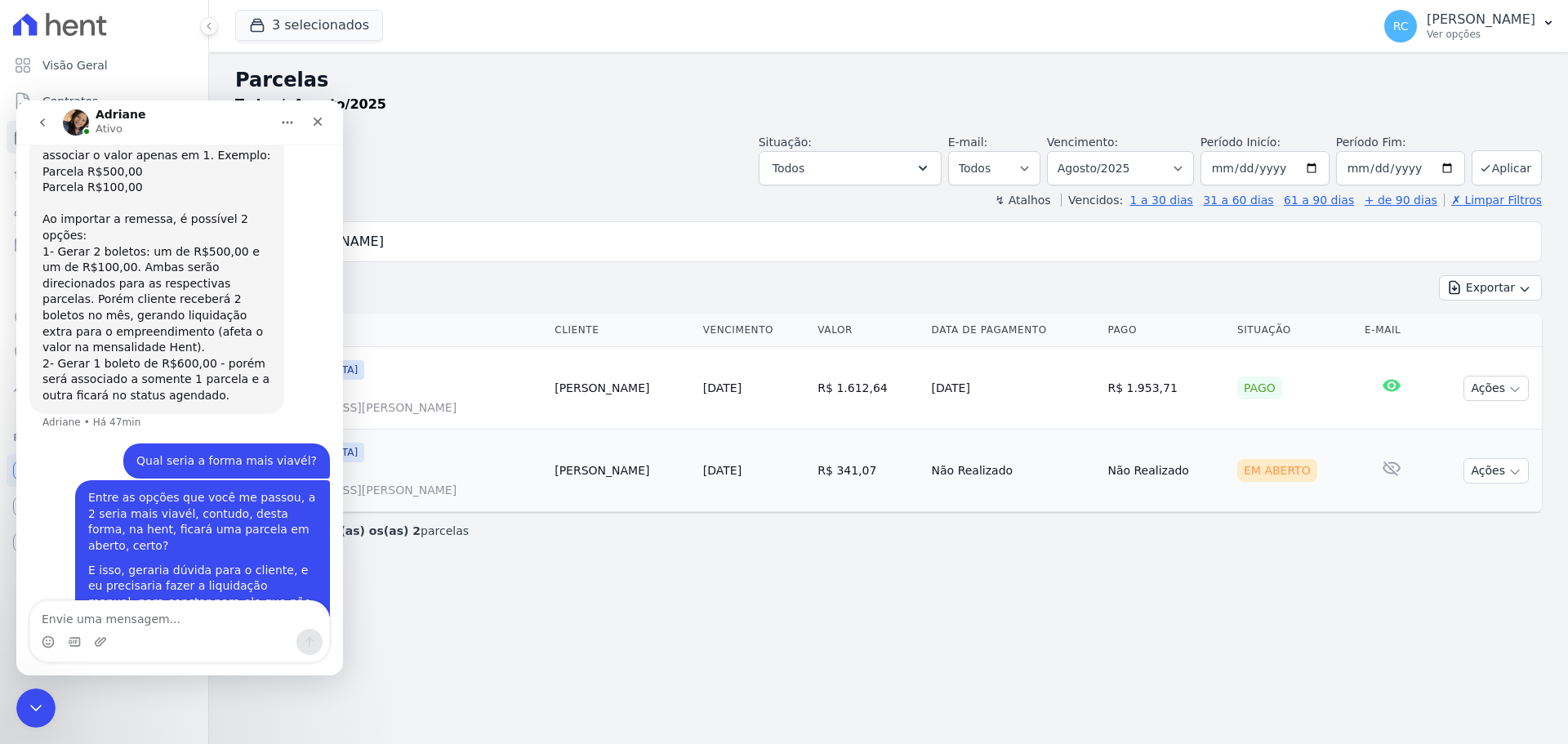
scroll to position [8705, 0]
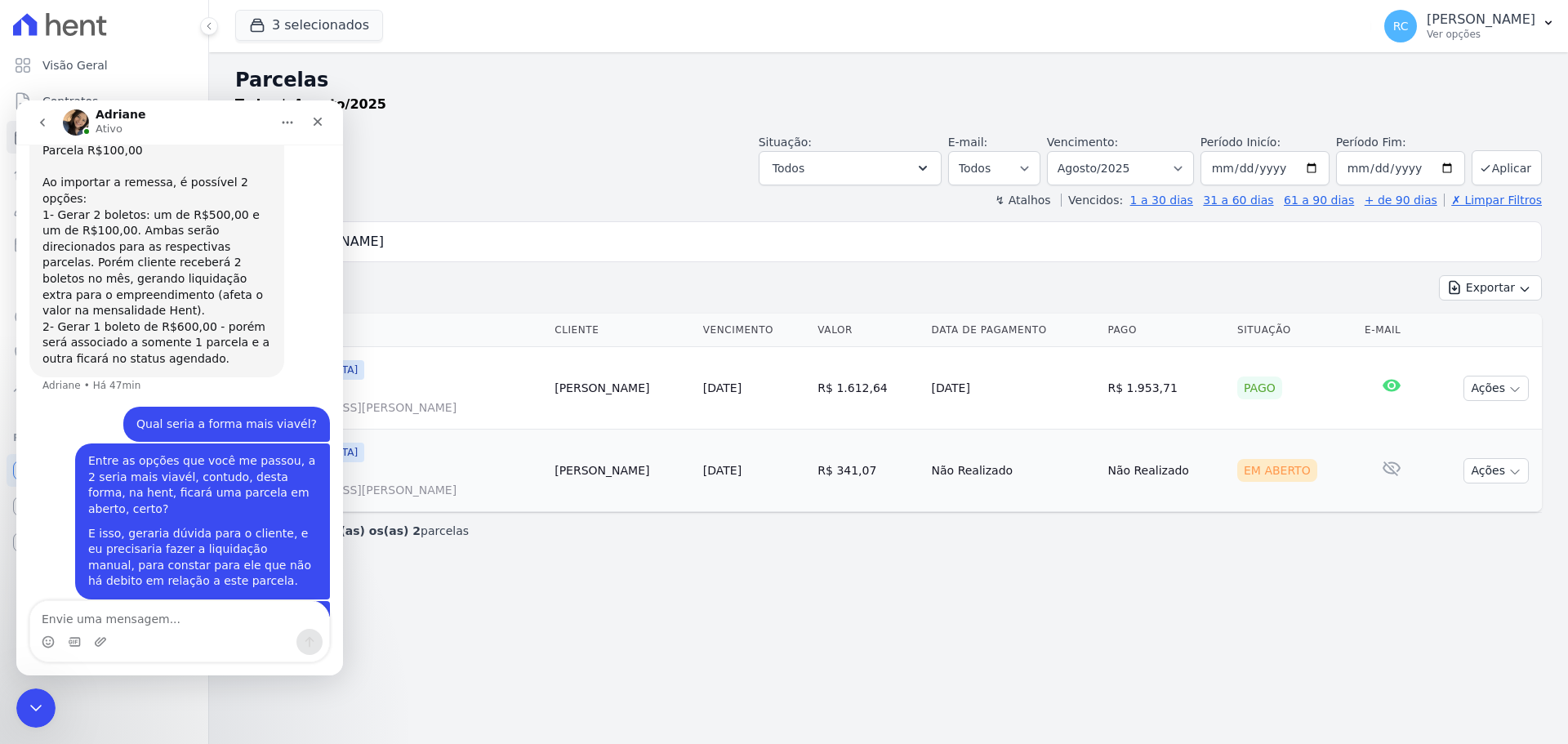
click at [942, 649] on div "Parcelas Todas de Agosto/2025 Situação: Agendado Em Aberto Pago Processando Can…" at bounding box center [889, 398] width 1359 height 691
click at [37, 712] on icon "Fechar mensagem da Intercom" at bounding box center [33, 705] width 19 height 19
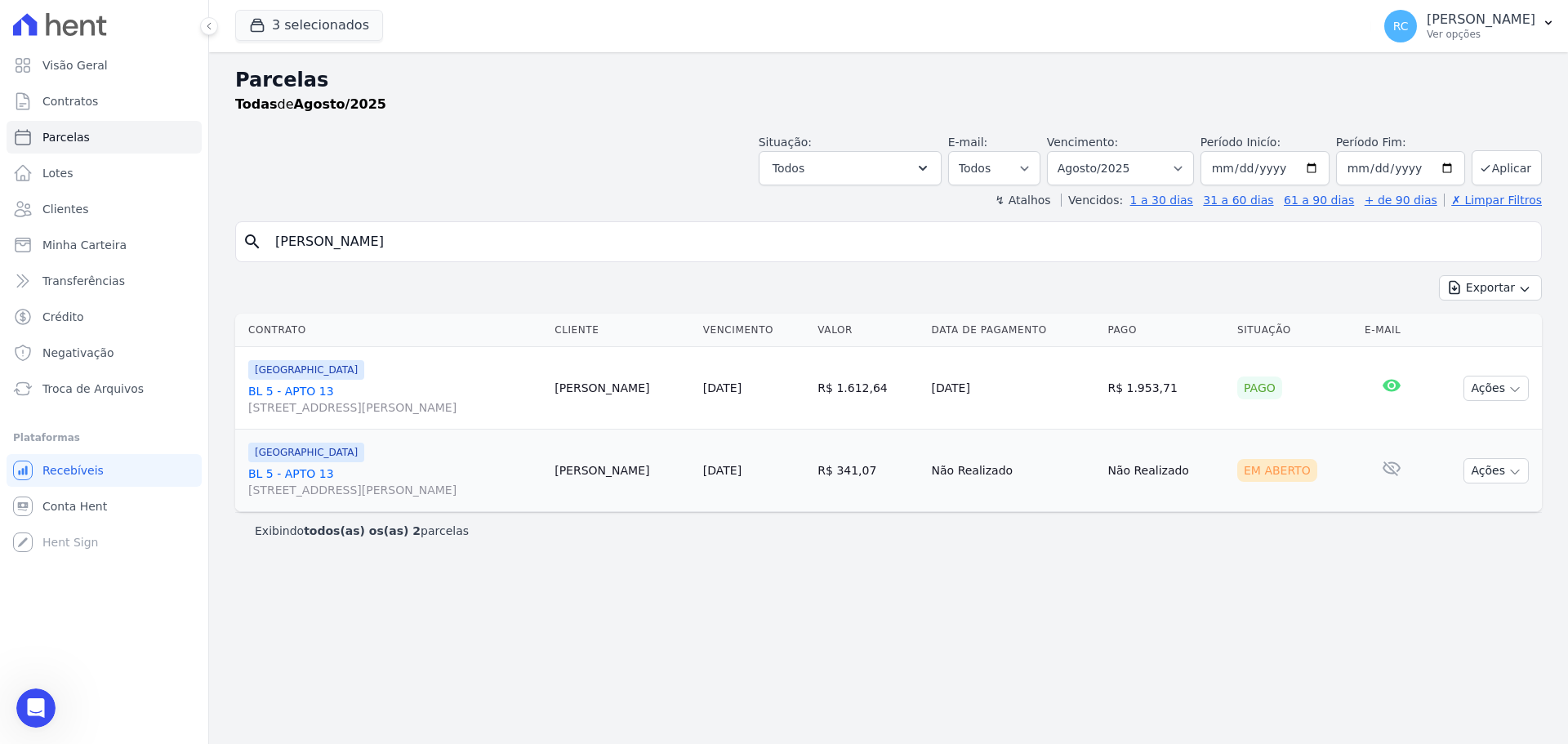
click at [1373, 544] on div "Exibindo todos(as) os(as) 2 parcelas" at bounding box center [889, 531] width 1307 height 37
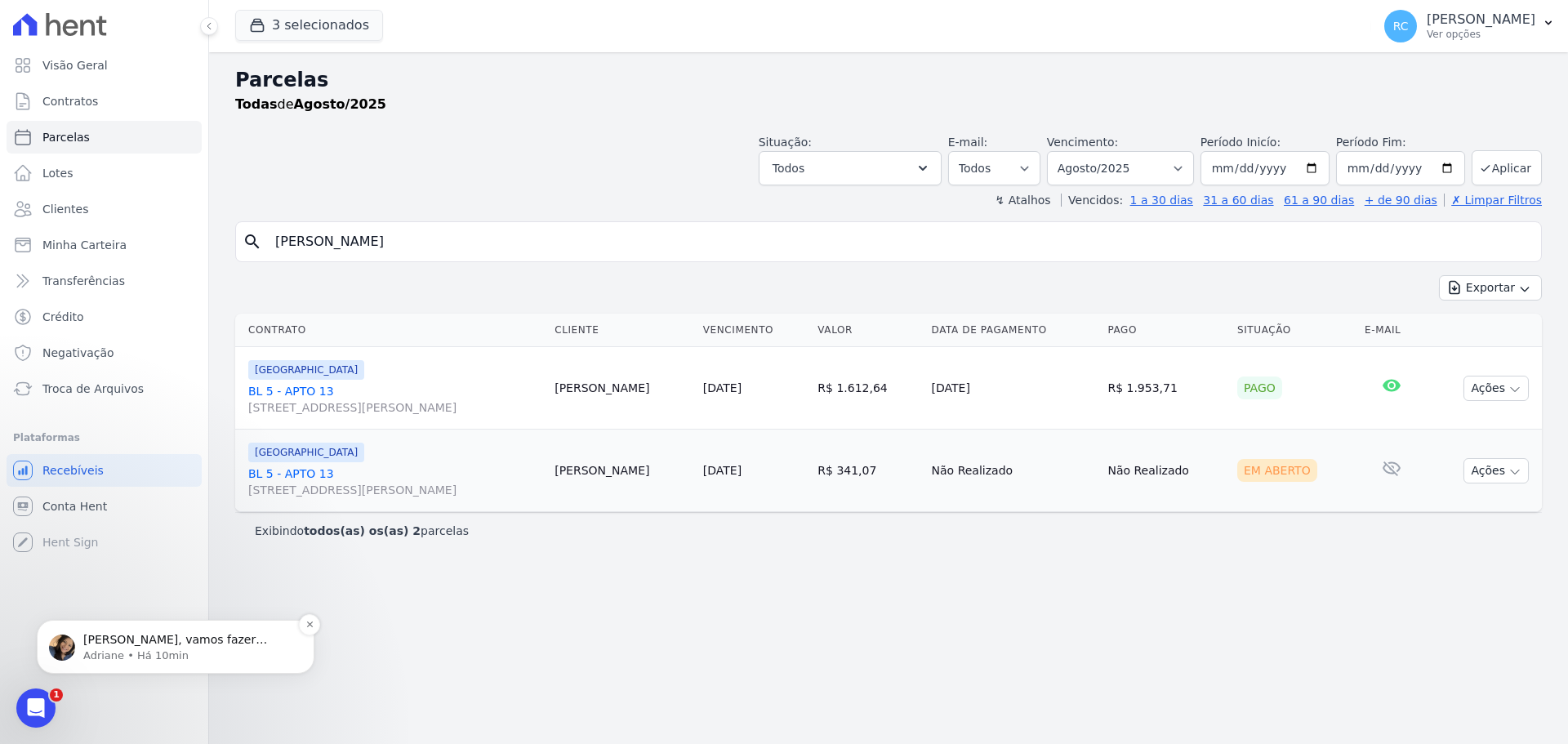
click at [162, 654] on p "Adriane • Há 10min" at bounding box center [188, 656] width 211 height 15
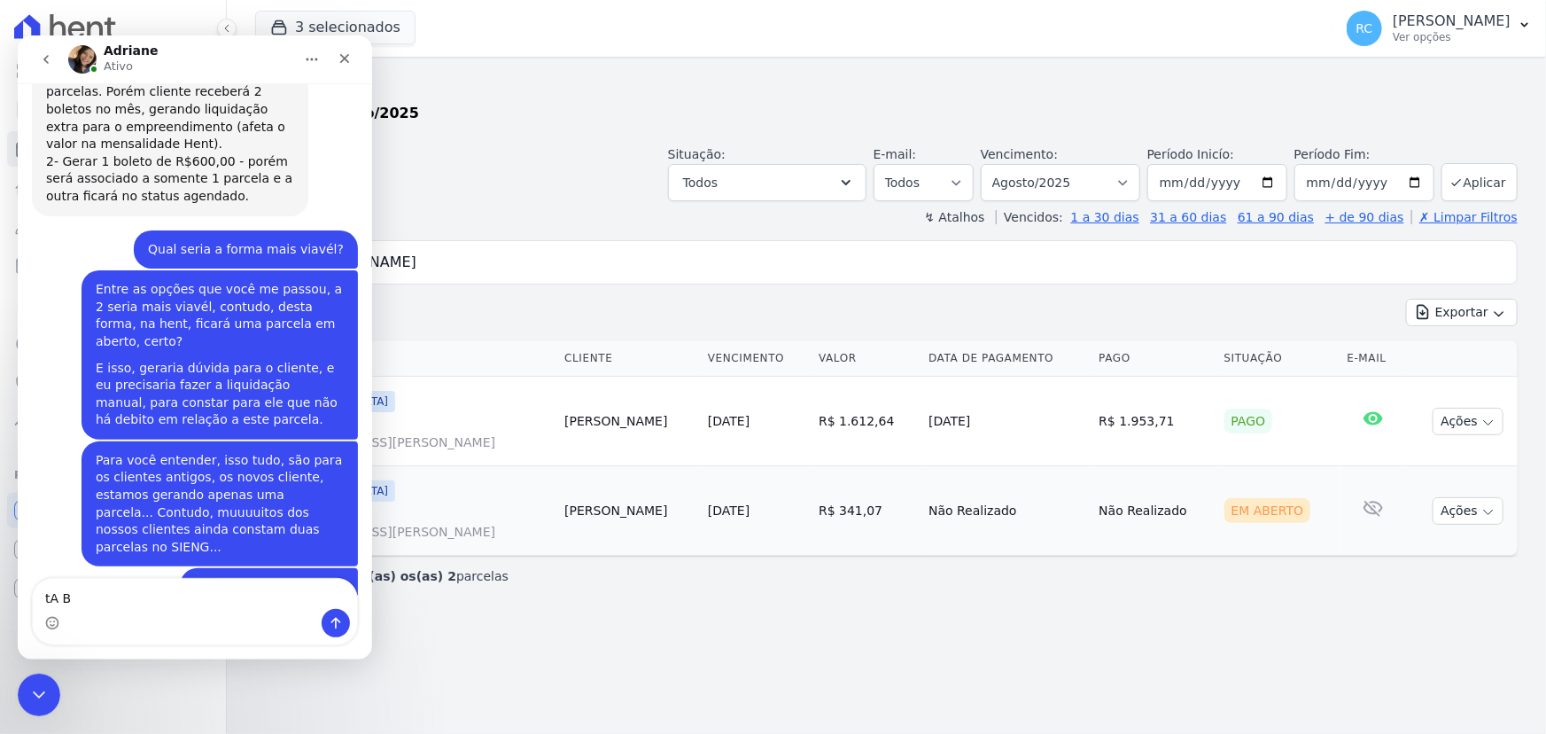
scroll to position [9558, 0]
type textarea "tA"
type textarea "Ta bom.."
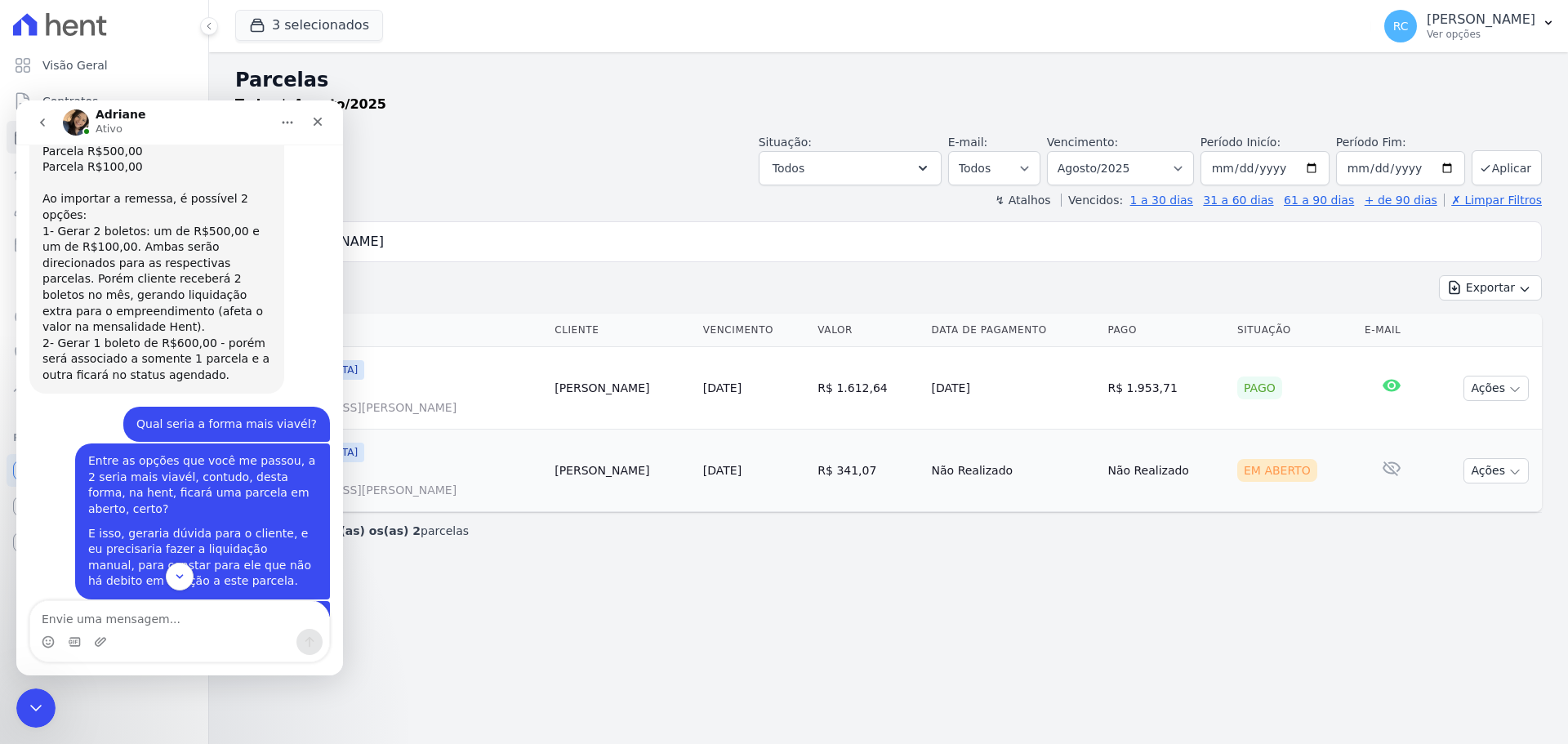
scroll to position [8671, 0]
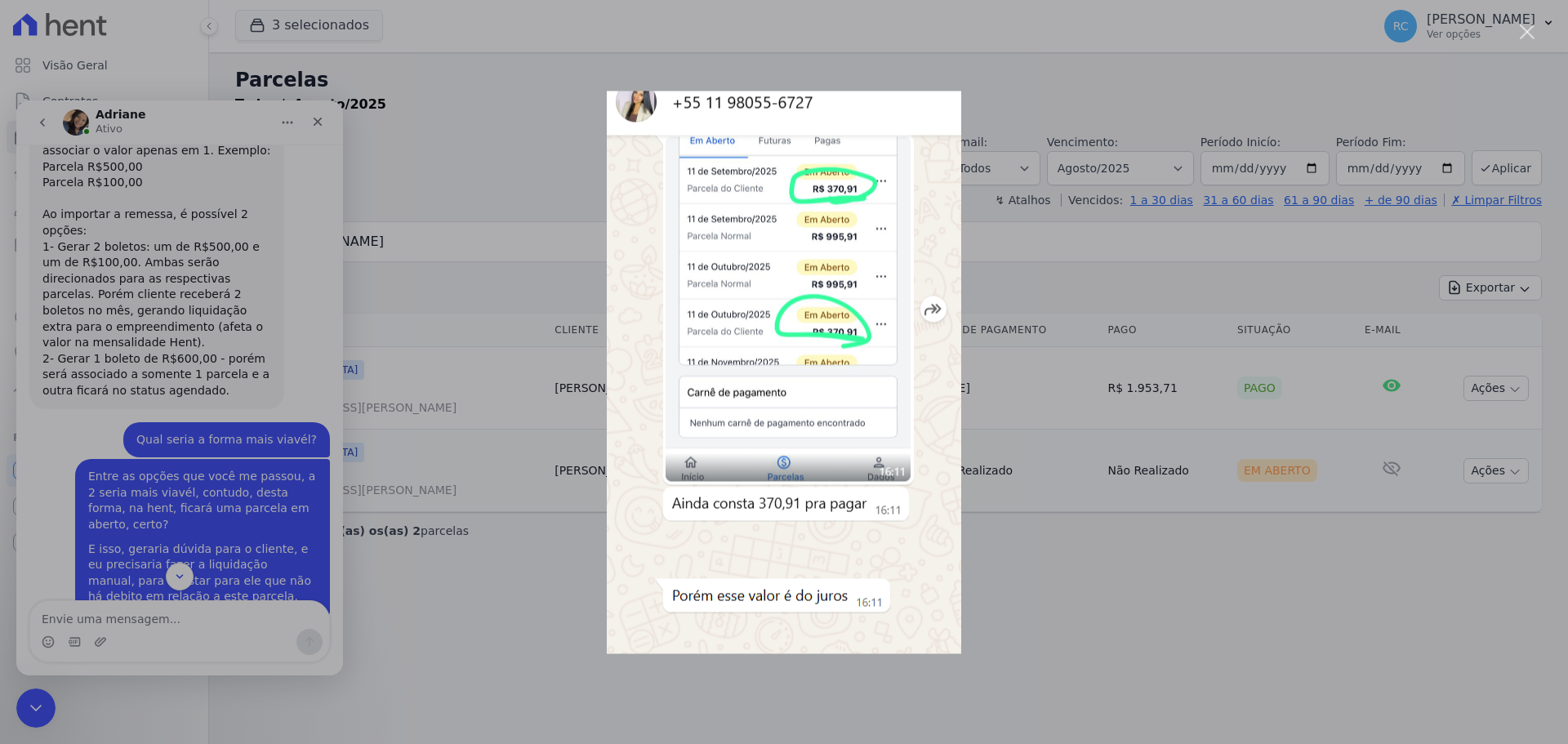
scroll to position [0, 0]
click at [89, 442] on div "Messenger da Intercom" at bounding box center [784, 372] width 1568 height 744
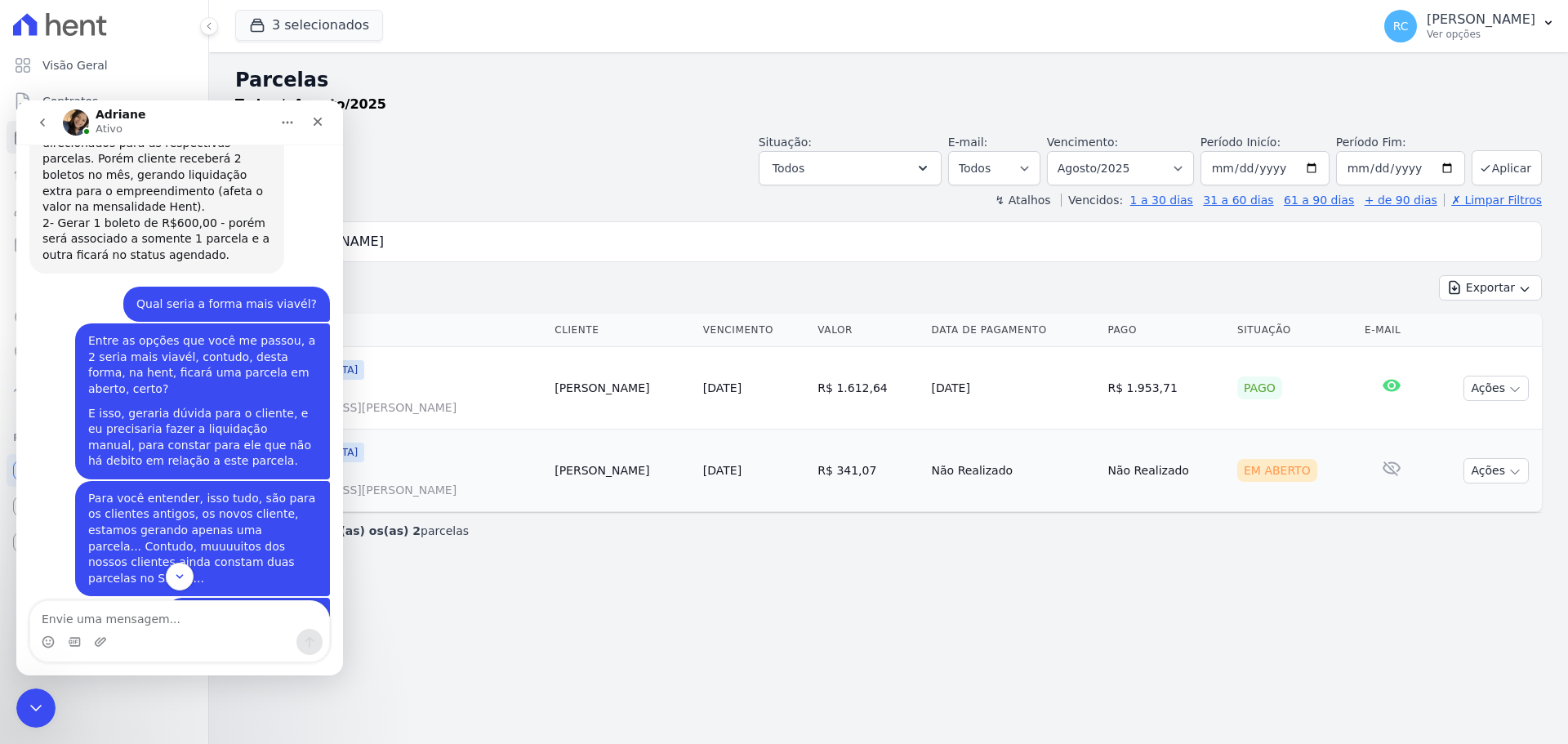
scroll to position [8834, 0]
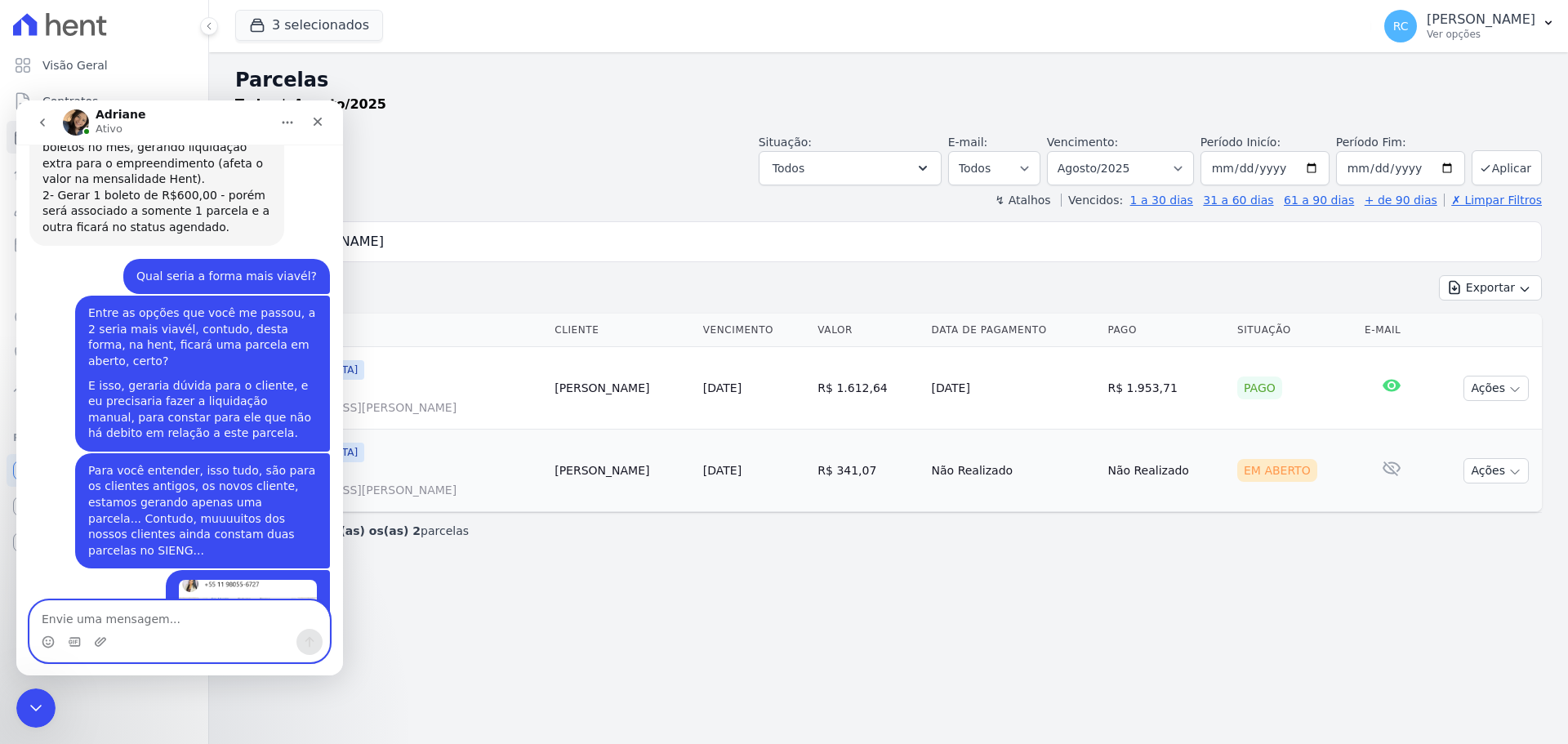
click at [140, 619] on textarea "Envie uma mensagem..." at bounding box center [180, 615] width 299 height 28
type textarea "Obrigad"
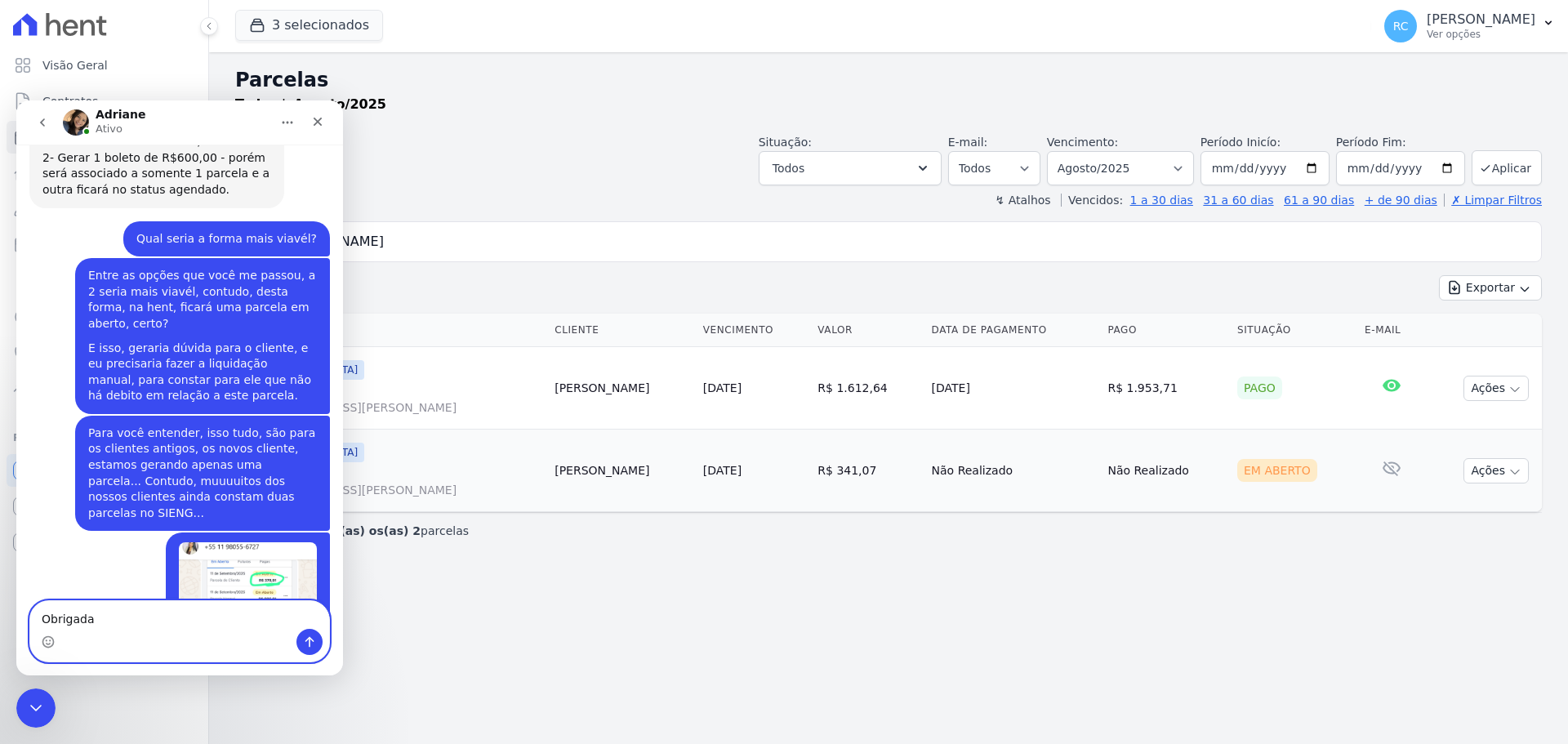
type textarea "Obrigada*"
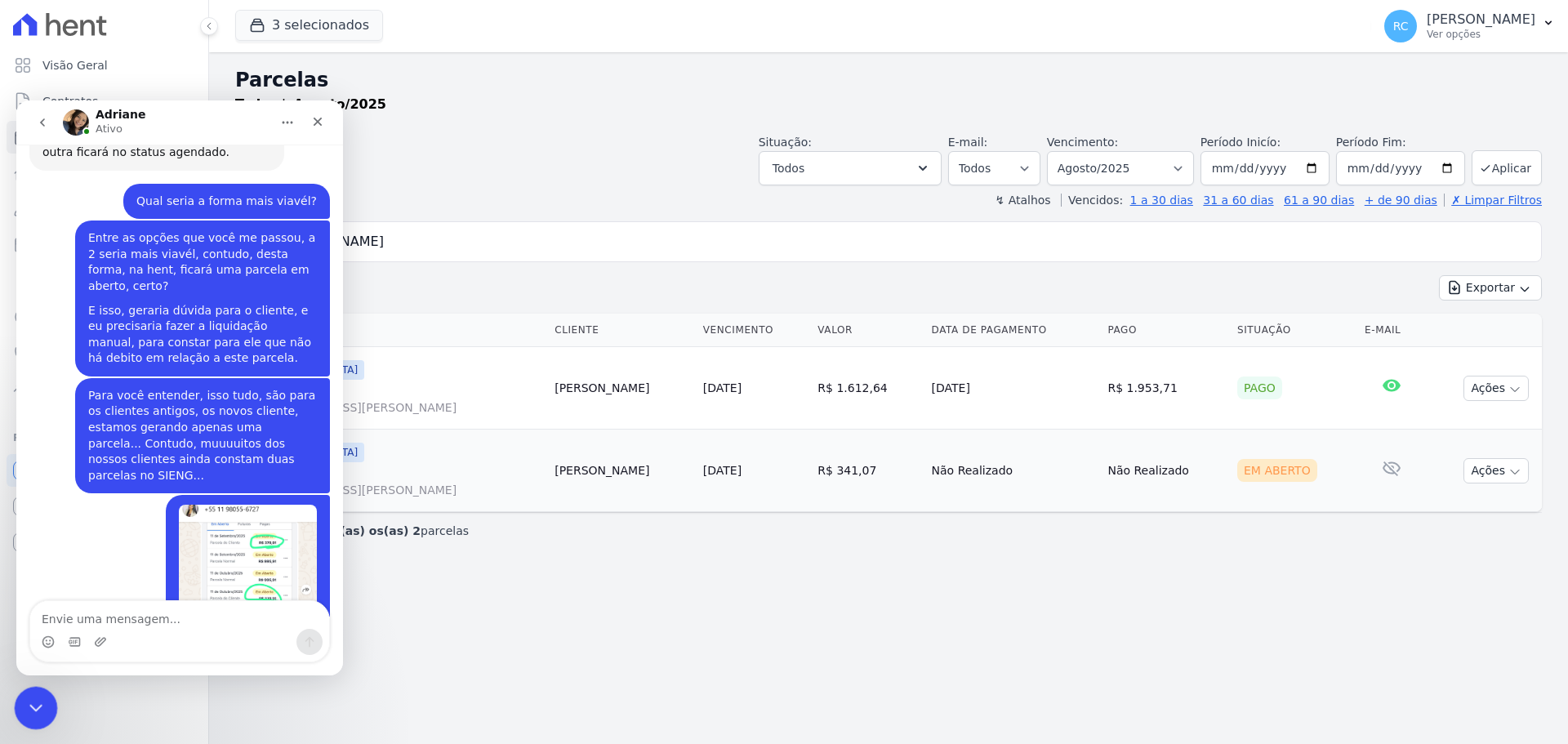
click at [24, 713] on icon "Fechar mensagem da Intercom" at bounding box center [33, 705] width 19 height 19
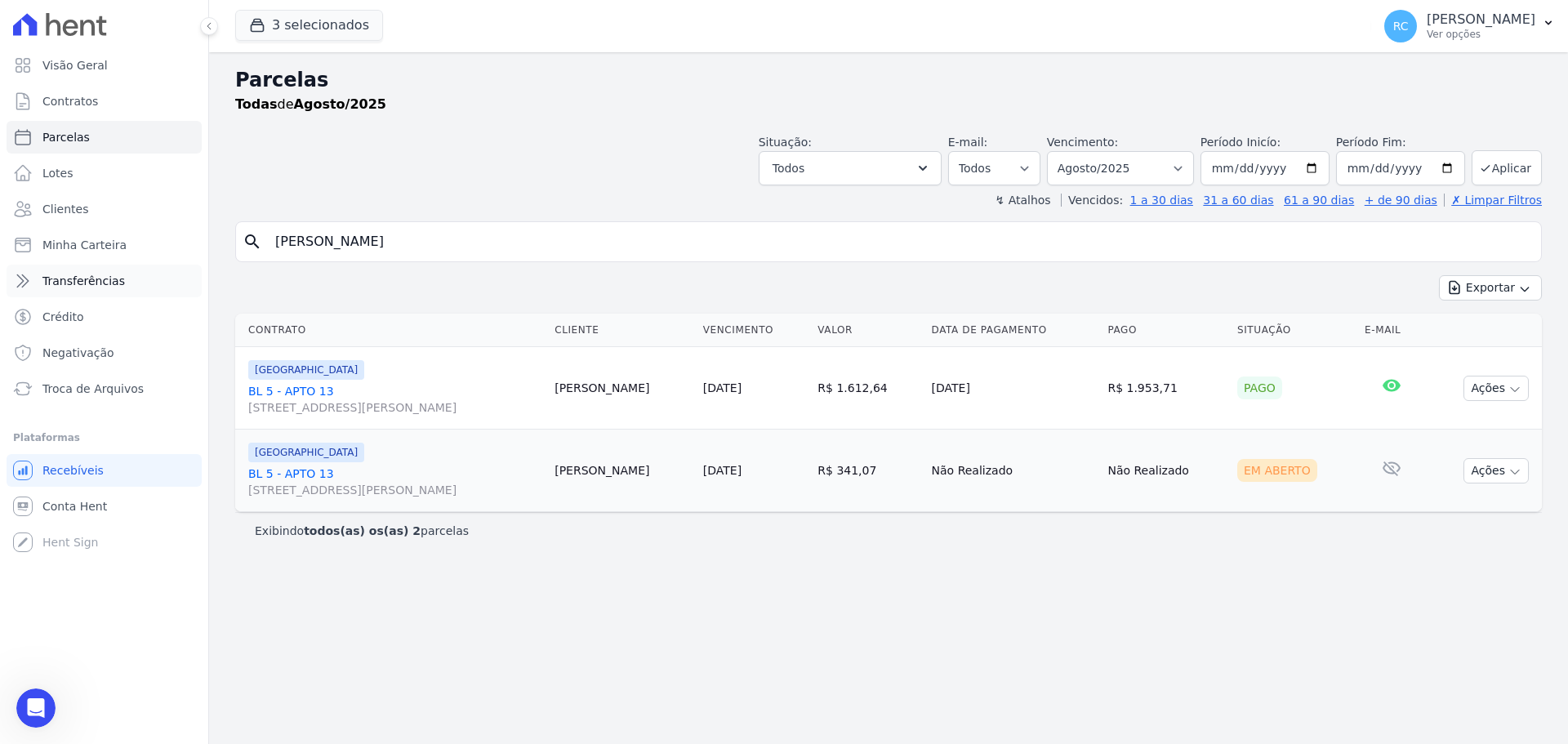
drag, startPoint x: 519, startPoint y: 257, endPoint x: 96, endPoint y: 289, distance: 424.2
click at [1, 296] on div "Visão Geral Contratos Parcelas Lotes Clientes Minha Carteira Transferências Cré…" at bounding box center [784, 372] width 1568 height 744
paste input "Adriano Lima de Paula"
type input "Adriano Lima de Paula"
select select
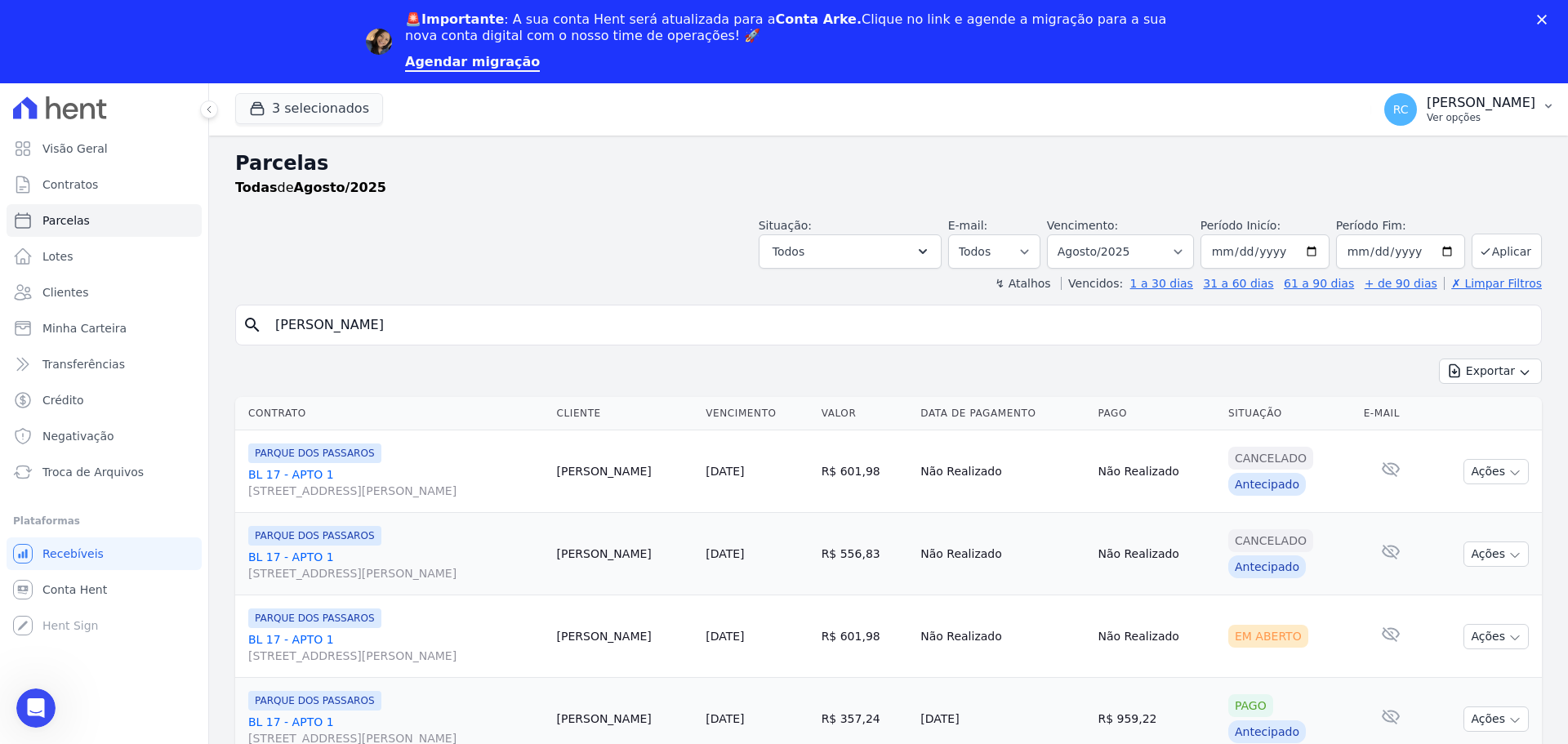
click at [1512, 104] on p "[PERSON_NAME]" at bounding box center [1481, 103] width 109 height 17
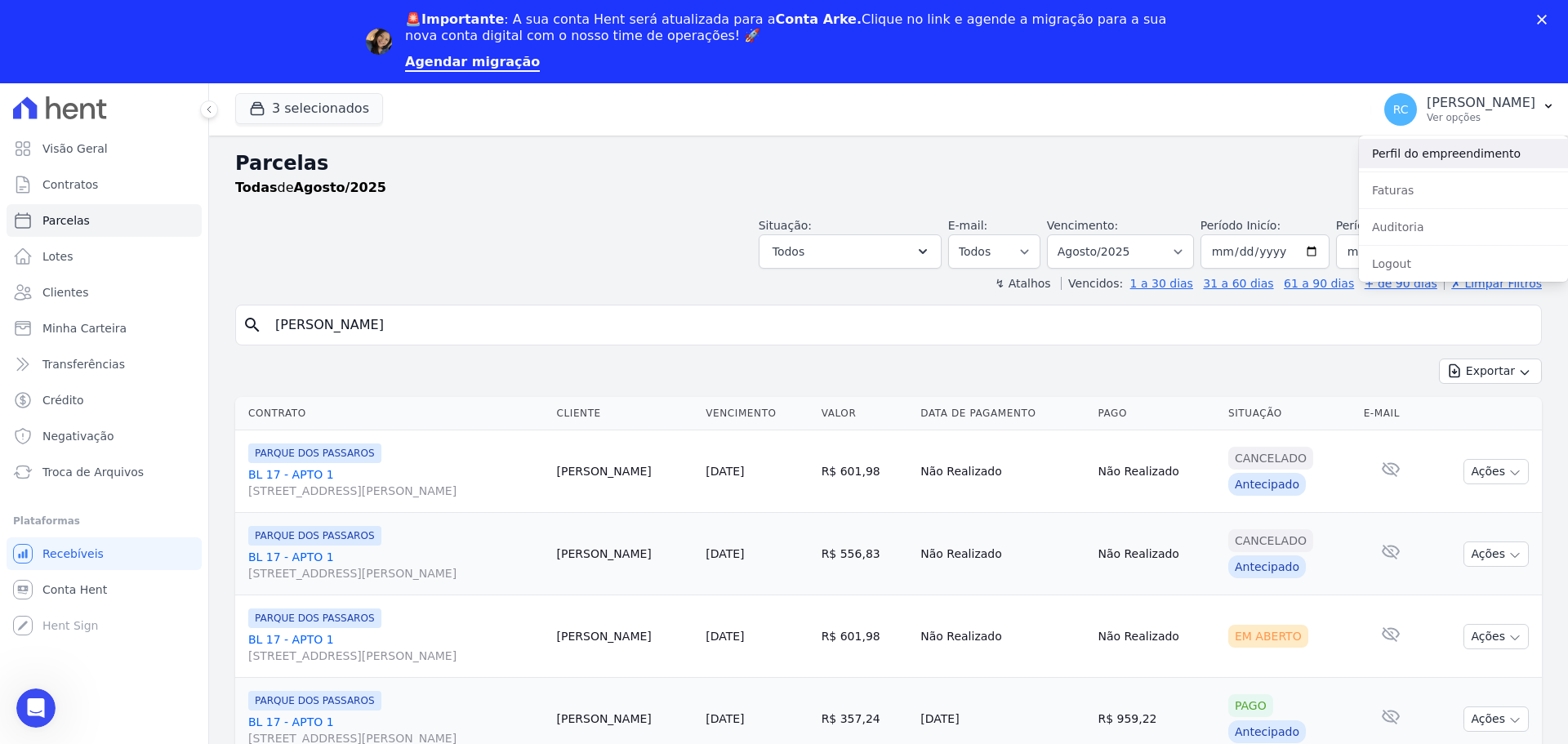
click at [1434, 158] on link "Perfil do empreendimento" at bounding box center [1463, 154] width 209 height 30
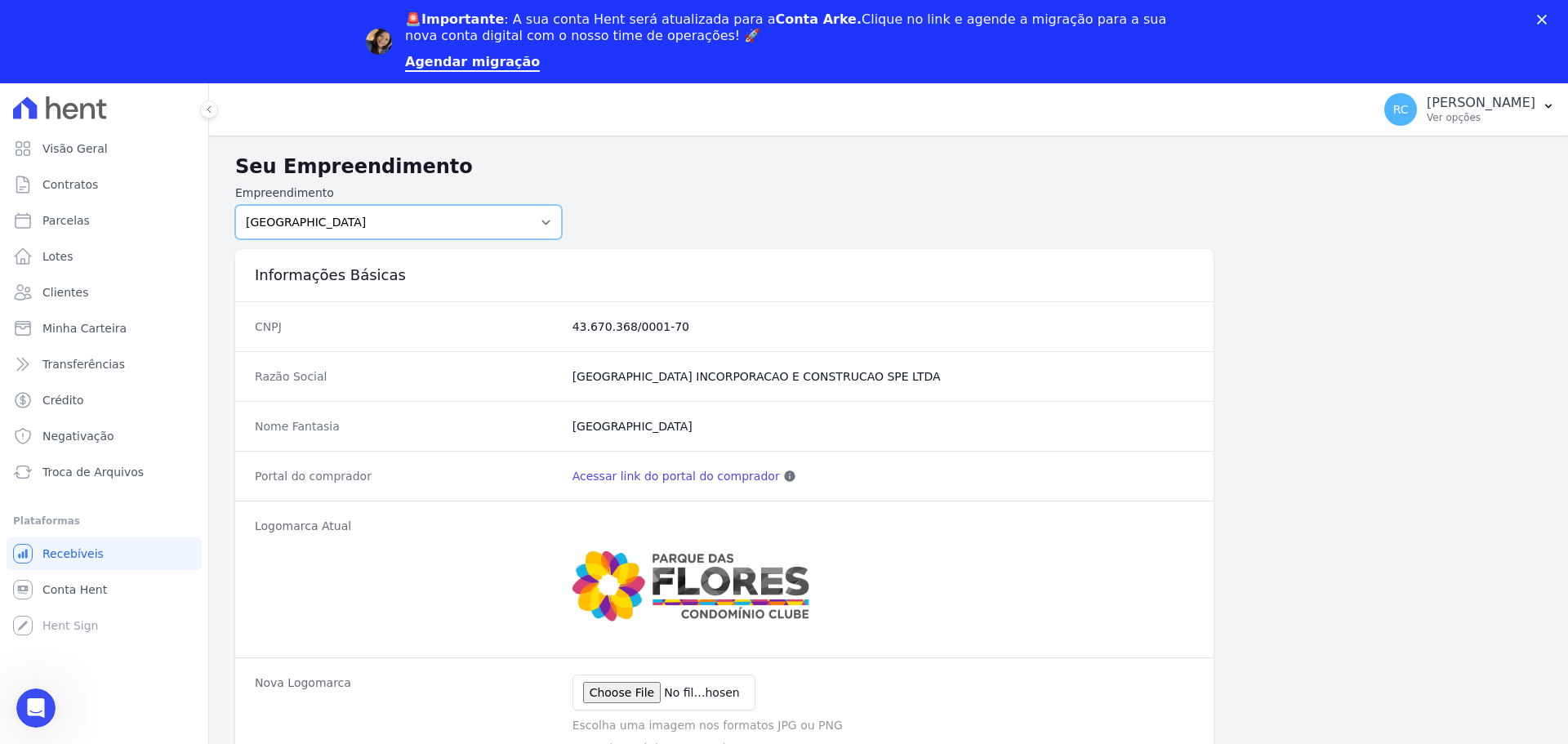
click at [427, 226] on select "PARQUE DAS FLORES PARQUE DOS PASSAROS TURMALINAS CONDOMINIO CLUB BY CAVAZANI" at bounding box center [398, 221] width 326 height 34
select select "7c6dbd88-c992-4e1b-a35d-d12916fde016"
click at [235, 205] on select "PARQUE DAS FLORES PARQUE DOS PASSAROS TURMALINAS CONDOMINIO CLUB BY CAVAZANI" at bounding box center [398, 221] width 326 height 34
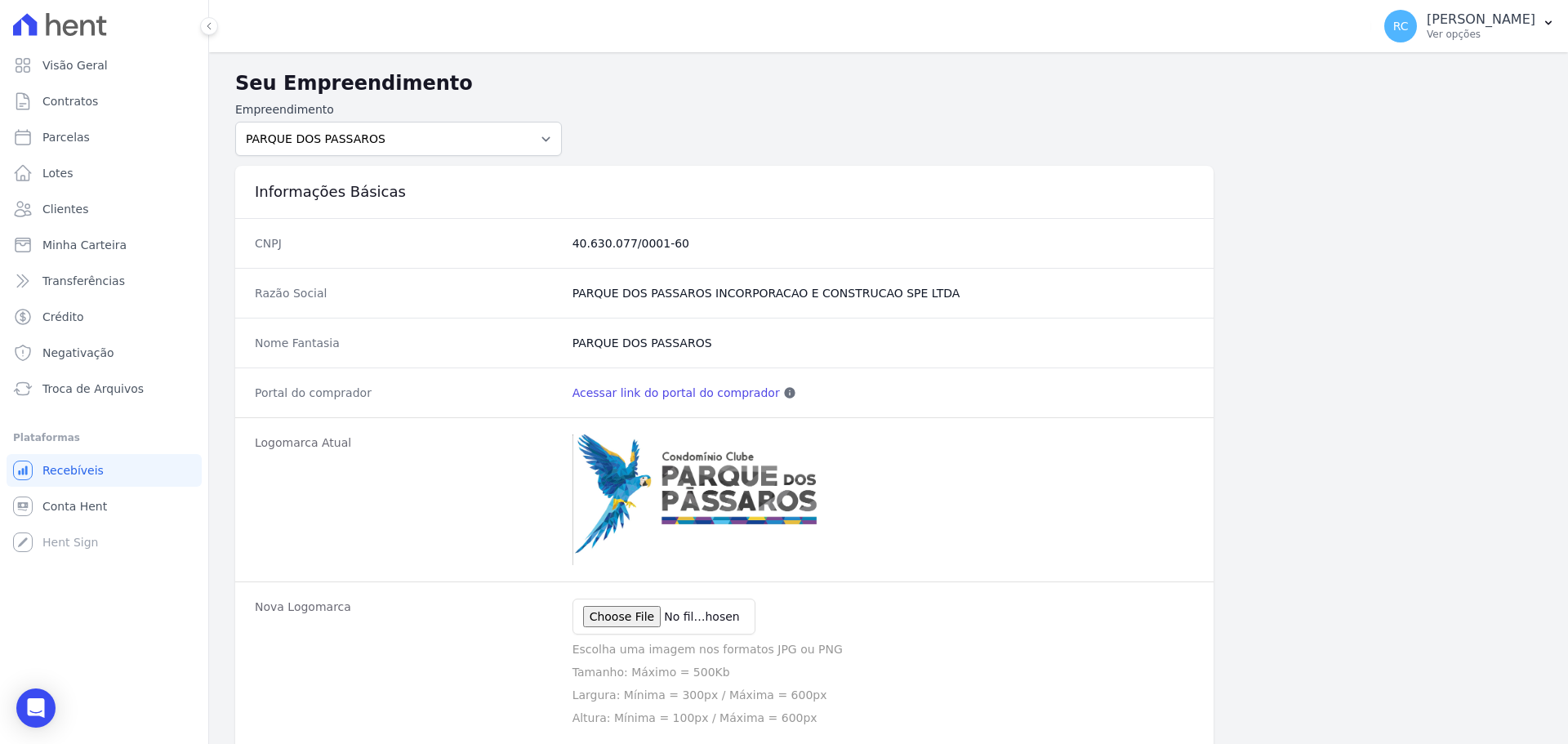
click at [670, 397] on link "Acessar link do portal do comprador" at bounding box center [676, 393] width 207 height 17
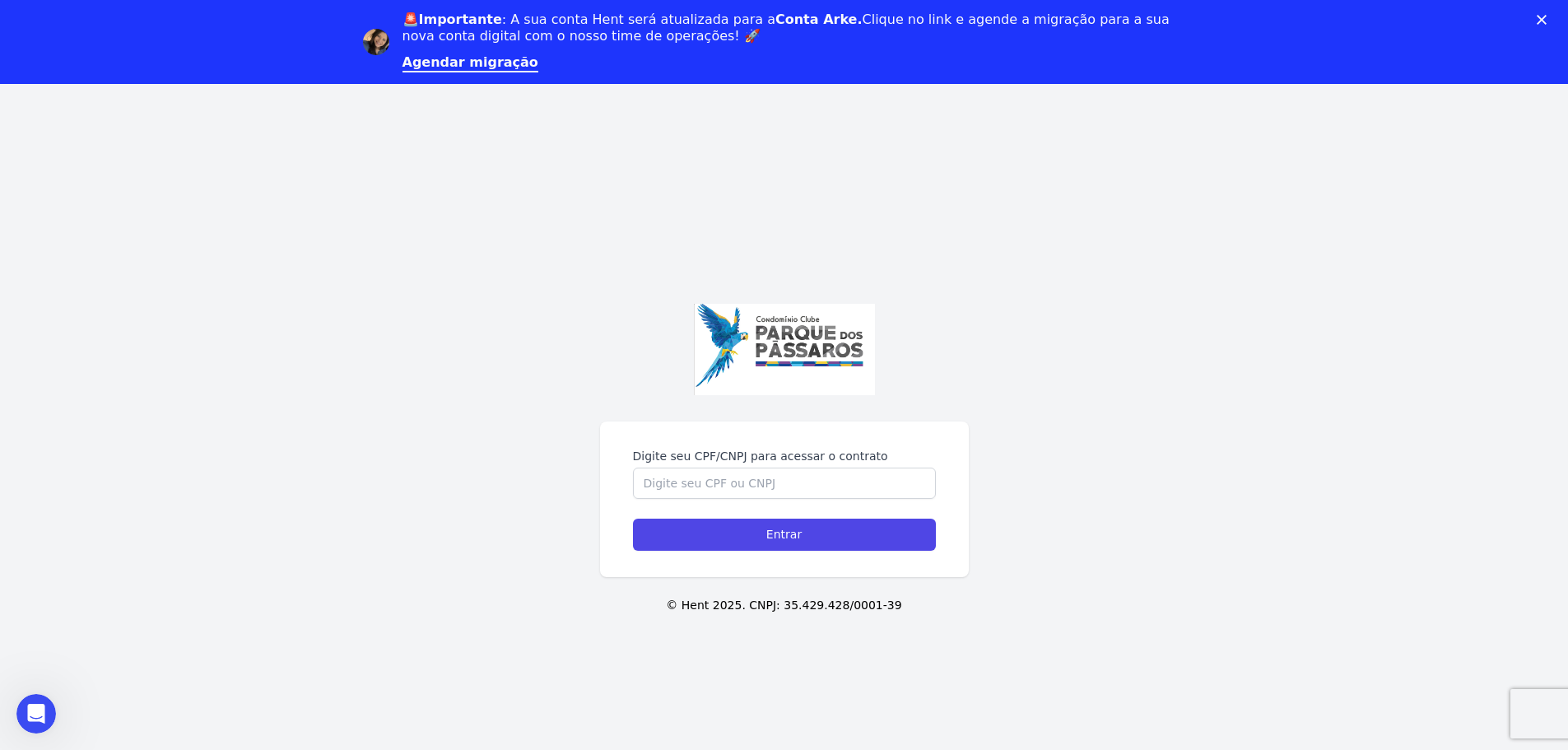
click at [1547, 20] on polygon "Fechar" at bounding box center [1541, 20] width 10 height 10
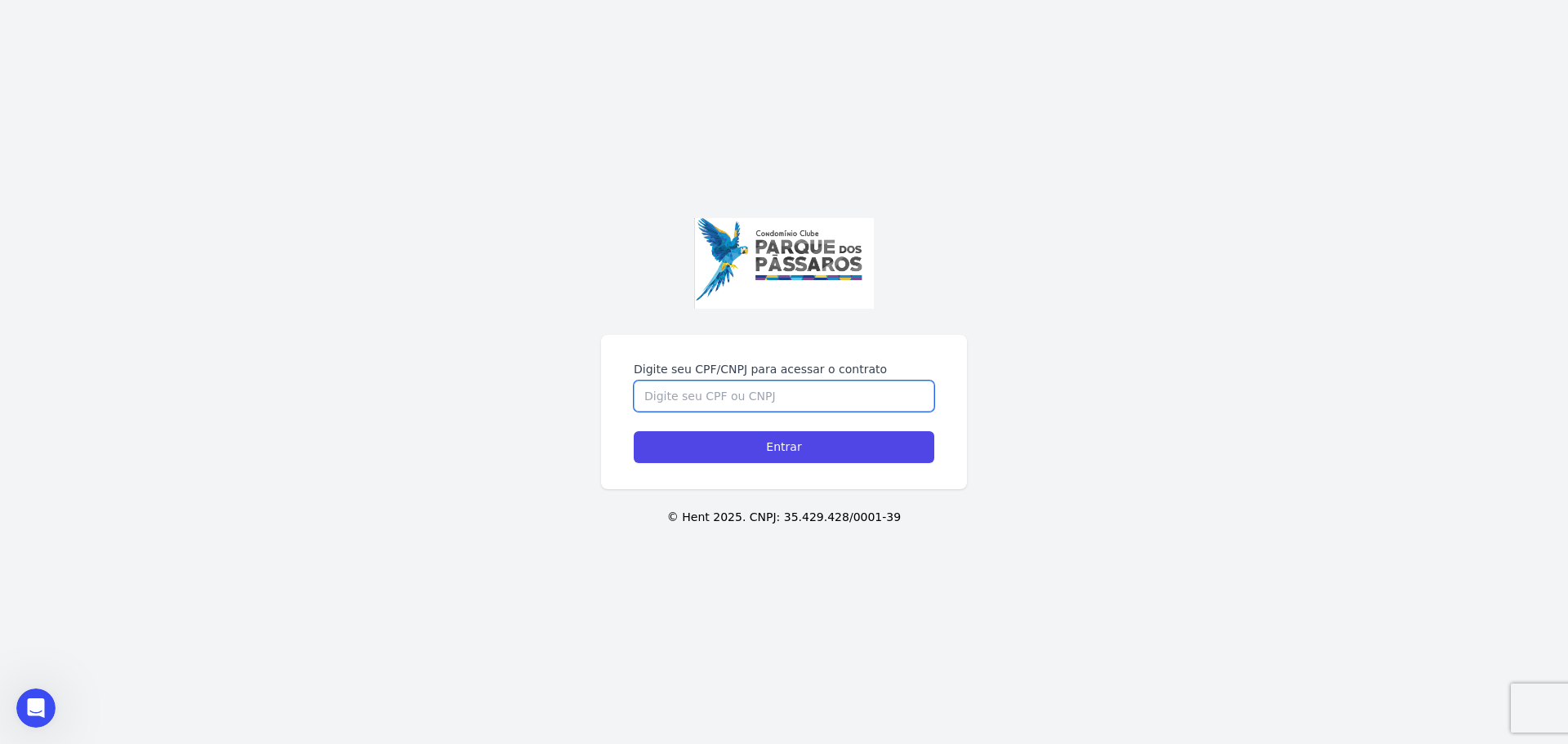
click at [709, 391] on input "Digite seu CPF/CNPJ para acessar o contrato" at bounding box center [784, 396] width 301 height 31
paste input "28255320881"
type input "28255320881"
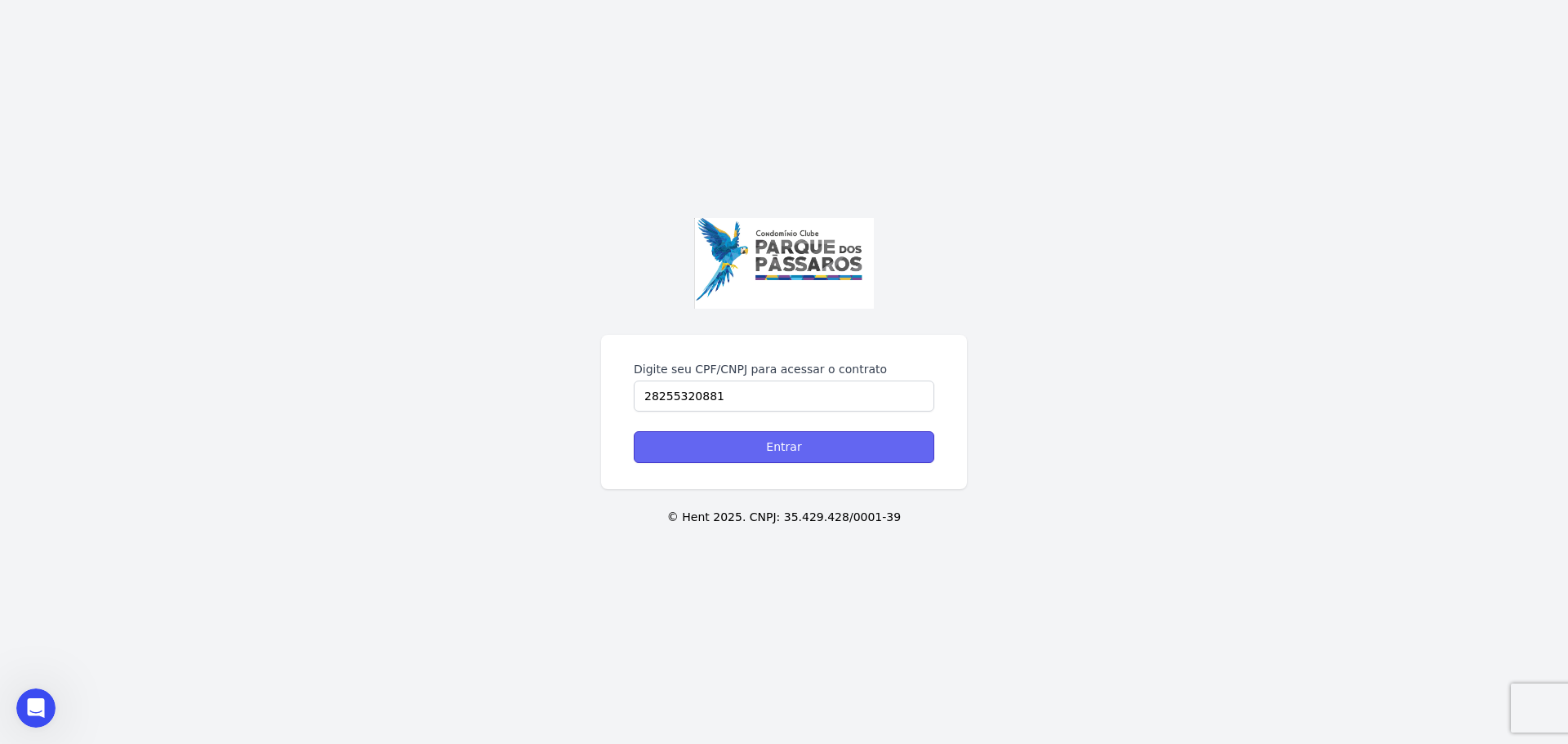
click at [713, 439] on input "Entrar" at bounding box center [784, 447] width 301 height 32
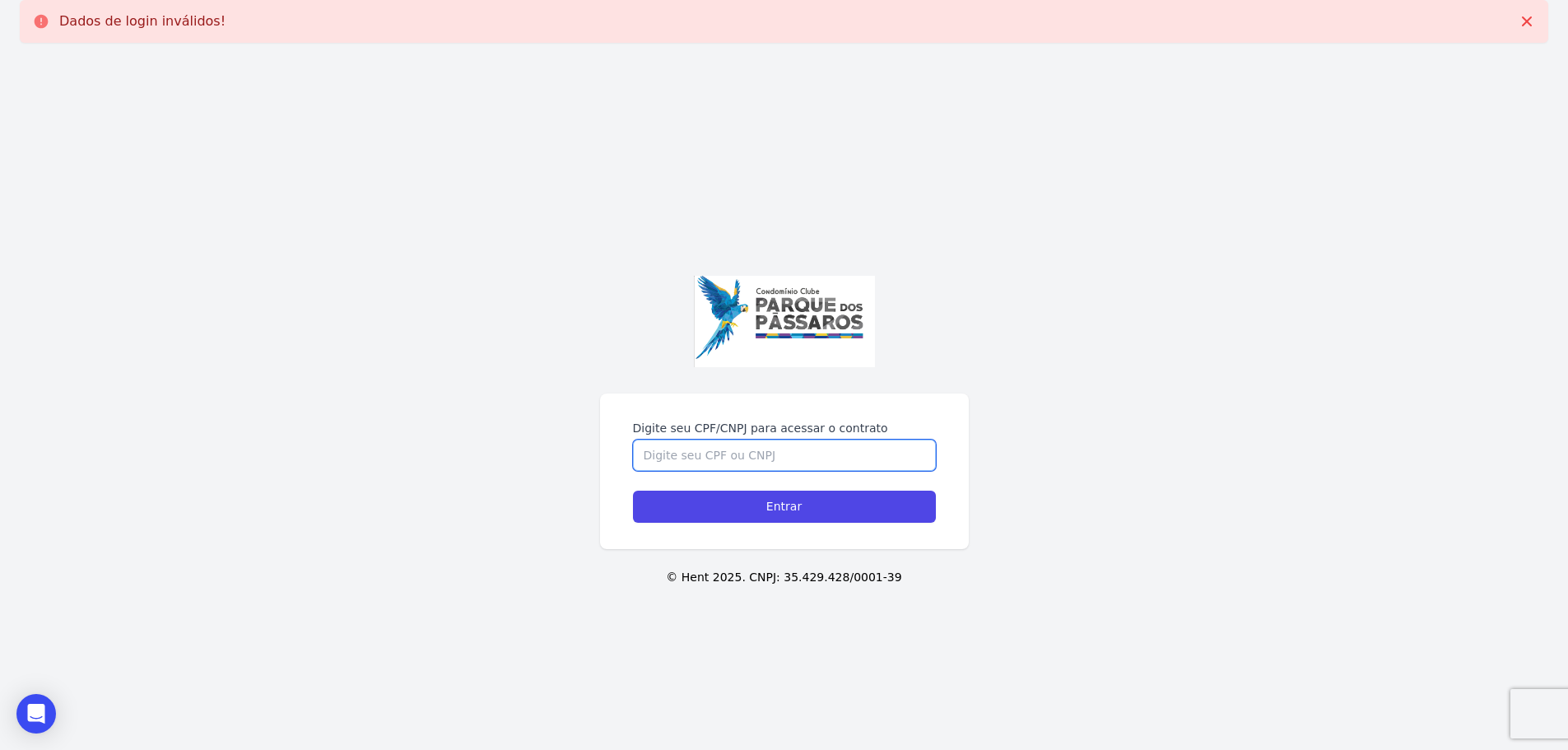
click at [661, 457] on input "Digite seu CPF/CNPJ para acessar o contrato" at bounding box center [784, 455] width 303 height 32
paste input "28255320881"
click at [660, 453] on input "28255320881" at bounding box center [784, 455] width 303 height 32
click at [668, 453] on input "28255320881" at bounding box center [784, 455] width 303 height 32
click at [664, 453] on input "28255320881" at bounding box center [784, 455] width 303 height 32
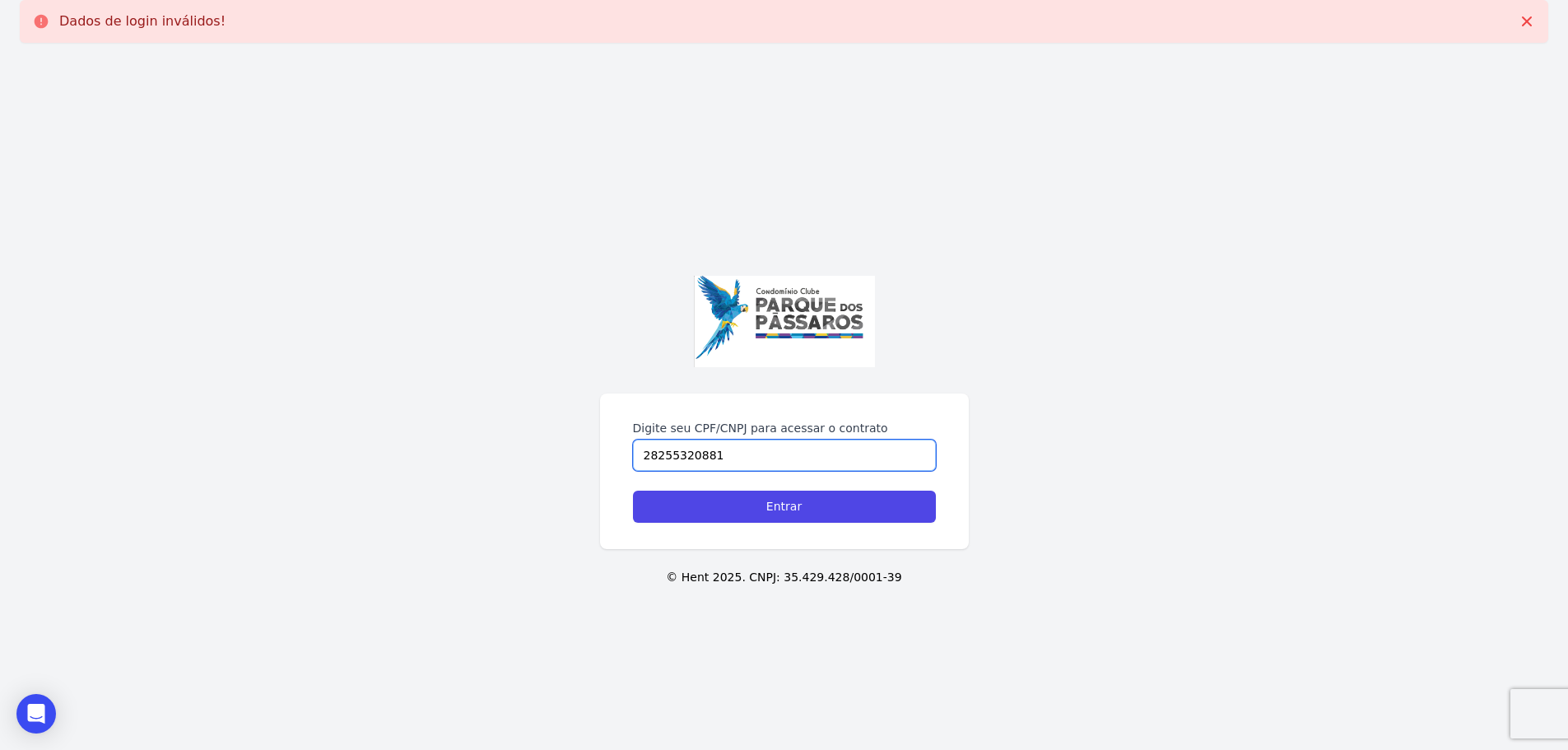
click at [661, 453] on input "28255320881" at bounding box center [784, 455] width 303 height 32
type input "282.553.208-81"
click at [725, 508] on input "Entrar" at bounding box center [784, 507] width 303 height 33
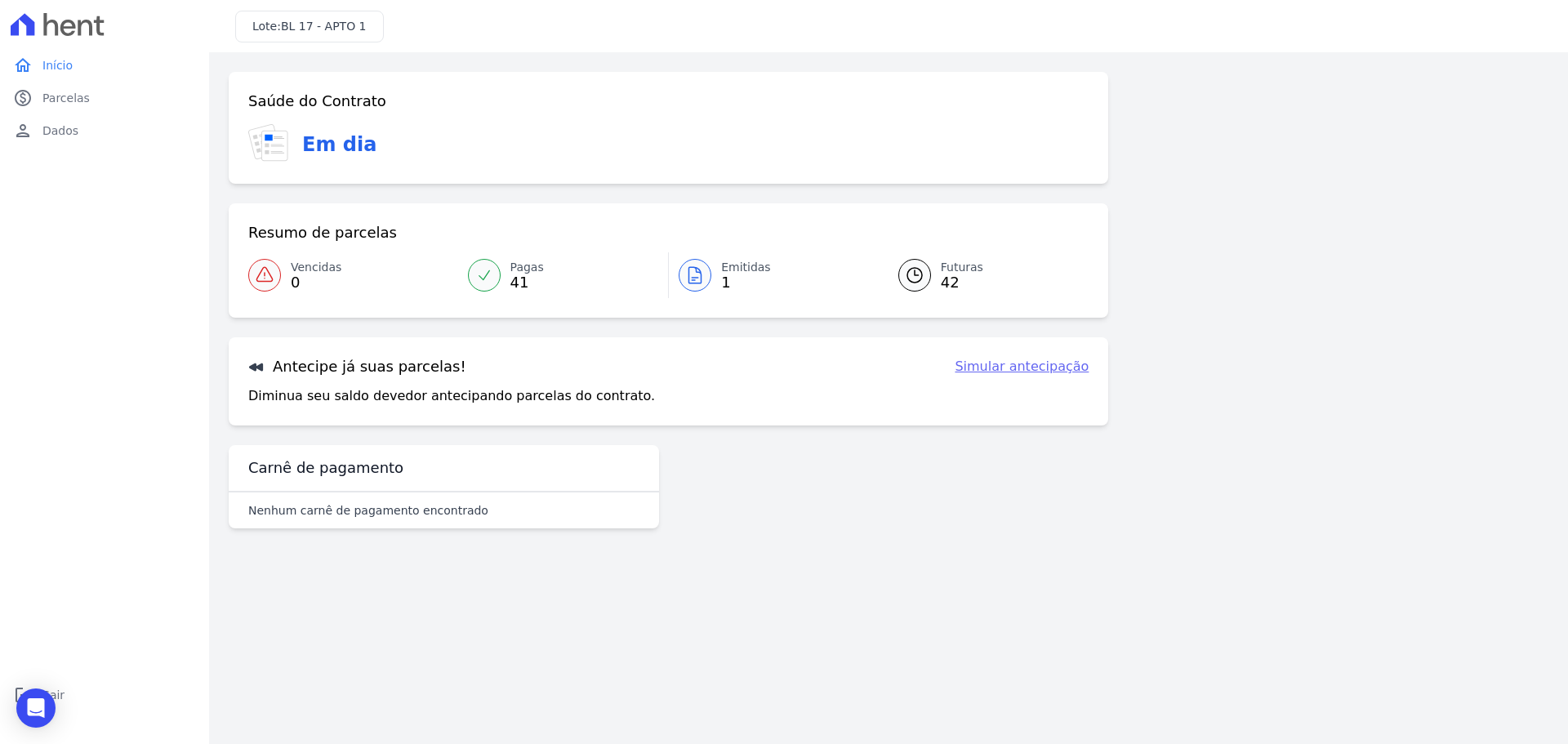
click at [735, 273] on span "Emitidas" at bounding box center [746, 267] width 50 height 18
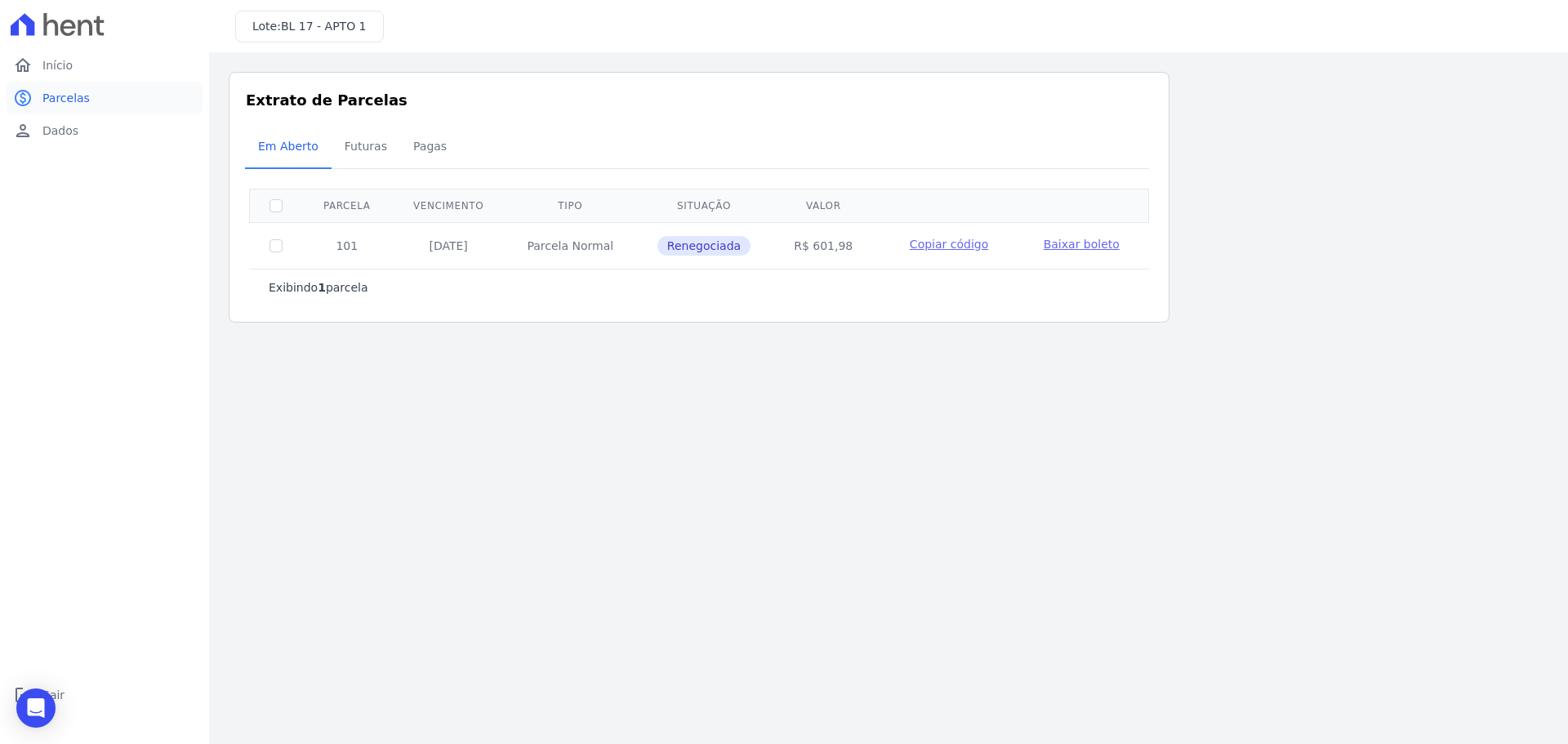
click at [60, 107] on link "paid Parcelas" at bounding box center [104, 98] width 196 height 32
click at [344, 149] on span "Futuras" at bounding box center [365, 146] width 62 height 32
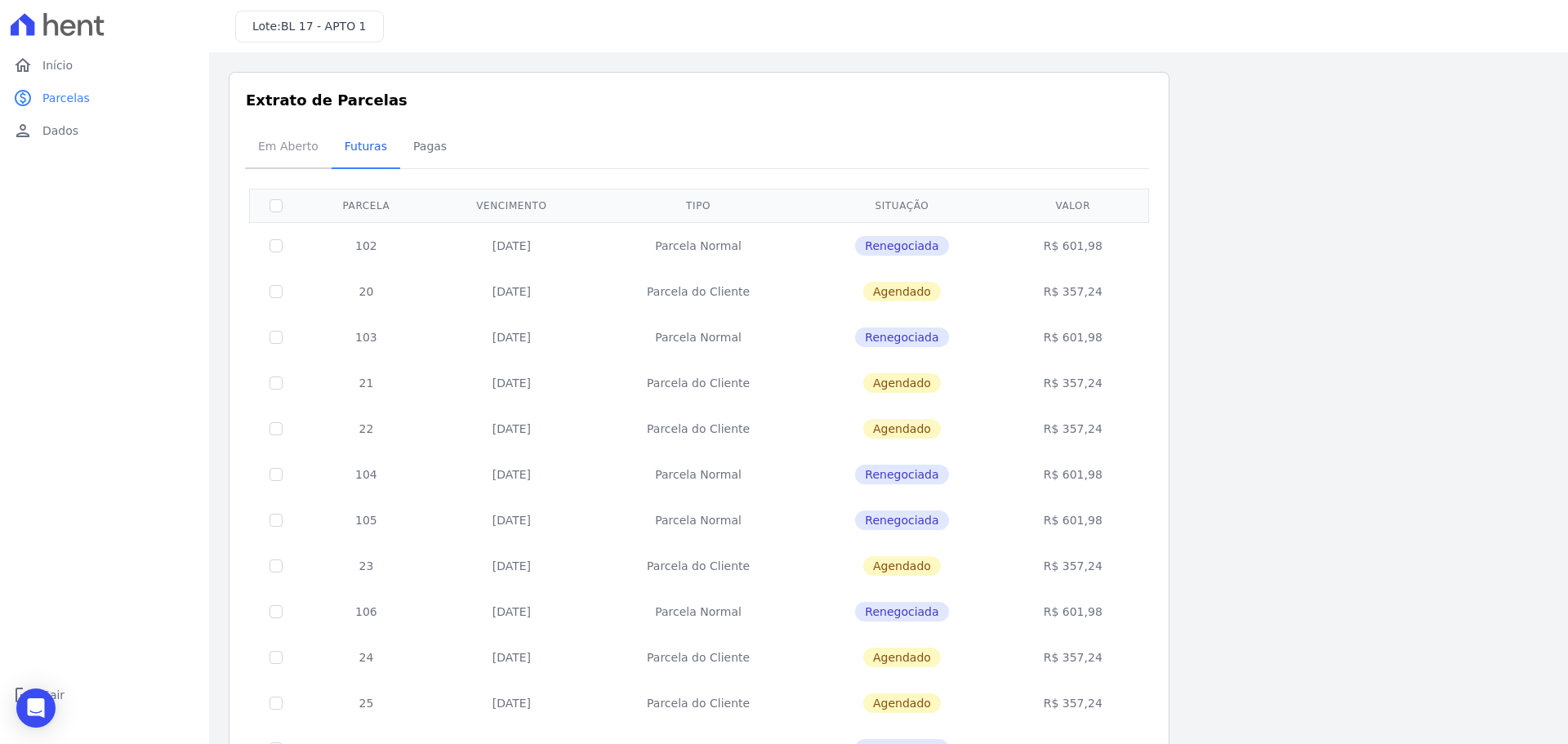
click at [297, 154] on span "Em Aberto" at bounding box center [288, 146] width 80 height 32
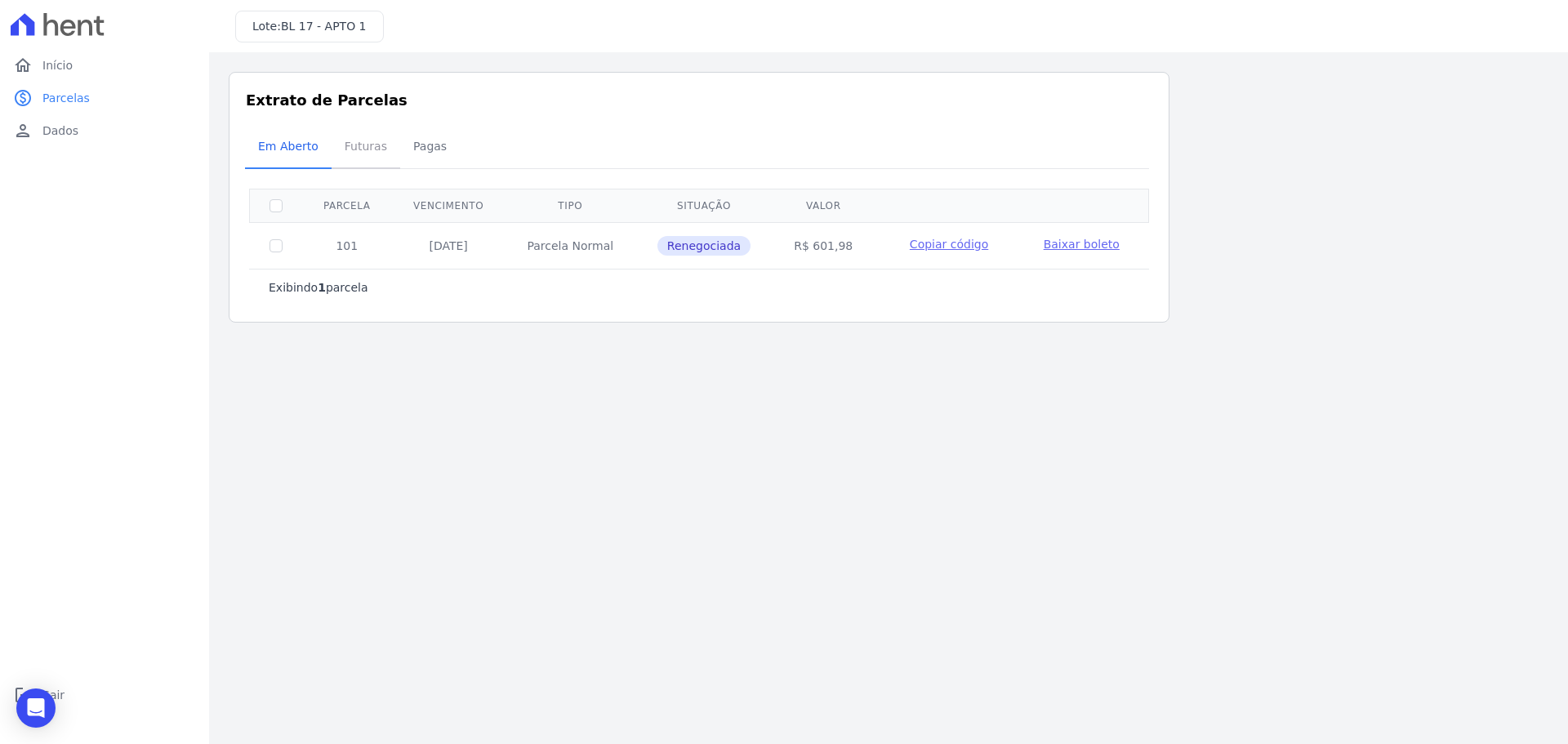
click at [348, 147] on span "Futuras" at bounding box center [365, 146] width 62 height 32
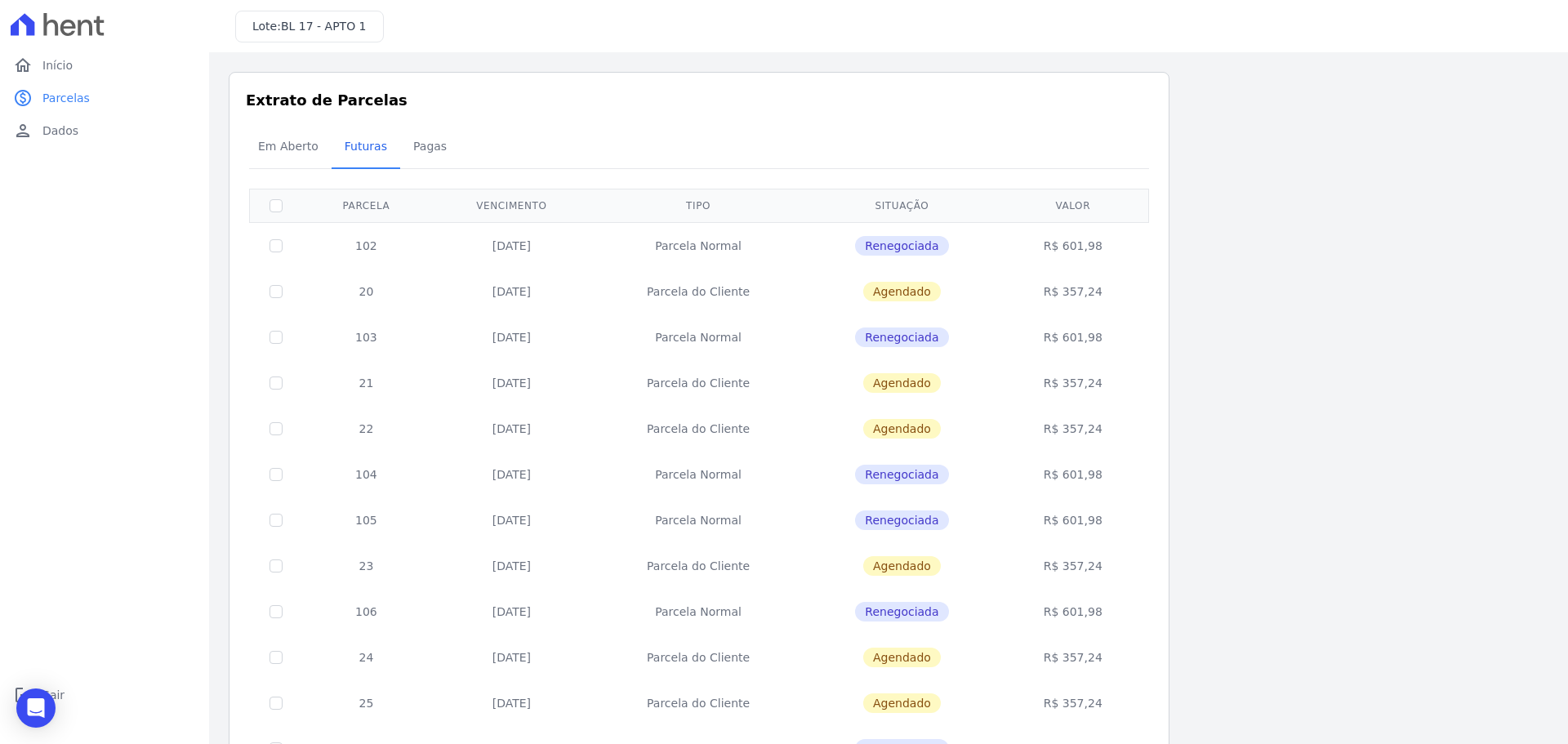
drag, startPoint x: 897, startPoint y: 247, endPoint x: 844, endPoint y: 247, distance: 53.0
click at [887, 247] on span "Renegociada" at bounding box center [902, 245] width 93 height 19
click at [697, 236] on td "Parcela Normal" at bounding box center [698, 245] width 211 height 47
click at [535, 258] on td "[DATE]" at bounding box center [512, 245] width 162 height 47
drag, startPoint x: 340, startPoint y: 240, endPoint x: 333, endPoint y: 239, distance: 7.1
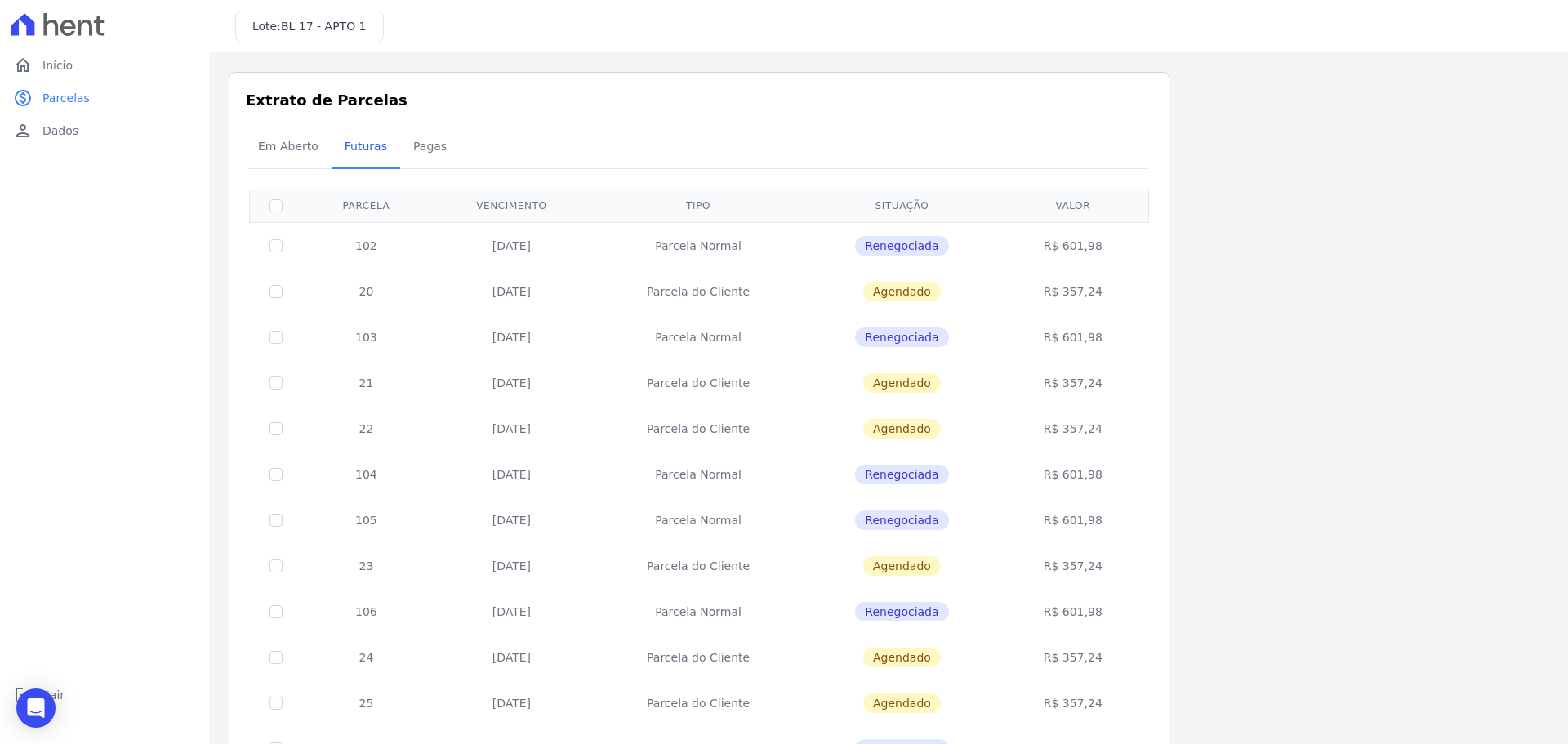
click at [333, 239] on td "102" at bounding box center [366, 245] width 128 height 47
click at [257, 223] on td at bounding box center [277, 245] width 53 height 47
click at [298, 140] on span "Em Aberto" at bounding box center [288, 146] width 80 height 32
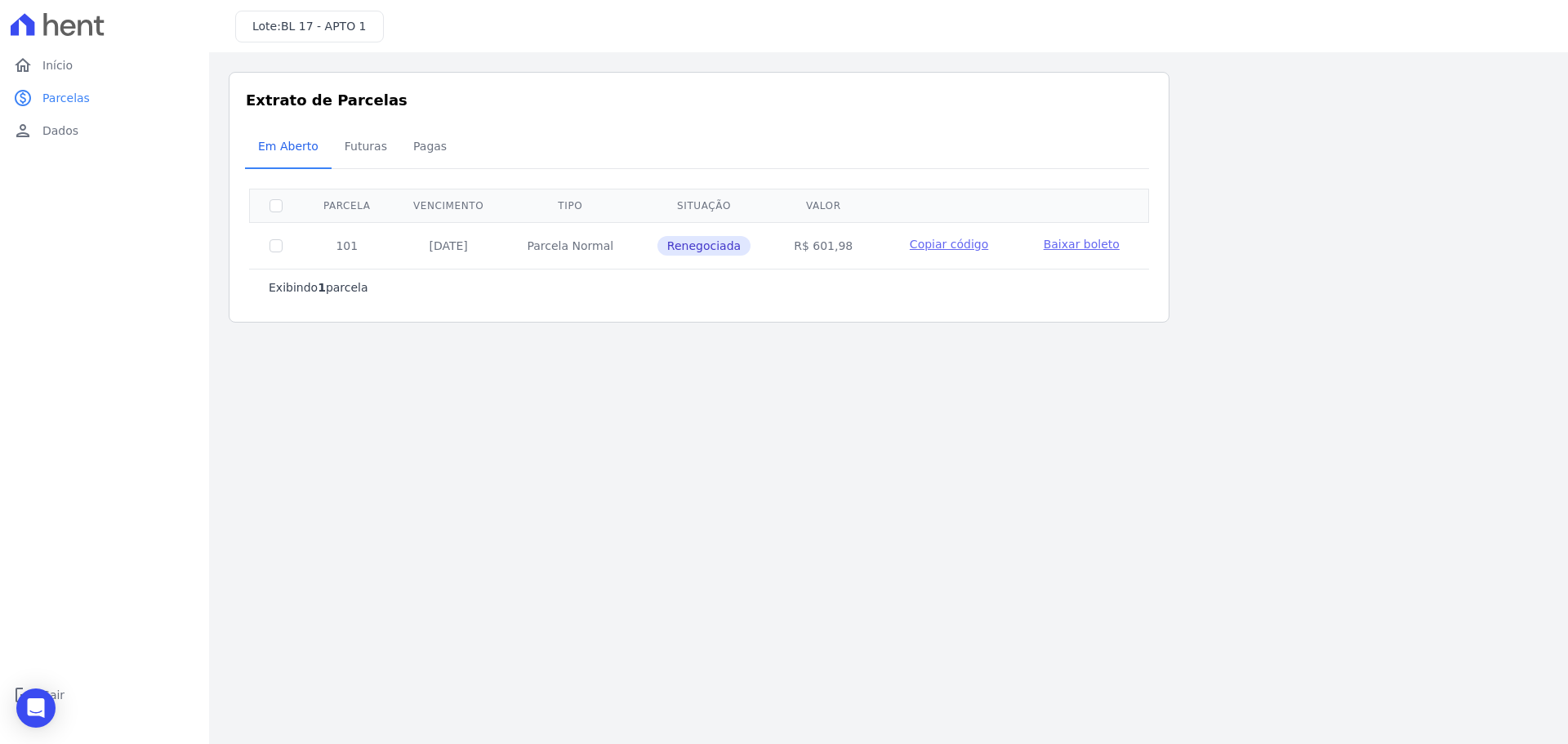
click at [741, 445] on main "Listagem de parcelas Baixar PDF Extrato de Parcelas Em Aberto Futuras Pagas 0 s…" at bounding box center [889, 398] width 1359 height 691
click at [795, 579] on main "Listagem de parcelas Baixar PDF Extrato de Parcelas Em Aberto Futuras Pagas 0 s…" at bounding box center [889, 398] width 1359 height 691
click at [358, 153] on span "Futuras" at bounding box center [365, 146] width 62 height 32
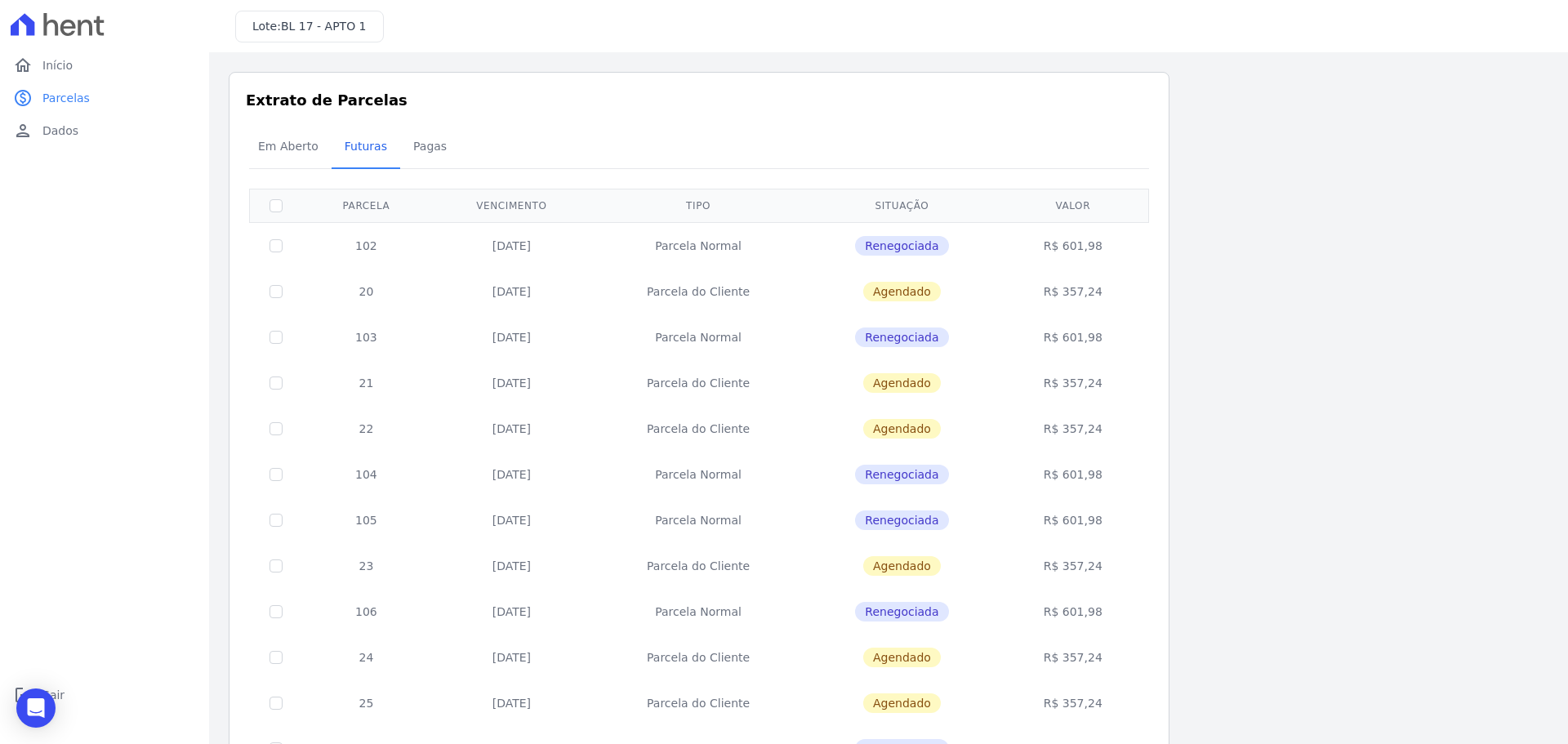
click at [1179, 423] on div "Listagem de parcelas Baixar PDF Extrato de Parcelas Em Aberto Futuras Pagas 0 s…" at bounding box center [889, 643] width 1320 height 1141
click at [312, 140] on span "Em Aberto" at bounding box center [288, 146] width 80 height 32
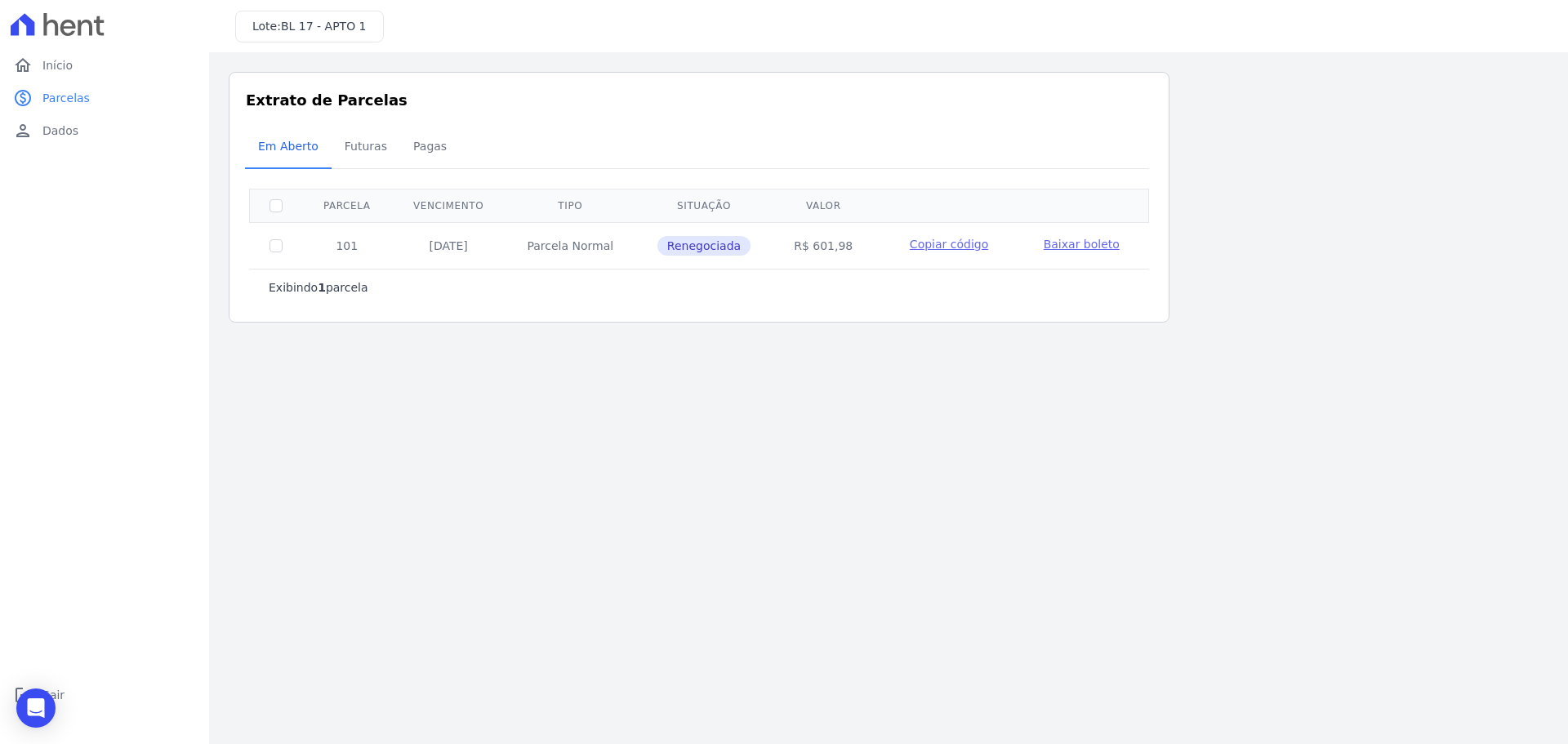
click at [477, 572] on main "Listagem de parcelas Baixar PDF Extrato de Parcelas Em Aberto Futuras Pagas 0 s…" at bounding box center [889, 398] width 1359 height 691
click at [223, 499] on main "Listagem de parcelas Baixar PDF Extrato de Parcelas Em Aberto Futuras Pagas 0 s…" at bounding box center [889, 398] width 1359 height 691
click at [35, 707] on icon "Open Intercom Messenger" at bounding box center [35, 708] width 18 height 21
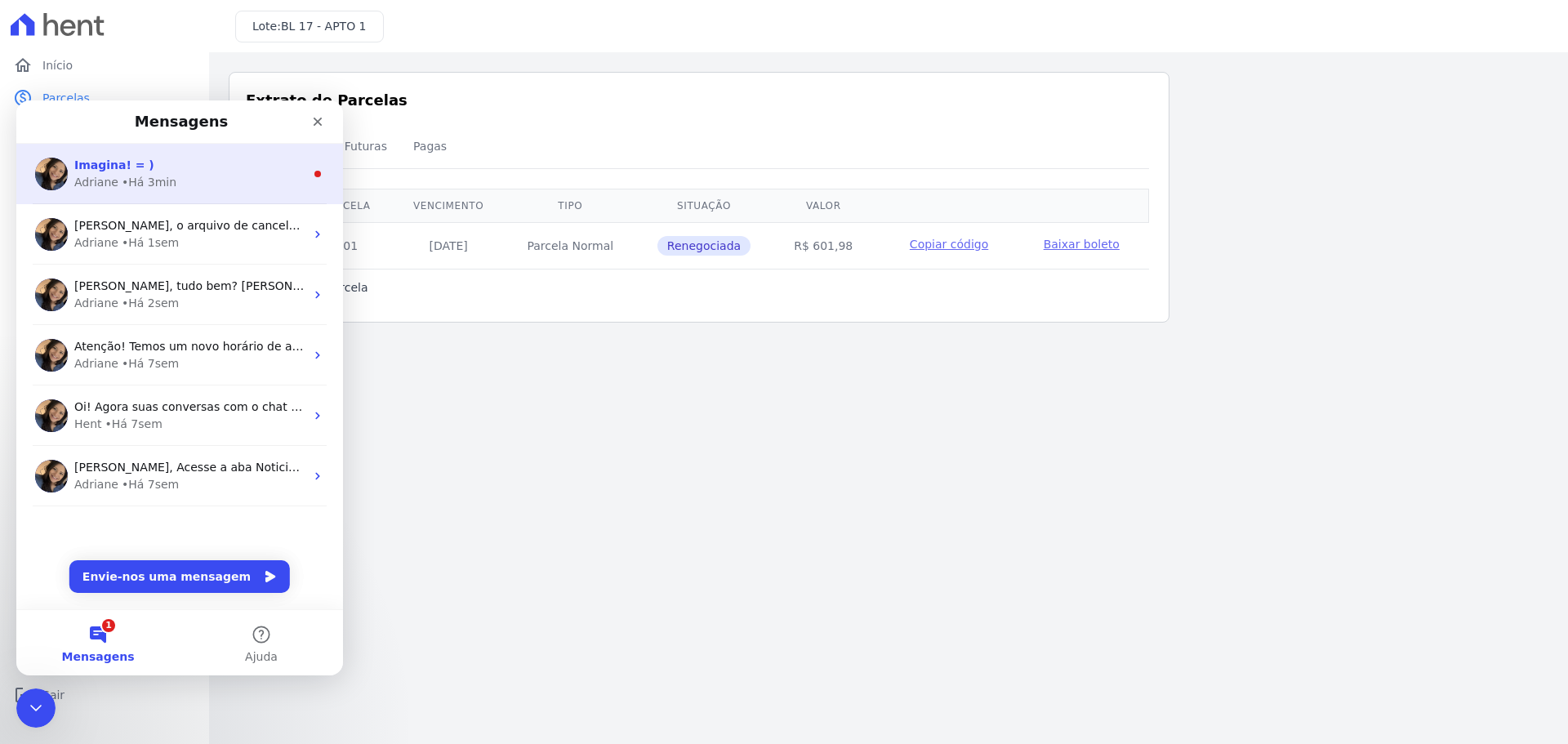
click at [218, 175] on div "Adriane • Há 3min" at bounding box center [190, 183] width 230 height 18
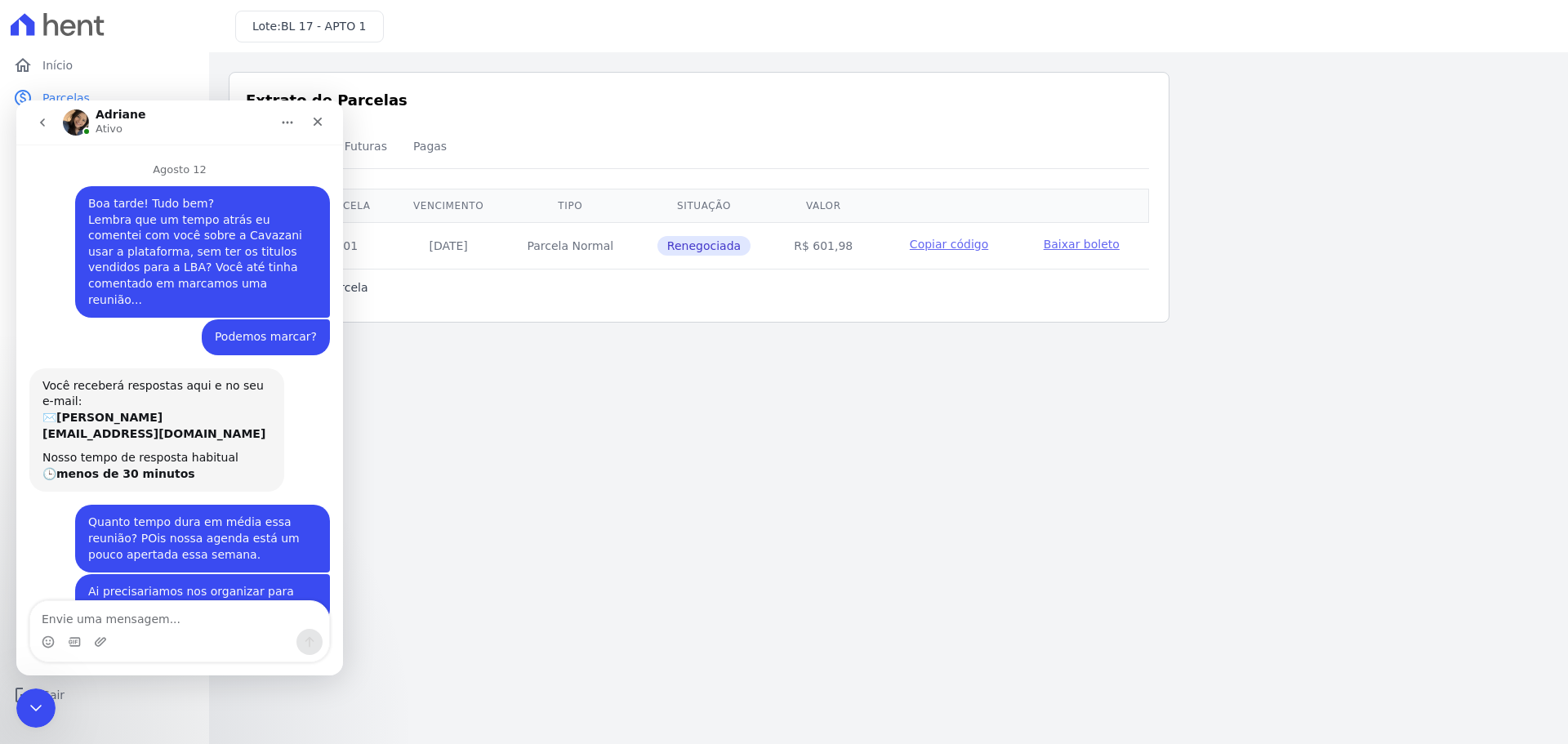
scroll to position [41, 0]
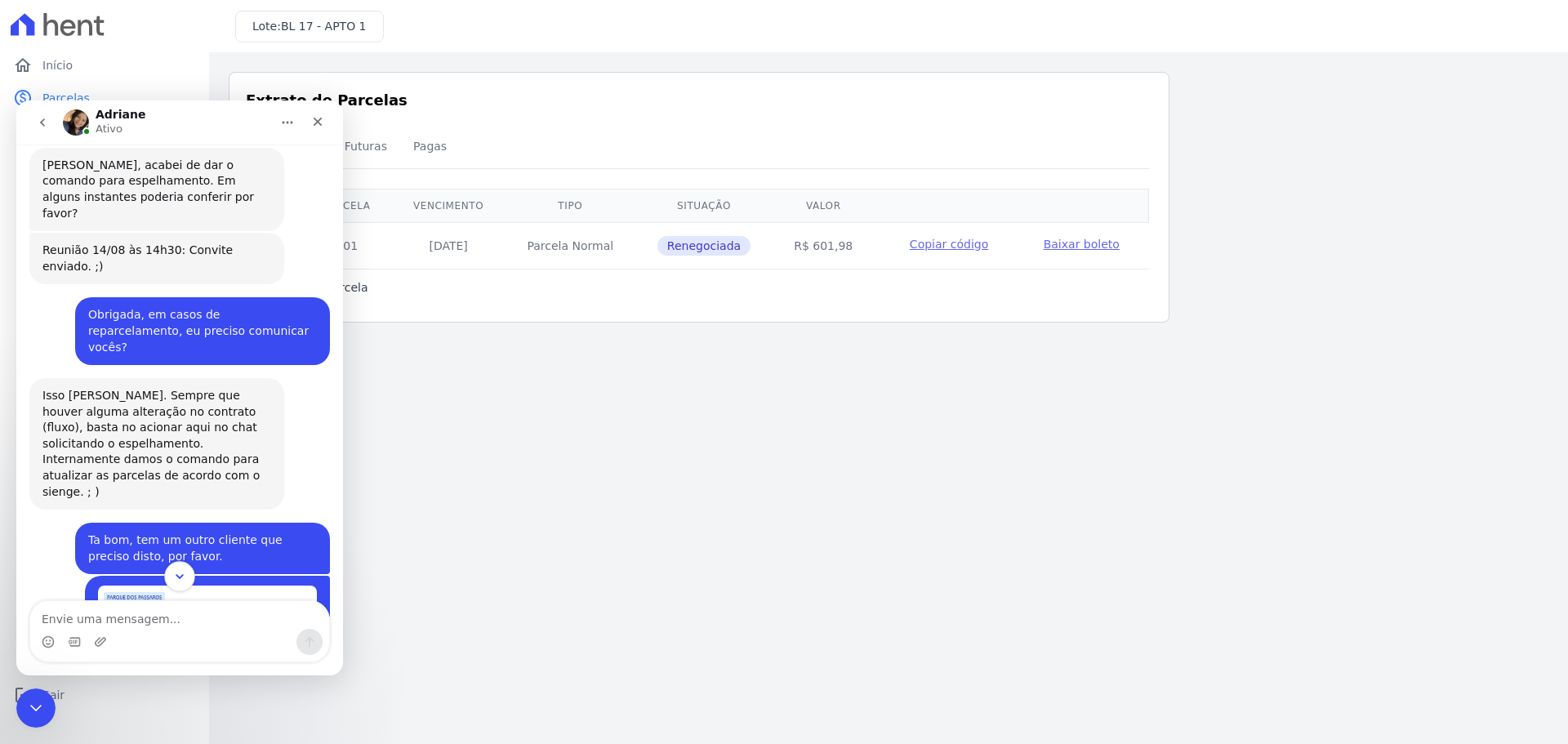
click at [185, 577] on icon "Scroll to bottom" at bounding box center [180, 577] width 15 height 15
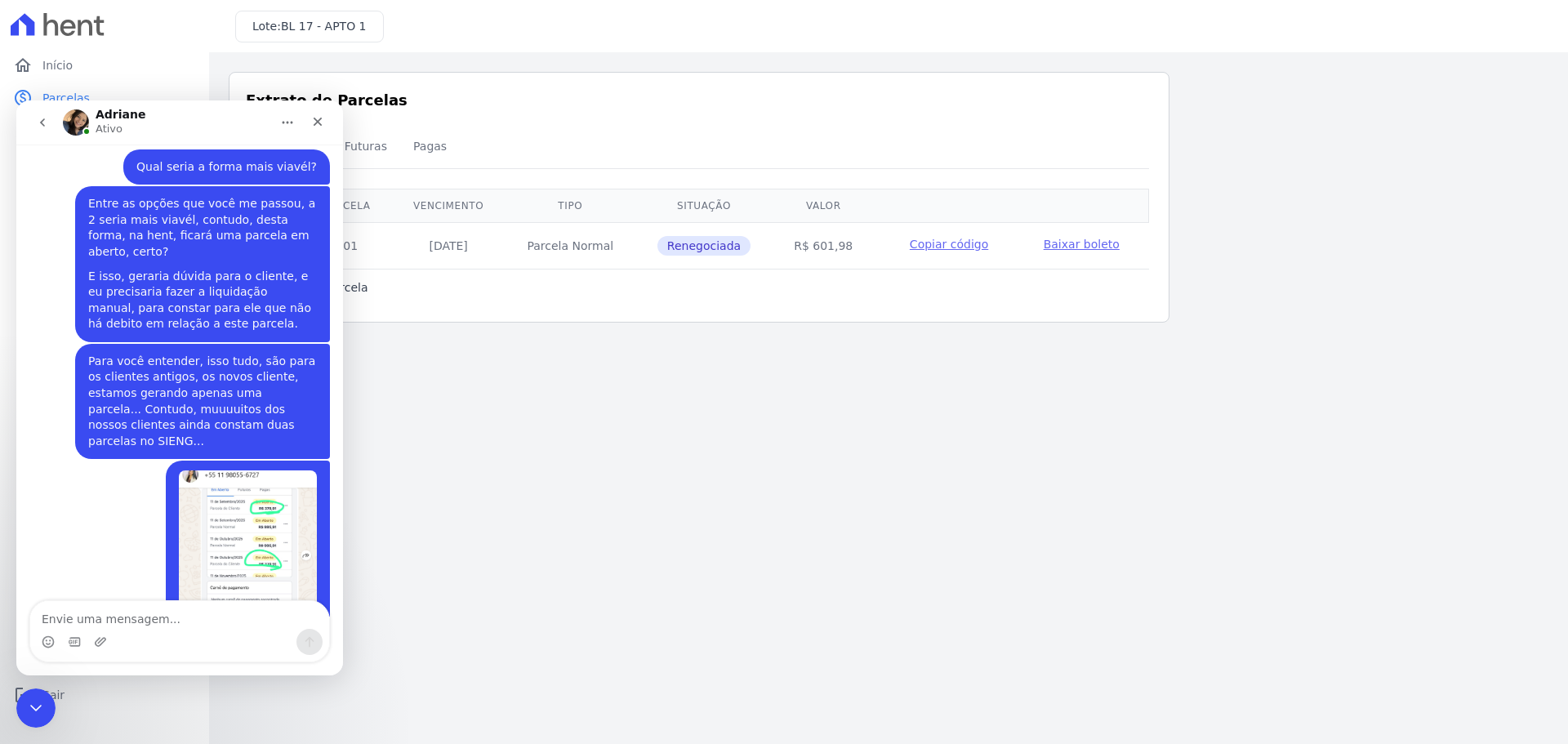
scroll to position [8958, 0]
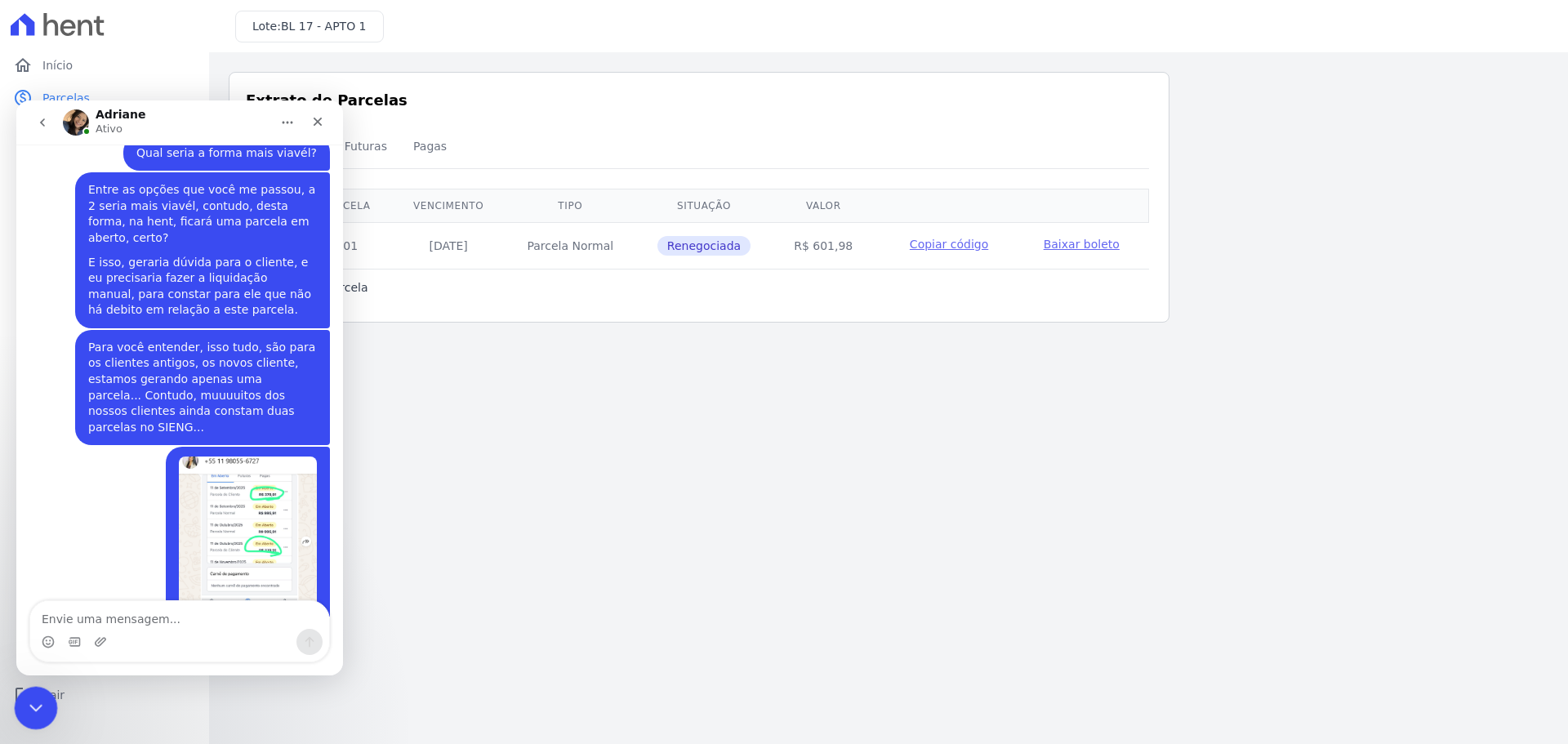
drag, startPoint x: 18, startPoint y: 691, endPoint x: 42, endPoint y: 1374, distance: 683.4
click at [16, 688] on div "Fechar mensagem da Intercom" at bounding box center [33, 705] width 40 height 40
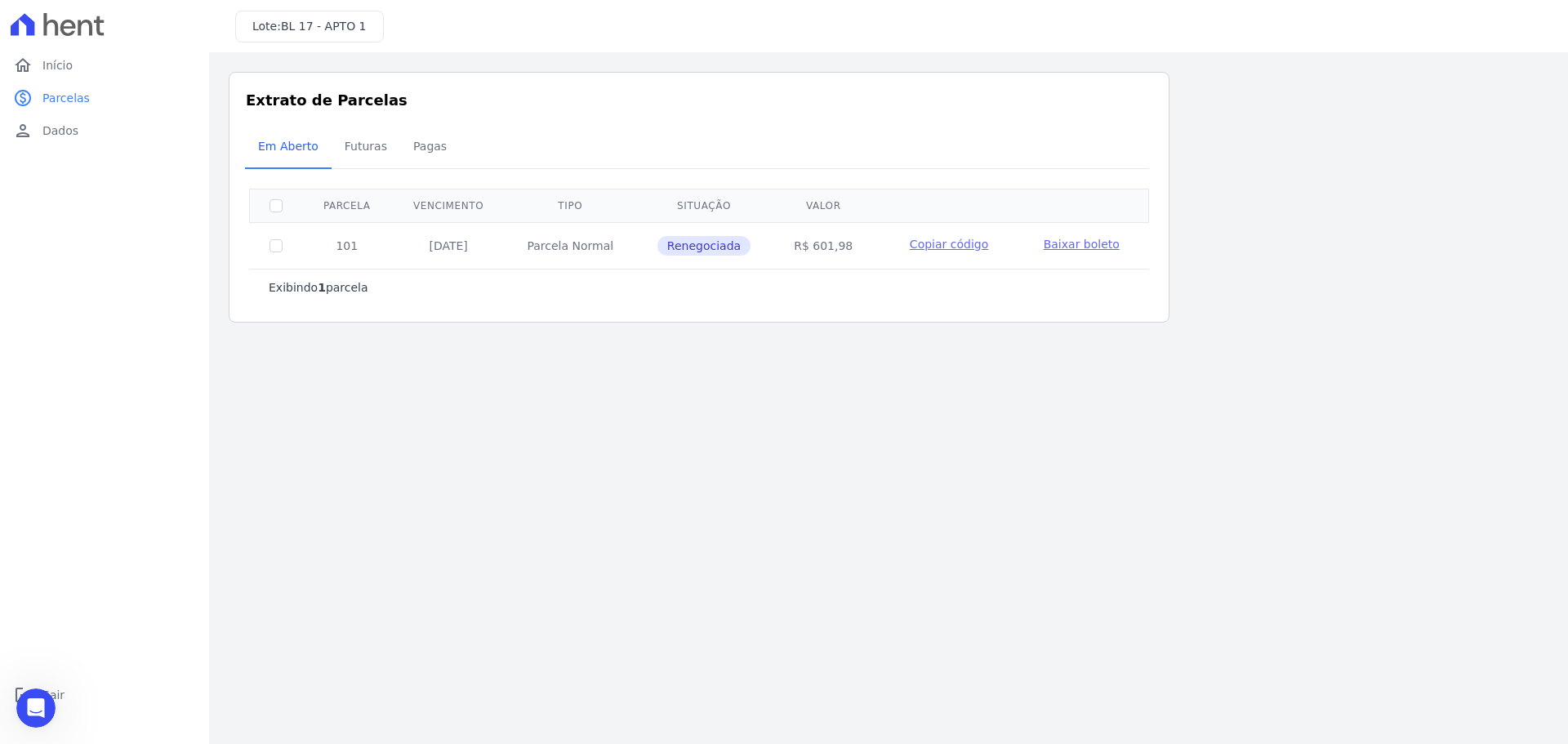
click at [735, 502] on main "Listagem de parcelas Baixar PDF Extrato de Parcelas Em Aberto Futuras Pagas 0 s…" at bounding box center [889, 398] width 1359 height 691
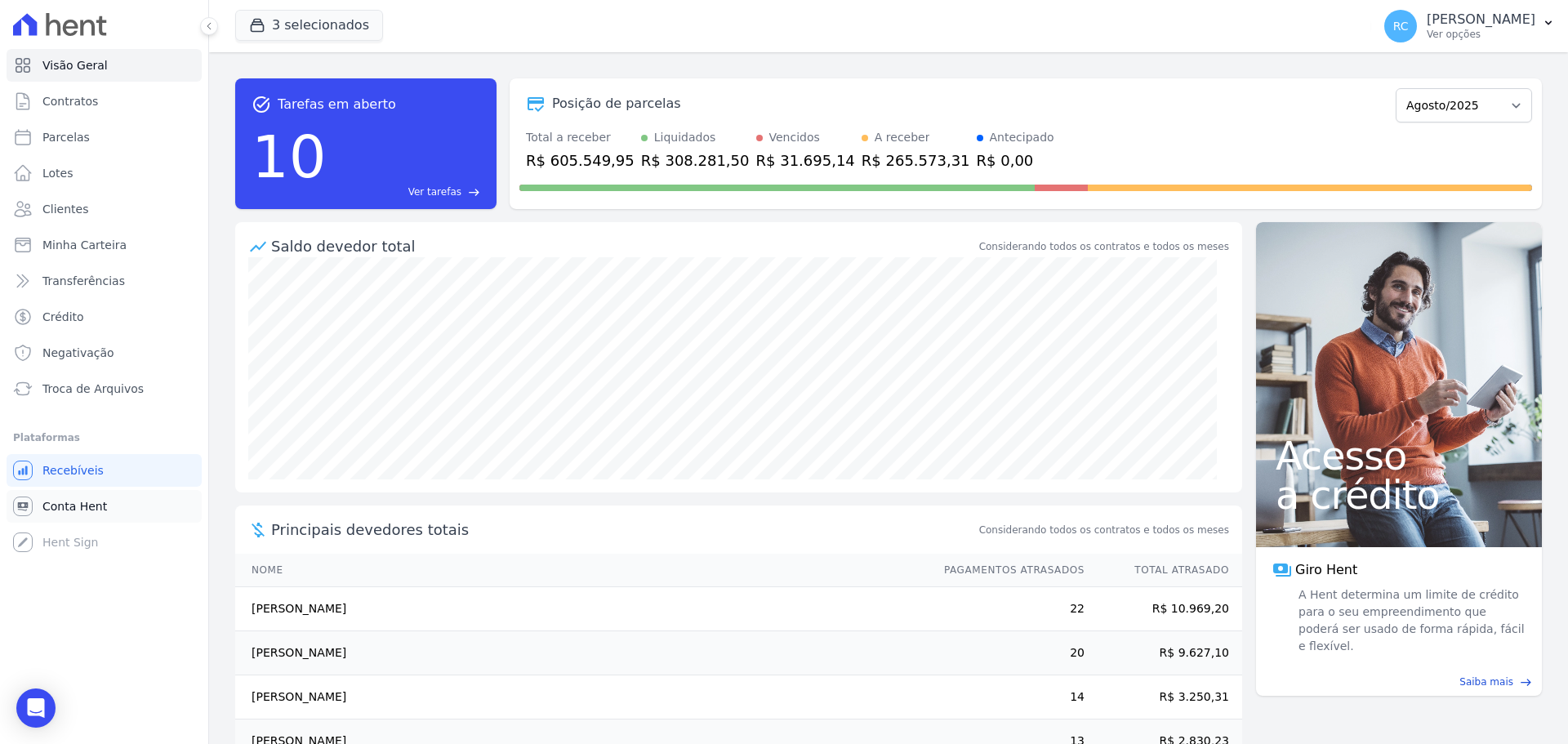
click at [86, 512] on span "Conta Hent" at bounding box center [75, 506] width 65 height 17
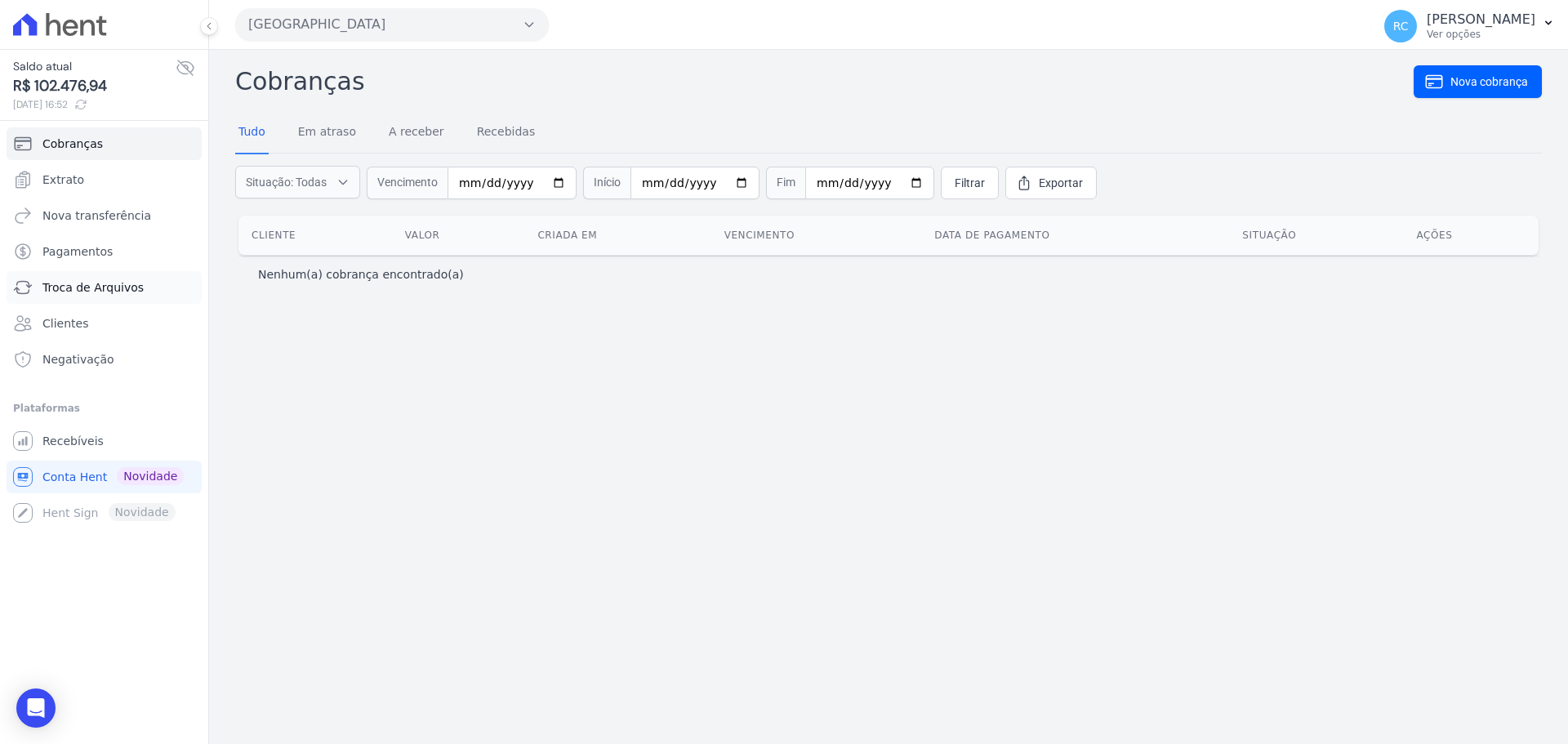
click at [112, 287] on span "Troca de Arquivos" at bounding box center [93, 288] width 101 height 17
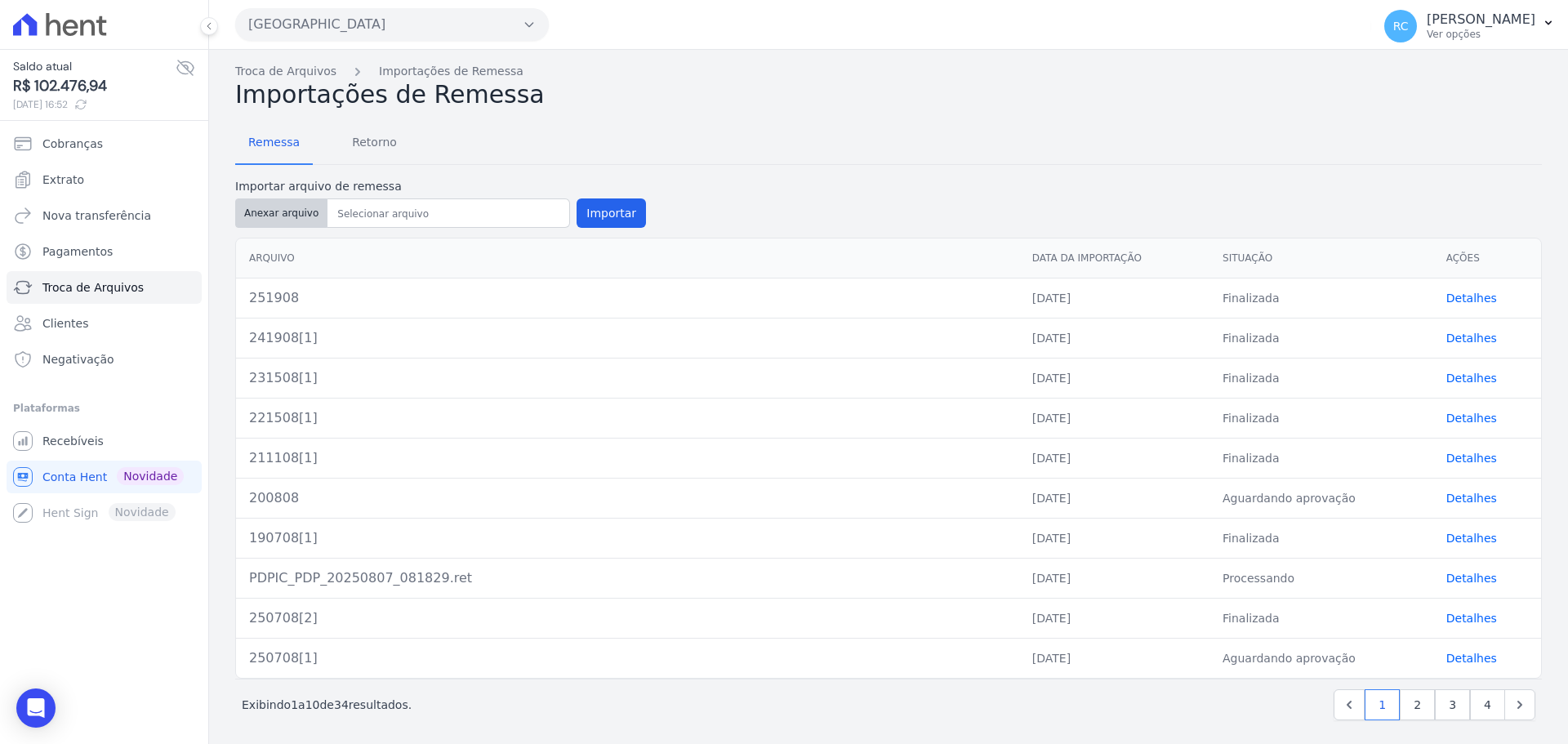
click at [273, 207] on button "Anexar arquivo" at bounding box center [281, 213] width 92 height 30
type input "261908"
click at [609, 206] on button "Importar" at bounding box center [611, 213] width 69 height 30
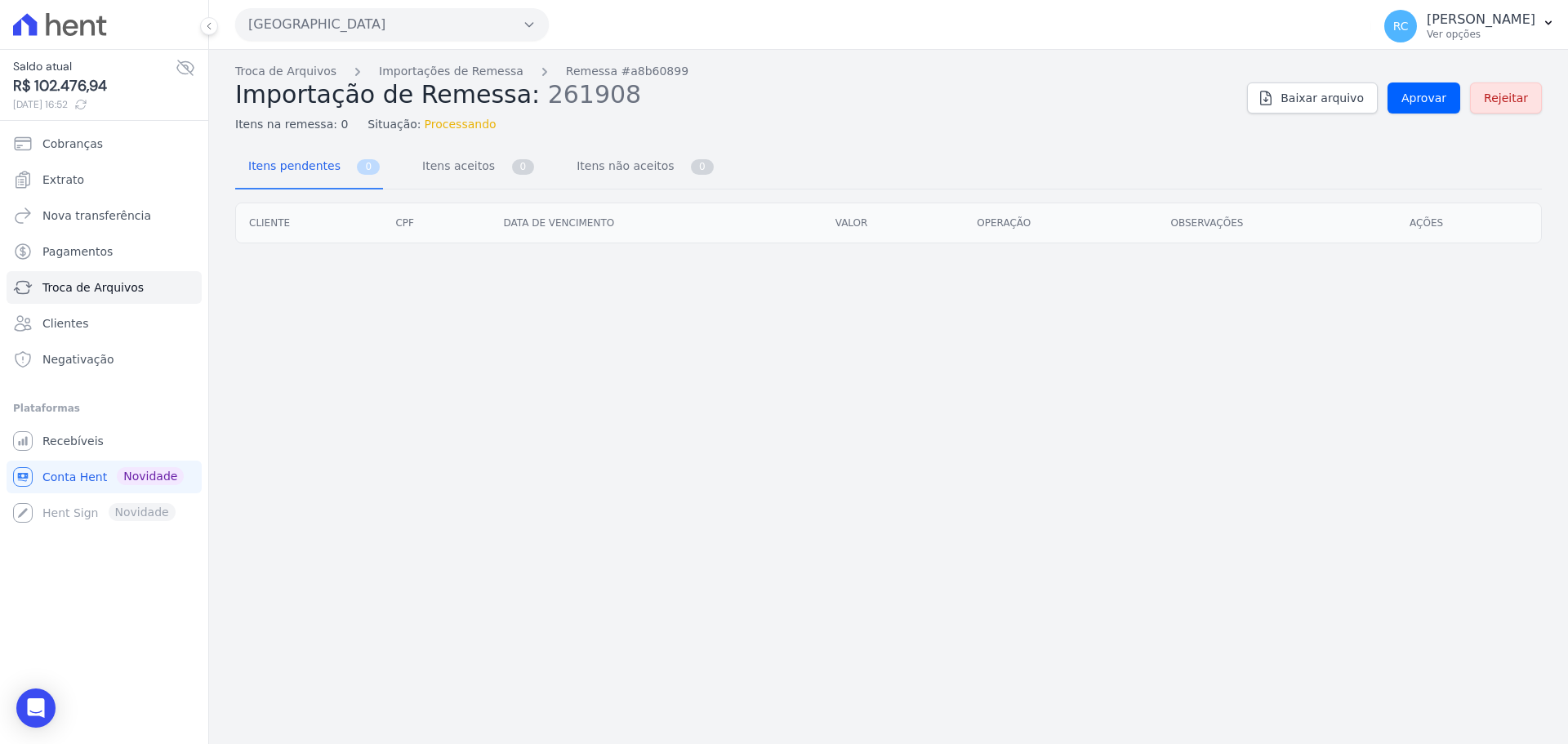
click at [1434, 80] on div "Troca de Arquivos Importações de Remessa Remessa #a8b60899 Importação de Remess…" at bounding box center [889, 98] width 1307 height 70
click at [1437, 95] on span "Aprovar" at bounding box center [1423, 98] width 45 height 17
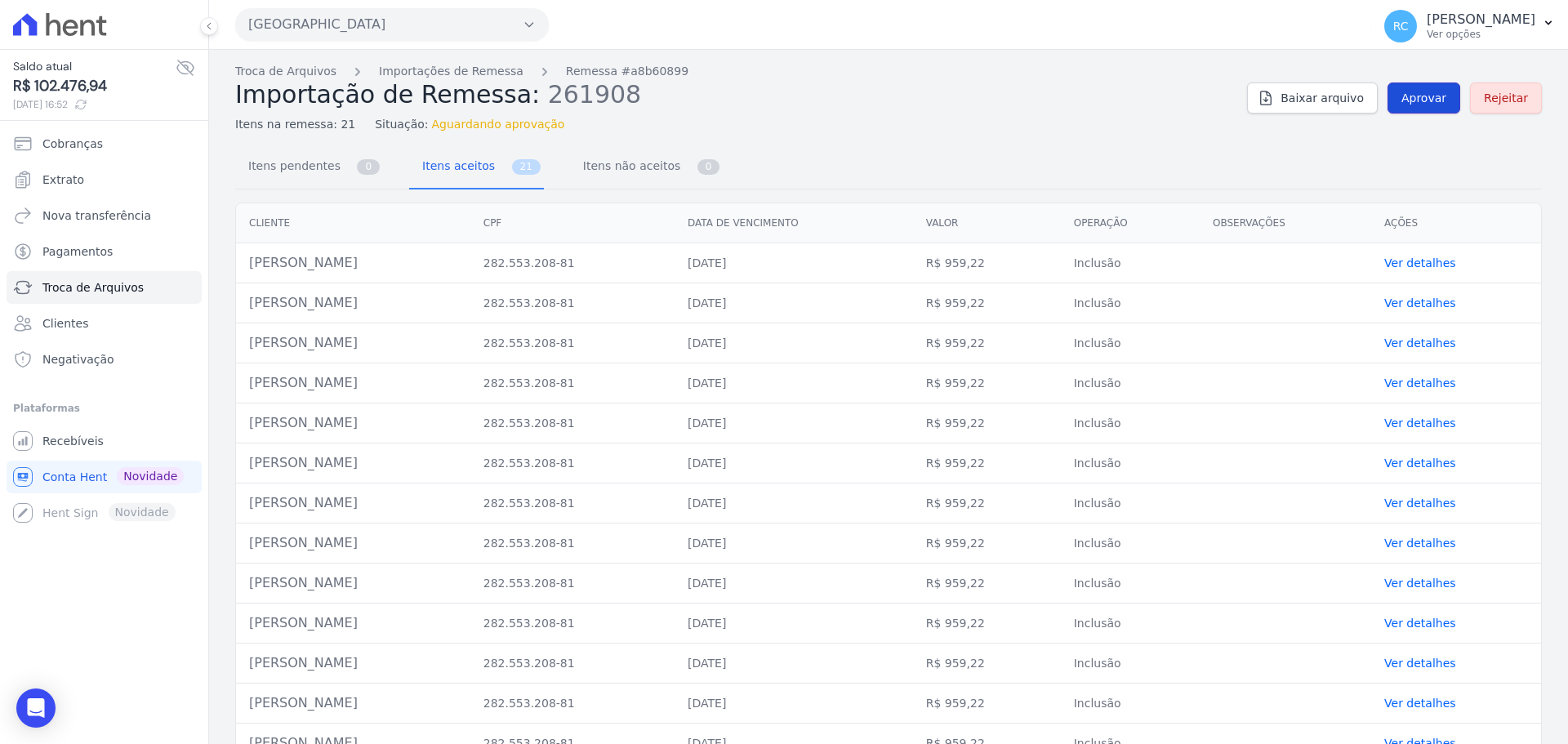
click at [1427, 105] on span "Aprovar" at bounding box center [1423, 98] width 45 height 17
drag, startPoint x: 996, startPoint y: 133, endPoint x: 1014, endPoint y: 136, distance: 18.2
click at [996, 133] on div "Itens na remessa: 21 Situação: Aprovação em processamento" at bounding box center [735, 122] width 999 height 24
click at [1214, 147] on div "Itens pendentes 0 Itens aceitos 21 Itens não aceitos 0" at bounding box center [889, 168] width 1307 height 43
click at [564, 265] on td "282.553.208-81" at bounding box center [572, 263] width 205 height 40
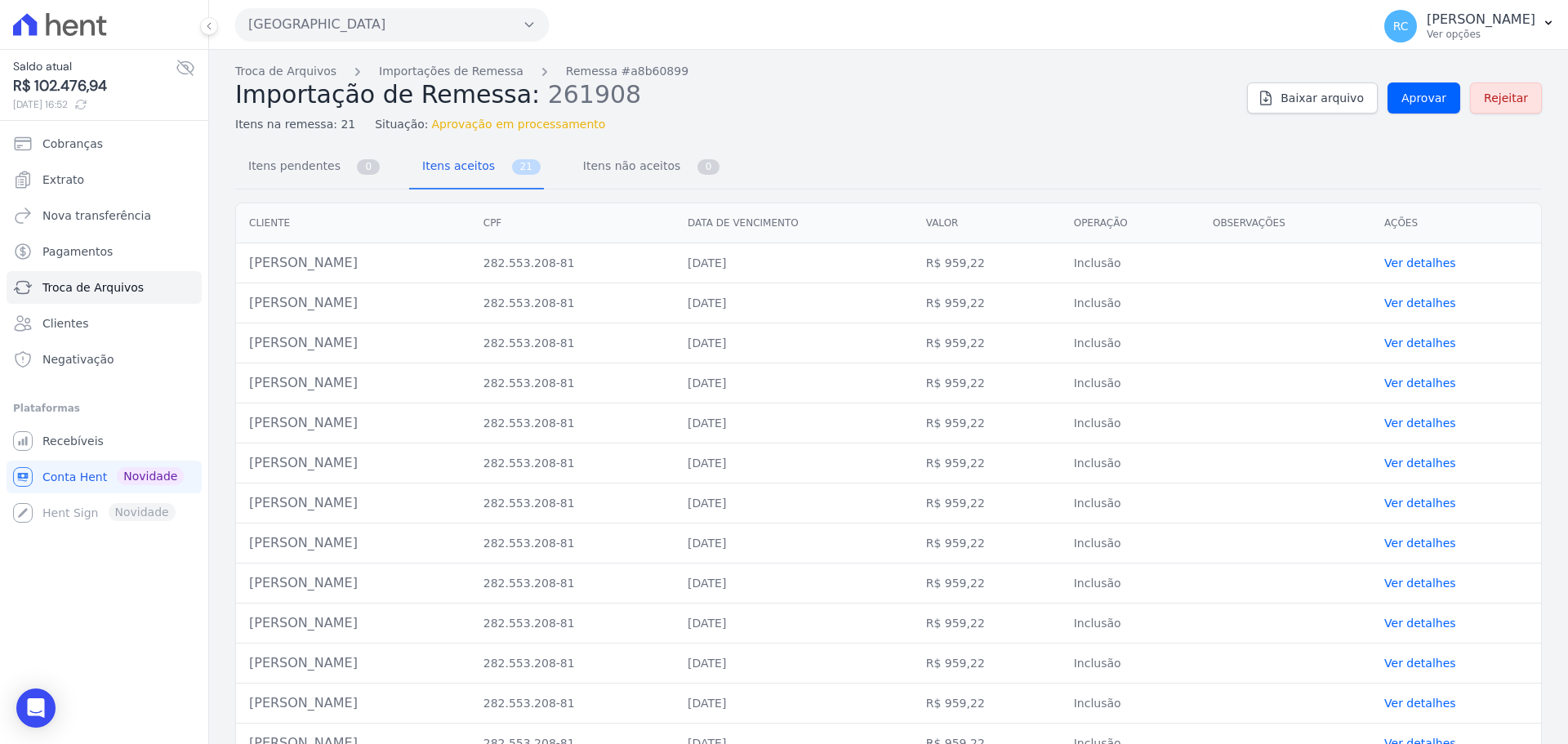
click at [564, 265] on td "282.553.208-81" at bounding box center [572, 263] width 205 height 40
copy tr "282.553.208-81"
click at [1413, 109] on link "Aprovar" at bounding box center [1423, 98] width 73 height 31
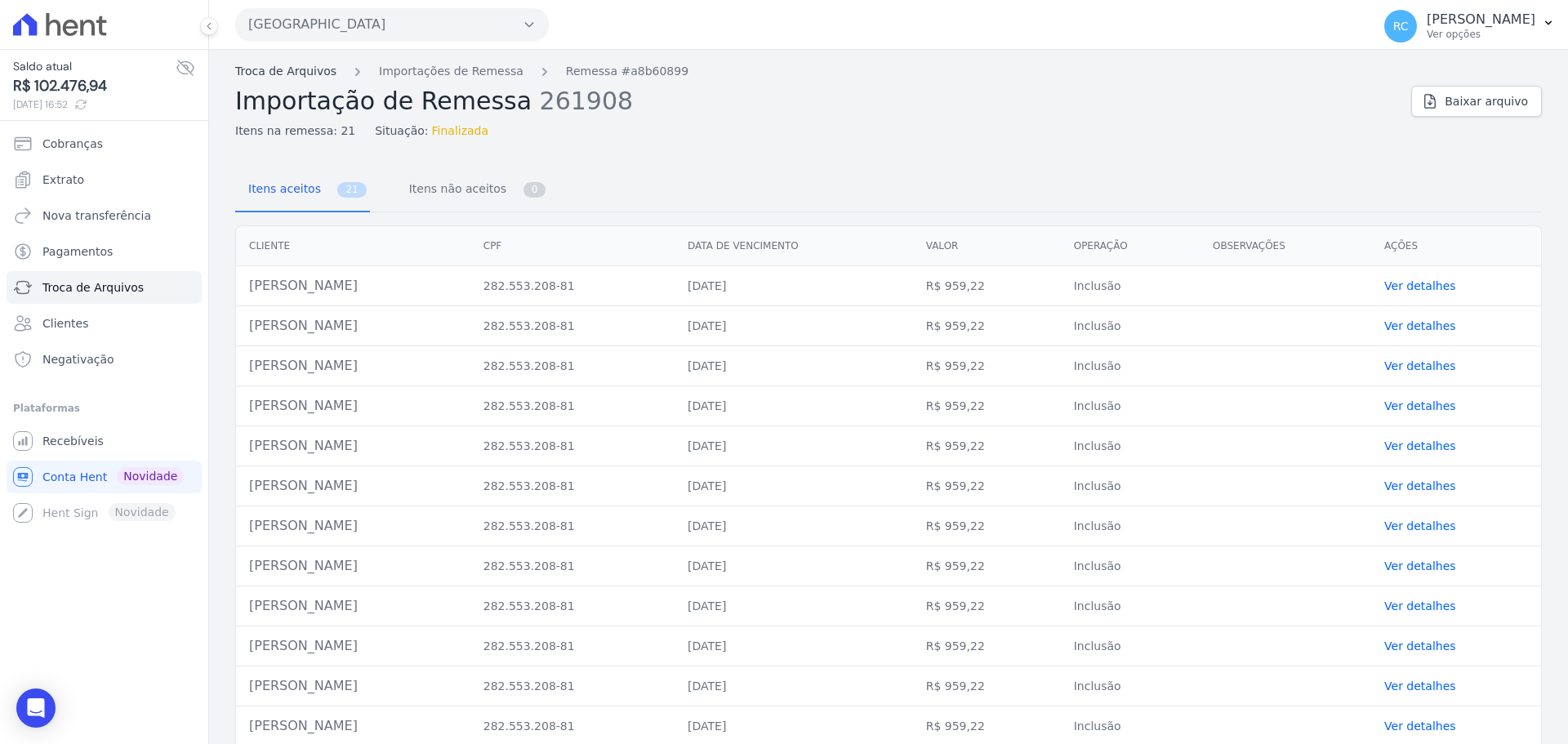
click at [297, 77] on link "Troca de Arquivos" at bounding box center [286, 71] width 101 height 18
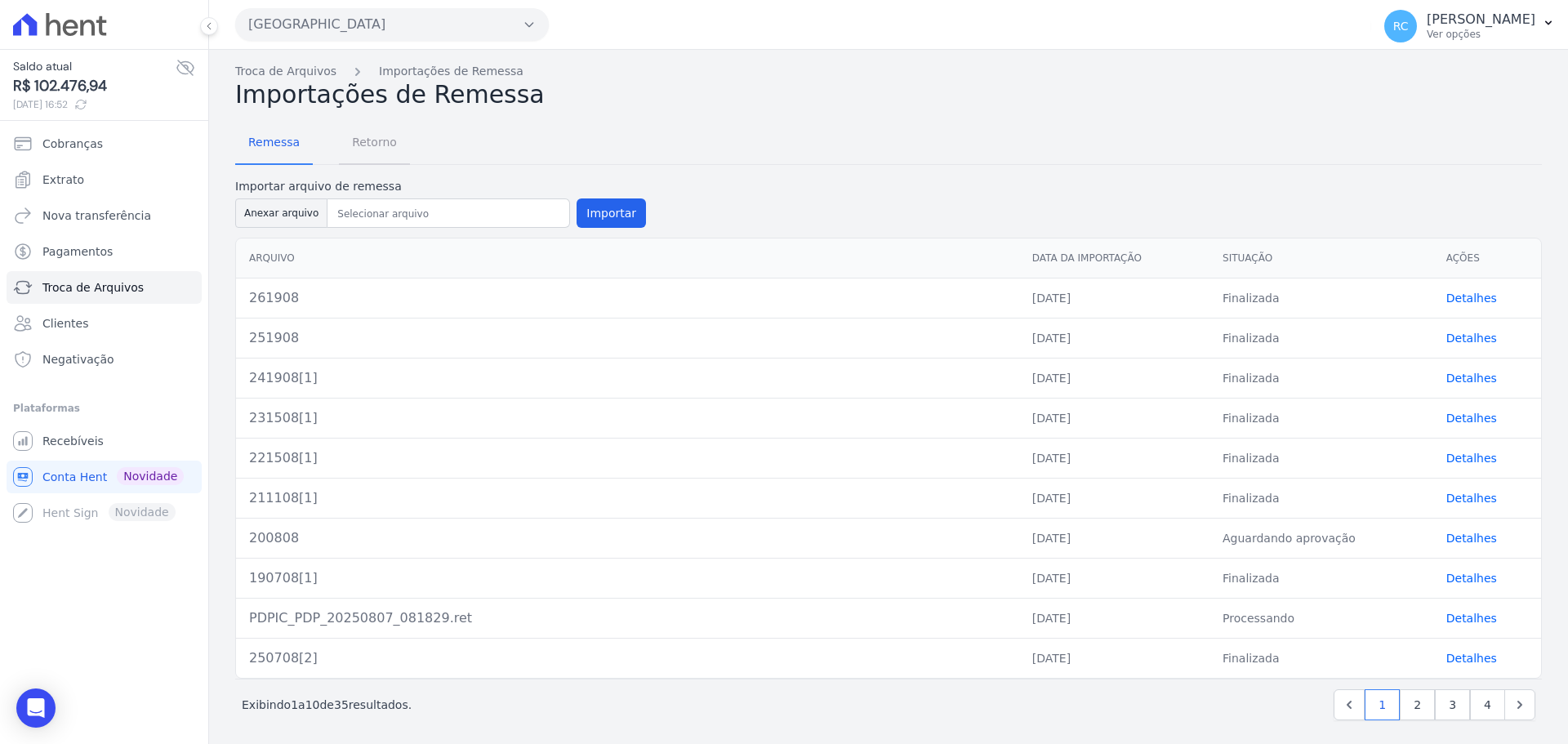
click at [388, 148] on span "Retorno" at bounding box center [374, 141] width 65 height 32
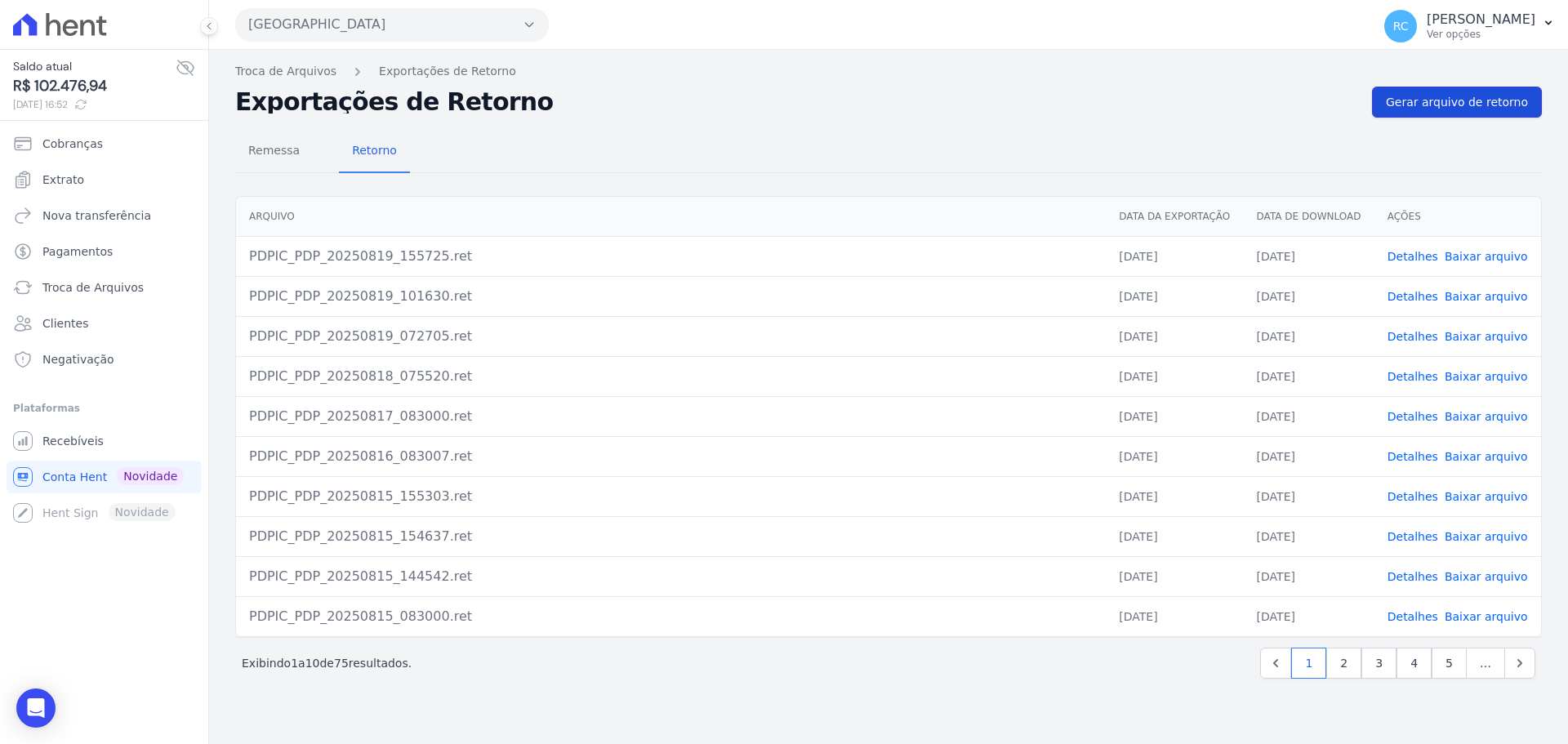
click at [1480, 100] on span "Gerar arquivo de retorno" at bounding box center [1457, 102] width 142 height 17
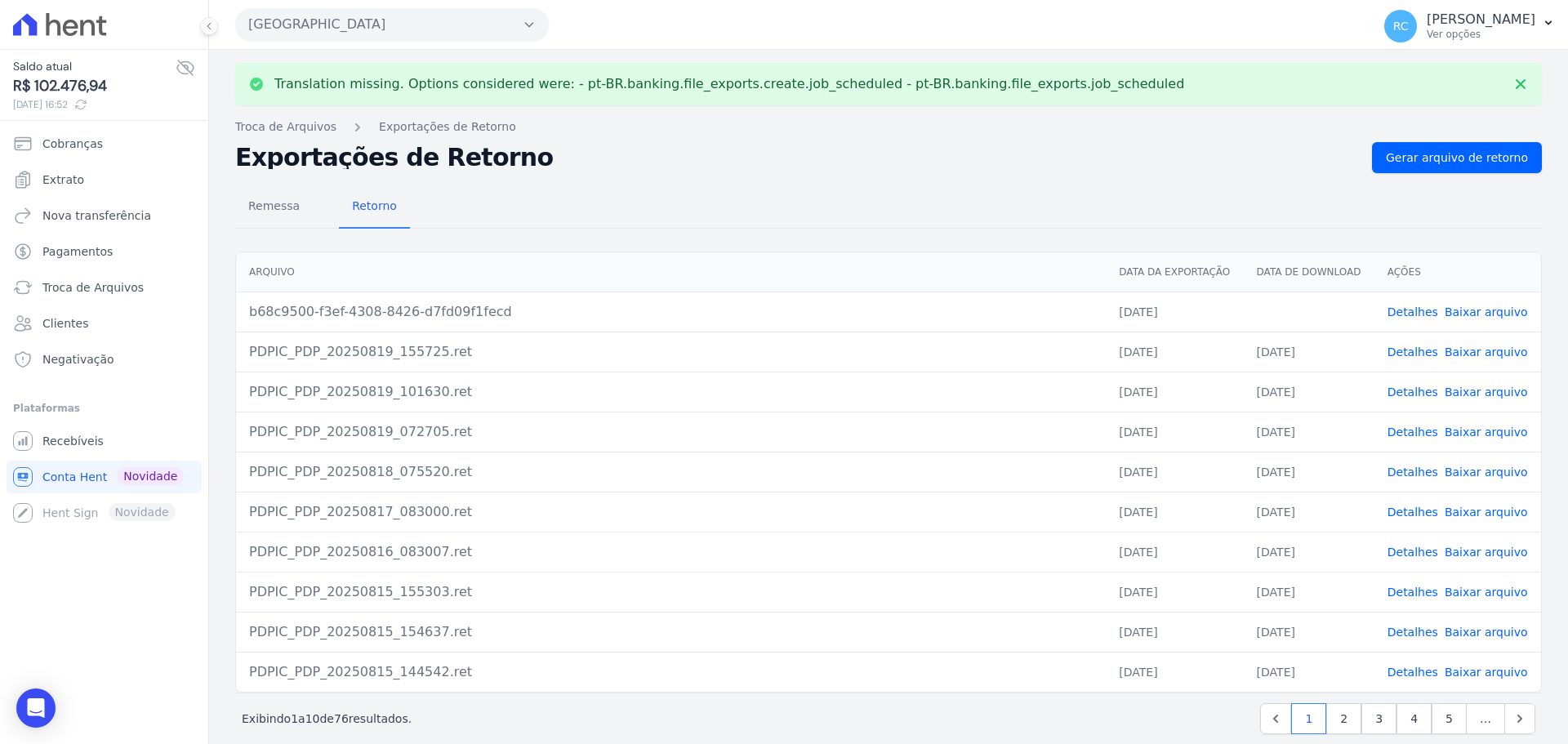
click at [1471, 312] on link "Baixar arquivo" at bounding box center [1486, 312] width 83 height 13
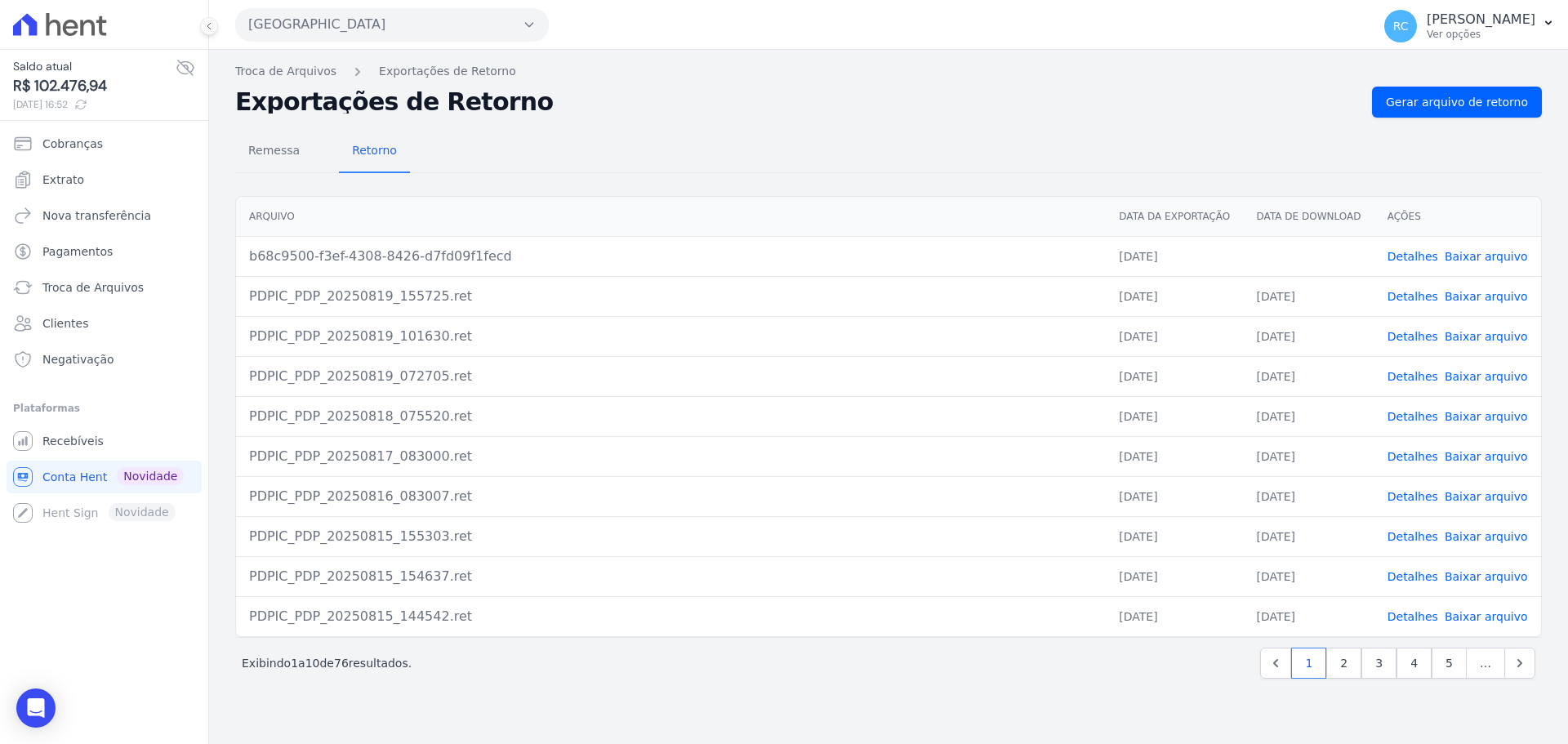
click at [1480, 252] on link "Baixar arquivo" at bounding box center [1486, 256] width 83 height 13
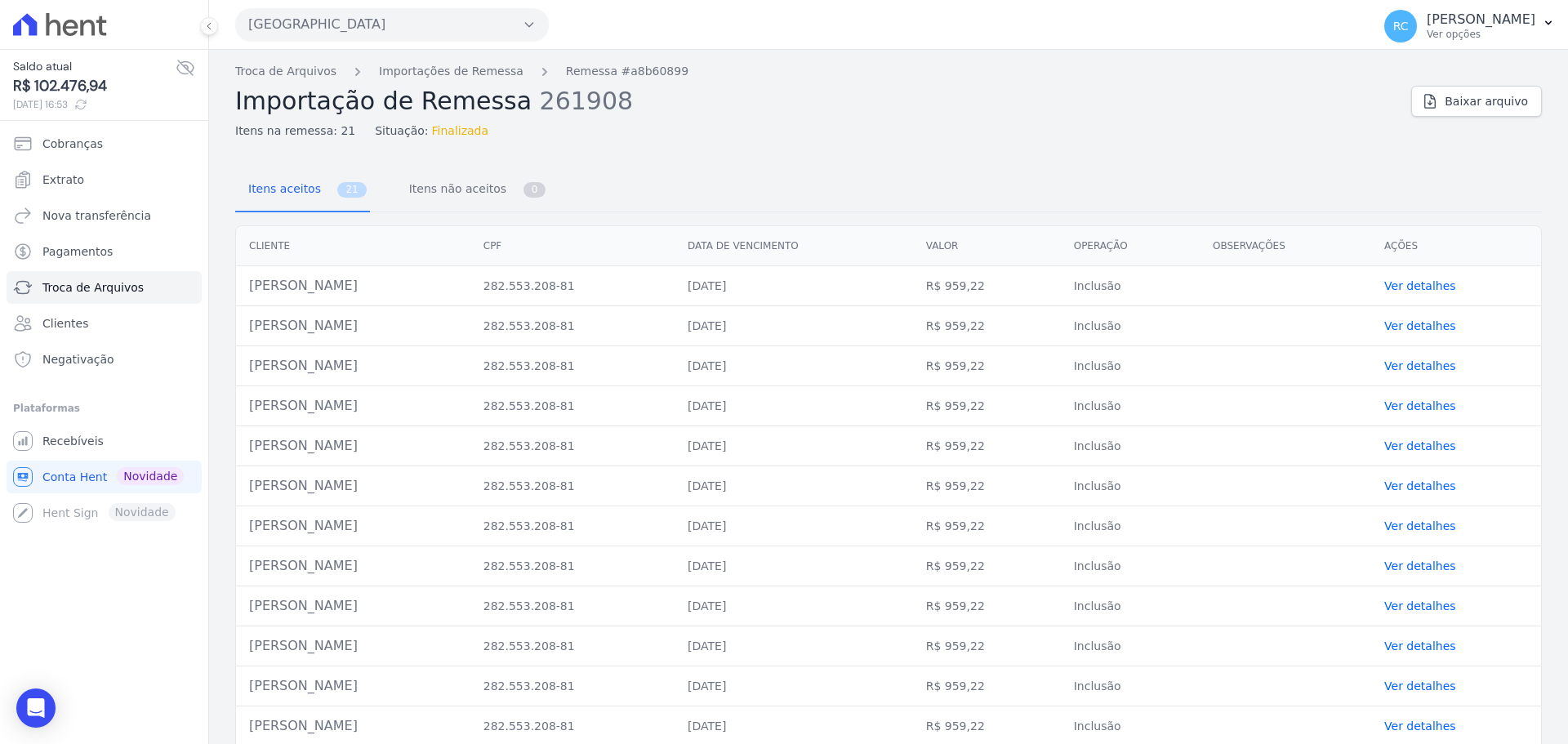
click at [312, 283] on td "[PERSON_NAME]" at bounding box center [353, 286] width 234 height 40
copy tr "[PERSON_NAME]"
